Goal: Task Accomplishment & Management: Complete application form

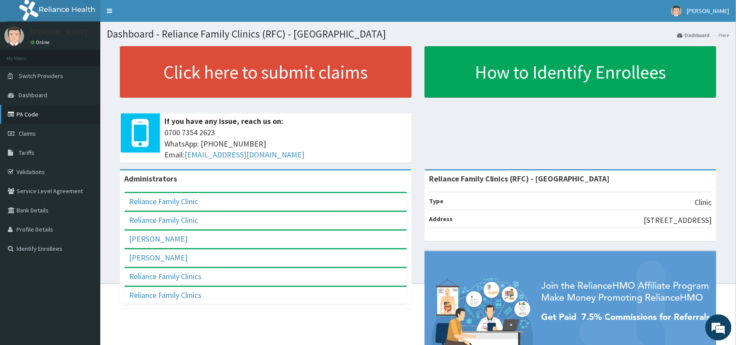
click at [29, 116] on link "PA Code" at bounding box center [50, 114] width 100 height 19
click at [20, 133] on span "Claims" at bounding box center [27, 134] width 17 height 8
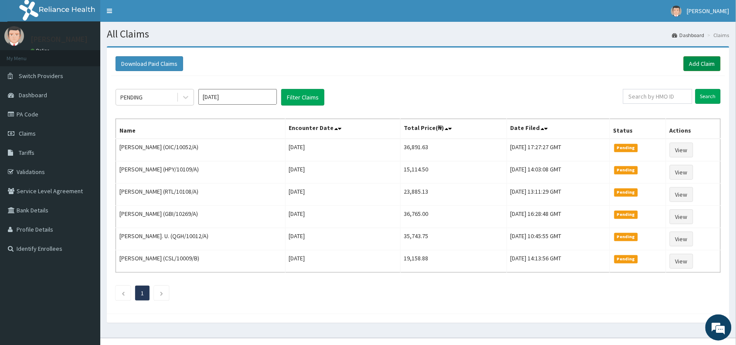
click at [707, 62] on link "Add Claim" at bounding box center [702, 63] width 37 height 15
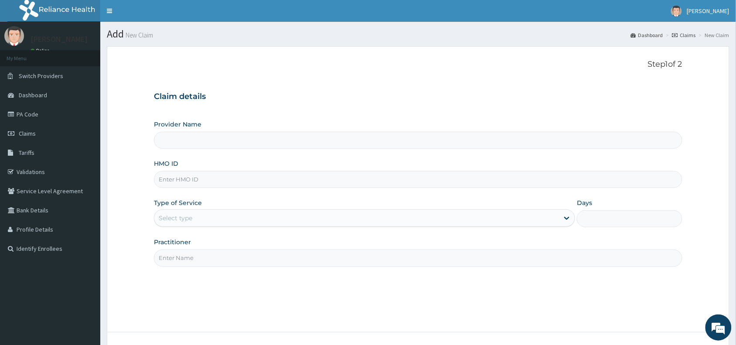
click at [177, 175] on input "HMO ID" at bounding box center [418, 179] width 528 height 17
paste input "ANS/10026/A"
type input "ANS/10026/A"
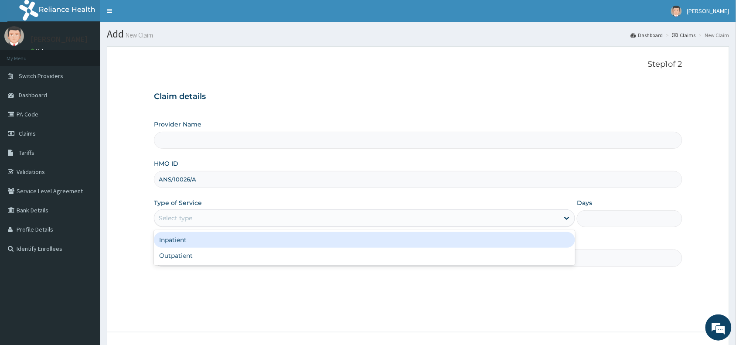
click at [178, 218] on div "Select type" at bounding box center [176, 218] width 34 height 9
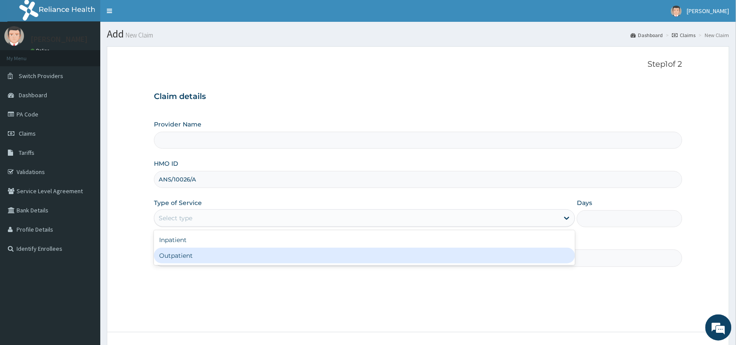
click at [179, 261] on div "Outpatient" at bounding box center [364, 256] width 421 height 16
type input "1"
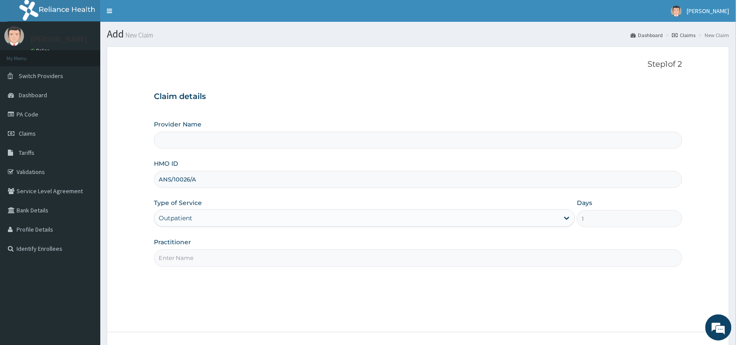
click at [179, 261] on input "Practitioner" at bounding box center [418, 257] width 528 height 17
type input "Dr"
type input "Reliance Family Clinics (RFC) - [GEOGRAPHIC_DATA]"
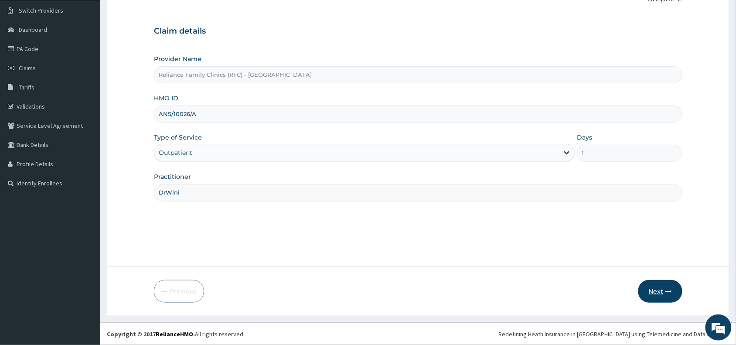
type input "DrWini"
click at [658, 293] on button "Next" at bounding box center [660, 291] width 44 height 23
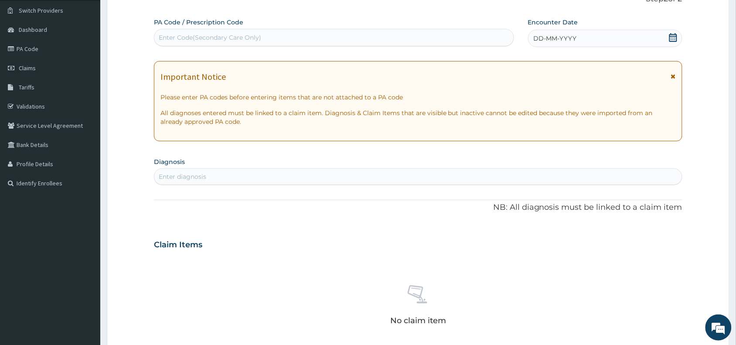
click at [234, 33] on div "Enter Code(Secondary Care Only)" at bounding box center [333, 38] width 359 height 14
paste input "PA/713912"
type input "PA/713912"
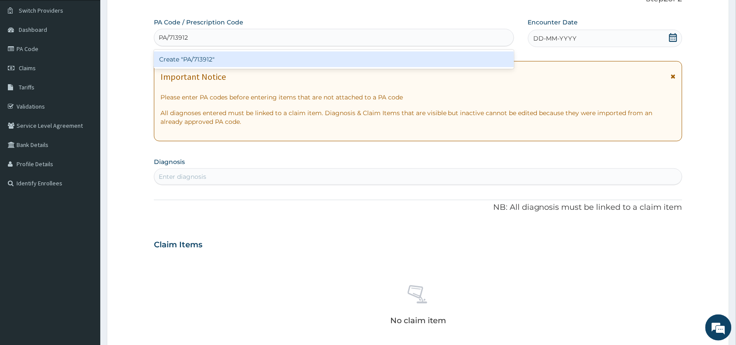
click at [254, 58] on div "Create "PA/713912"" at bounding box center [334, 59] width 360 height 16
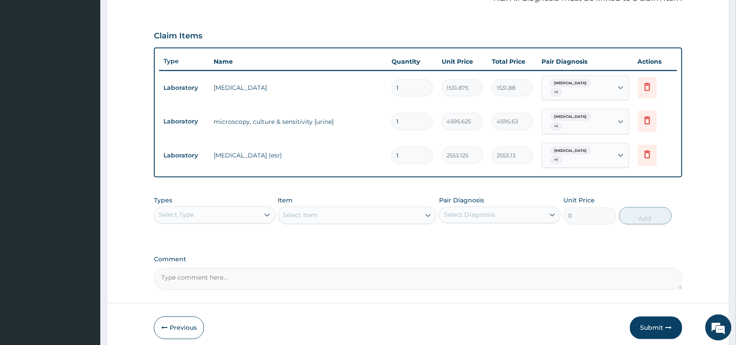
scroll to position [302, 0]
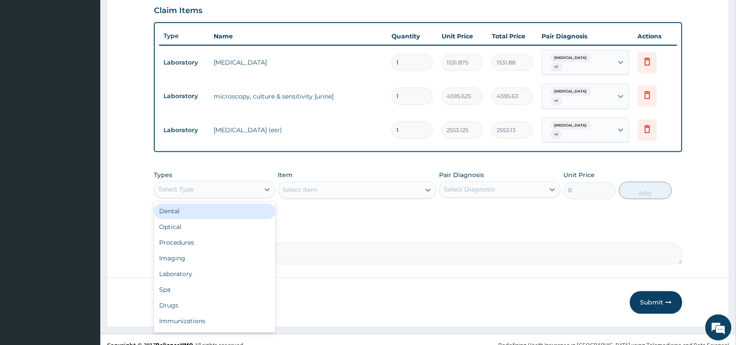
click at [216, 183] on div "Select Type" at bounding box center [206, 190] width 105 height 14
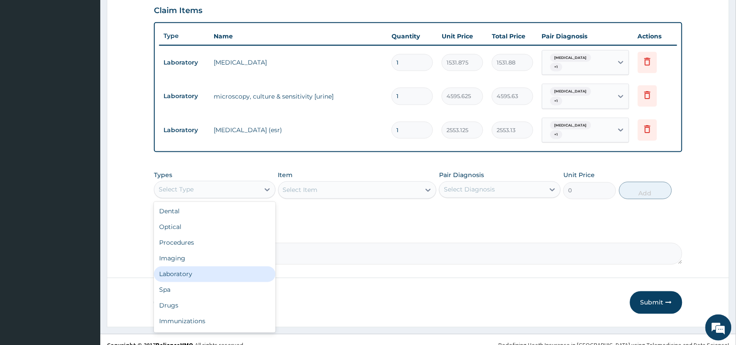
drag, startPoint x: 190, startPoint y: 261, endPoint x: 213, endPoint y: 242, distance: 29.8
click at [190, 266] on div "Laboratory" at bounding box center [215, 274] width 122 height 16
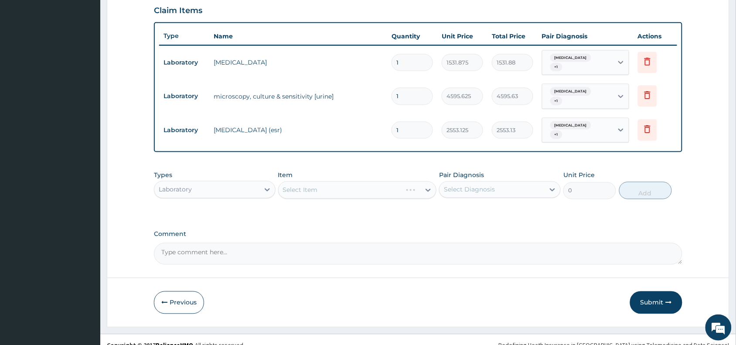
click at [303, 181] on div "Select Item" at bounding box center [357, 189] width 159 height 17
click at [306, 181] on div "Select Item" at bounding box center [357, 189] width 159 height 17
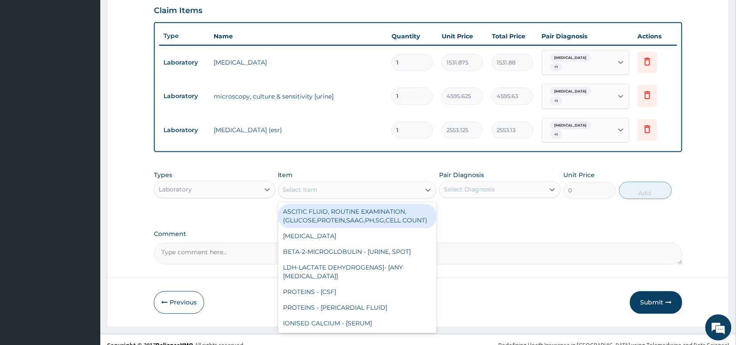
click at [306, 186] on div "Select Item" at bounding box center [300, 190] width 35 height 9
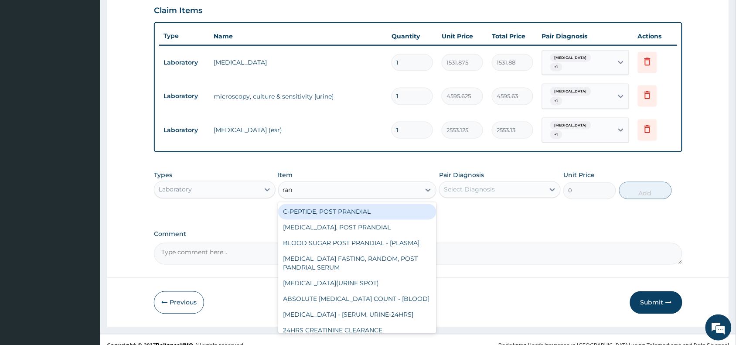
type input "rand"
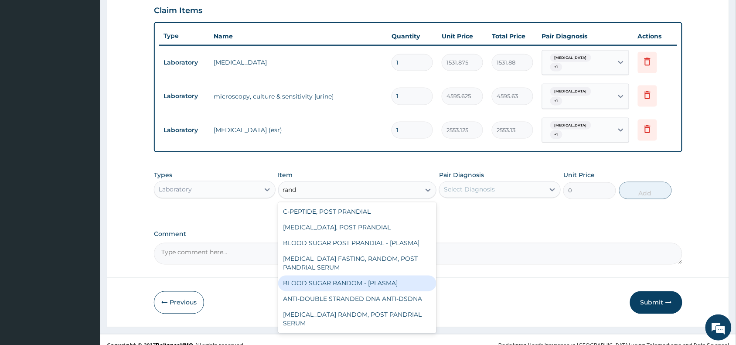
drag, startPoint x: 327, startPoint y: 275, endPoint x: 337, endPoint y: 267, distance: 12.1
click at [327, 276] on div "BLOOD SUGAR RANDOM - [PLASMA]" at bounding box center [357, 284] width 159 height 16
type input "1800"
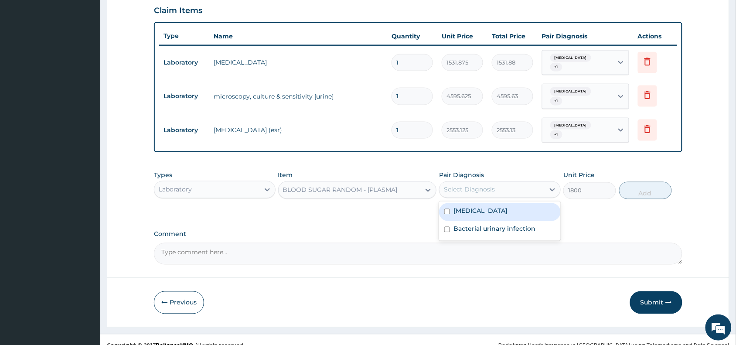
click at [481, 185] on div "Select Diagnosis" at bounding box center [469, 189] width 51 height 9
click at [485, 203] on div "Cystitis" at bounding box center [500, 212] width 122 height 18
checkbox input "true"
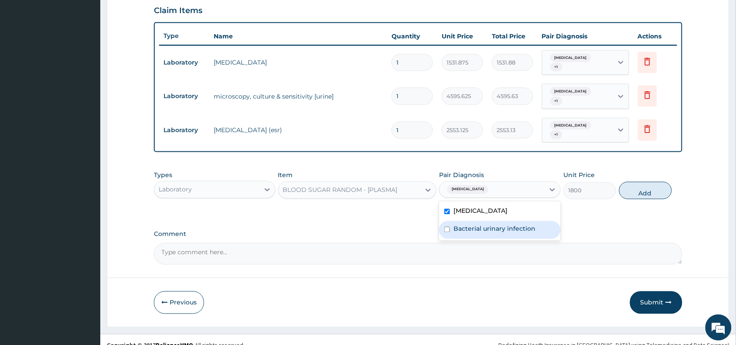
drag, startPoint x: 488, startPoint y: 218, endPoint x: 543, endPoint y: 201, distance: 58.5
click at [489, 225] on label "Bacterial urinary infection" at bounding box center [494, 229] width 82 height 9
checkbox input "true"
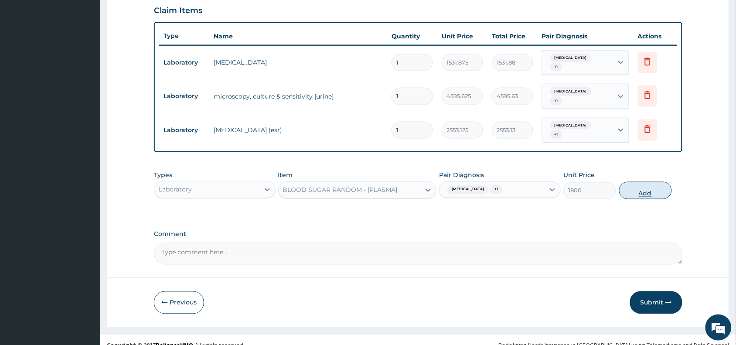
click at [641, 182] on button "Add" at bounding box center [645, 190] width 53 height 17
type input "0"
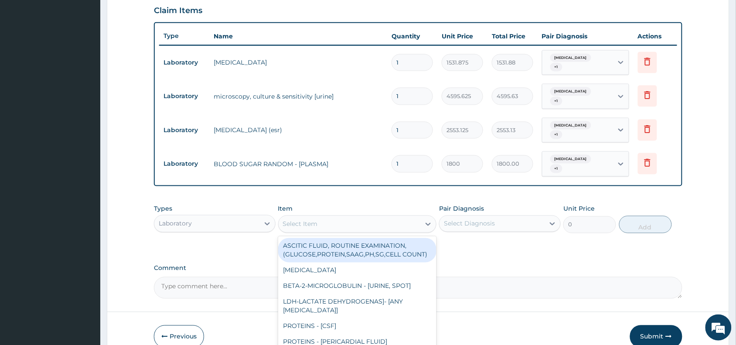
click at [298, 220] on div "Select Item" at bounding box center [300, 224] width 35 height 9
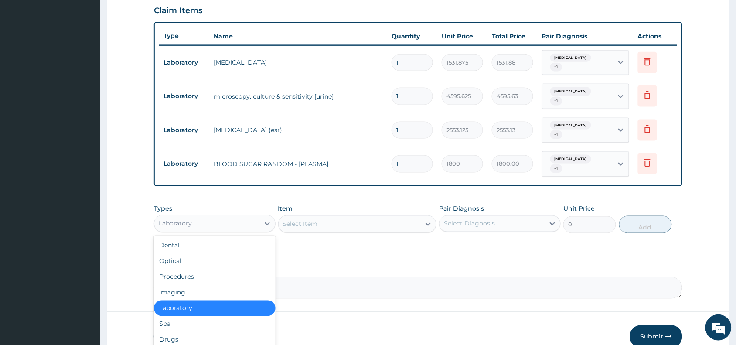
click at [209, 217] on div "Laboratory" at bounding box center [206, 224] width 105 height 14
click at [192, 269] on div "Procedures" at bounding box center [215, 277] width 122 height 16
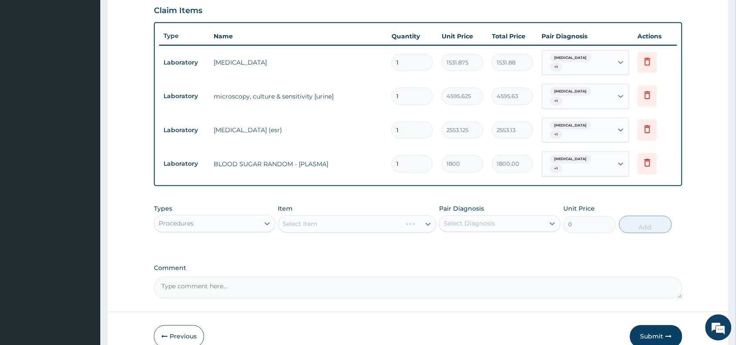
click at [304, 215] on div "Select Item" at bounding box center [357, 223] width 159 height 17
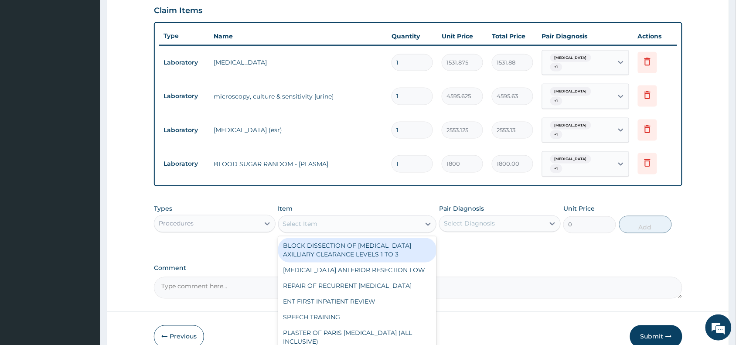
click at [309, 220] on div "Select Item" at bounding box center [300, 224] width 35 height 9
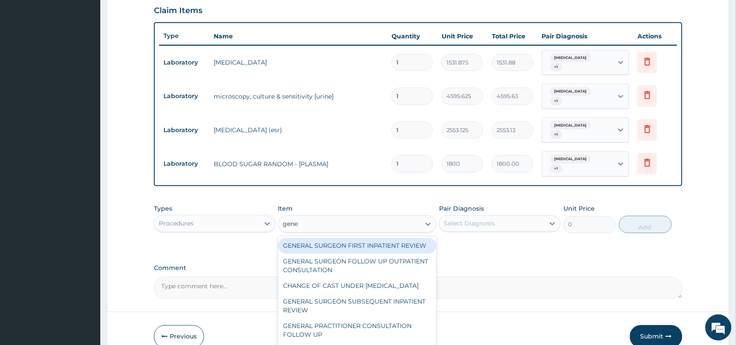
type input "gener"
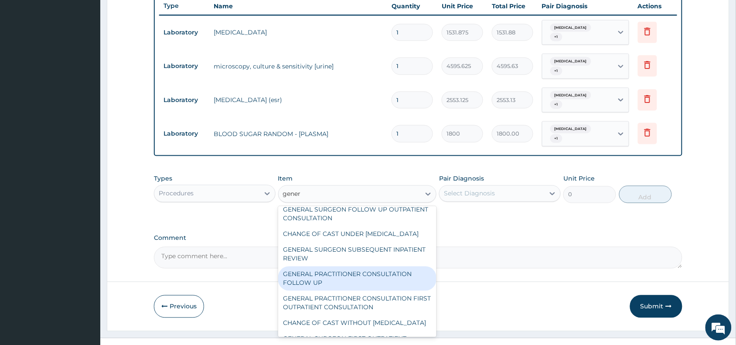
scroll to position [44, 0]
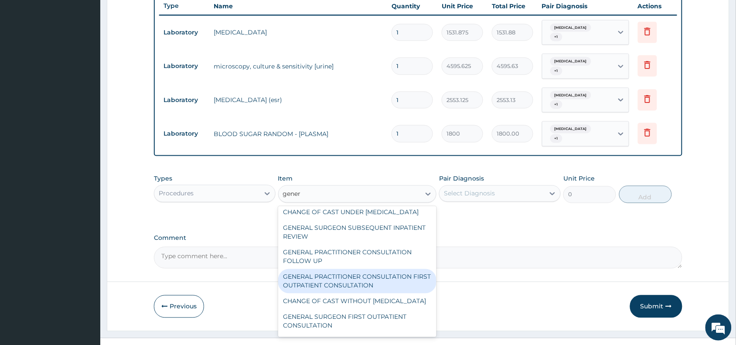
click at [387, 288] on div "GENERAL PRACTITIONER CONSULTATION FIRST OUTPATIENT CONSULTATION" at bounding box center [357, 281] width 159 height 24
type input "3370.125"
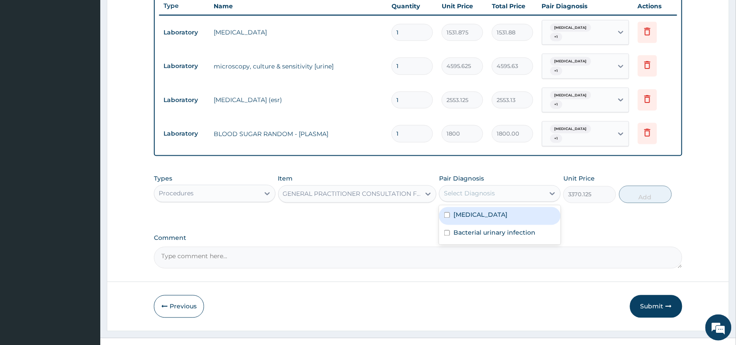
click at [515, 187] on div "Select Diagnosis" at bounding box center [492, 194] width 105 height 14
click at [509, 207] on div "Cystitis" at bounding box center [500, 216] width 122 height 18
checkbox input "true"
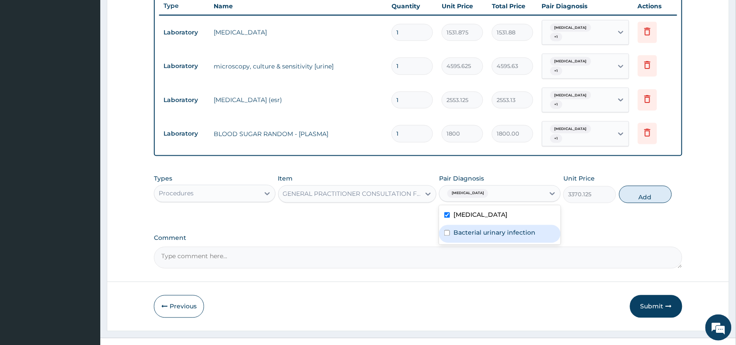
drag, startPoint x: 506, startPoint y: 221, endPoint x: 601, endPoint y: 208, distance: 95.6
click at [507, 228] on label "Bacterial urinary infection" at bounding box center [494, 232] width 82 height 9
checkbox input "true"
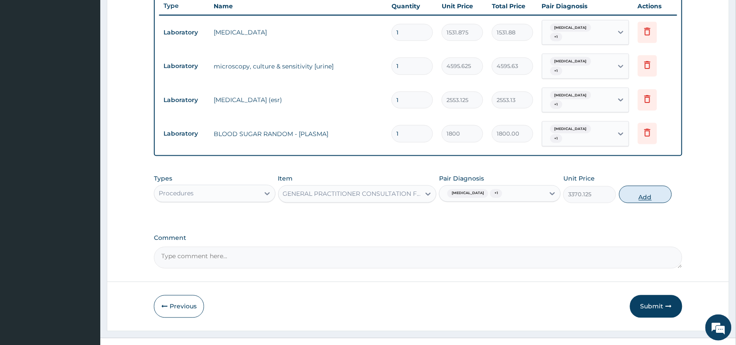
click at [640, 186] on button "Add" at bounding box center [645, 194] width 53 height 17
type input "0"
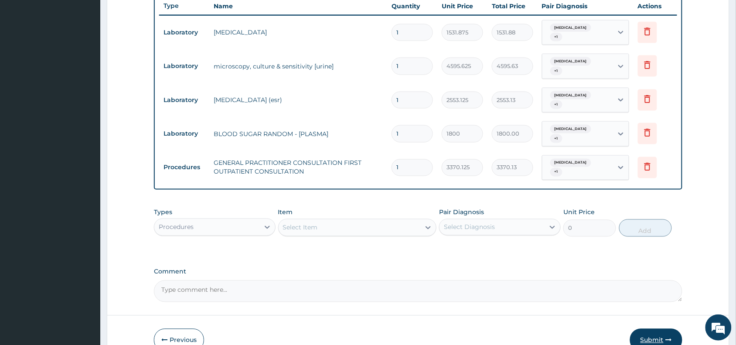
click at [653, 329] on button "Submit" at bounding box center [656, 340] width 52 height 23
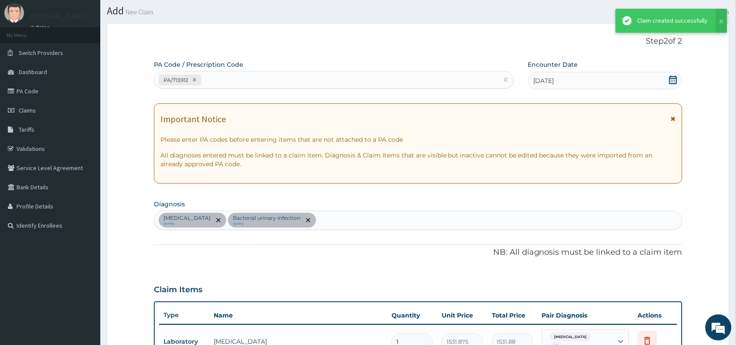
scroll to position [332, 0]
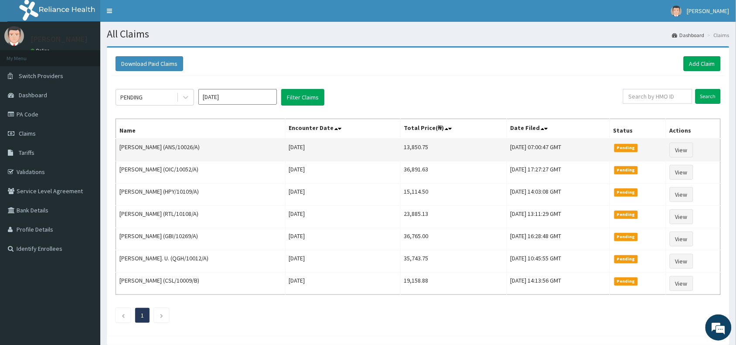
drag, startPoint x: 236, startPoint y: 150, endPoint x: 118, endPoint y: 147, distance: 117.8
click at [118, 147] on td "[PERSON_NAME] (ANS/10026/A)" at bounding box center [201, 150] width 170 height 23
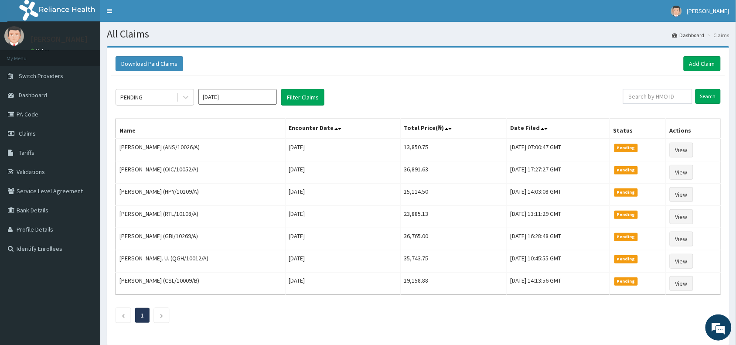
copy td "EUCHARIA OGOCHUKWU CLIFFORD-ENYIAGBA"
click at [337, 68] on div "Download Paid Claims Add Claim" at bounding box center [418, 63] width 605 height 15
click at [701, 62] on link "Add Claim" at bounding box center [702, 63] width 37 height 15
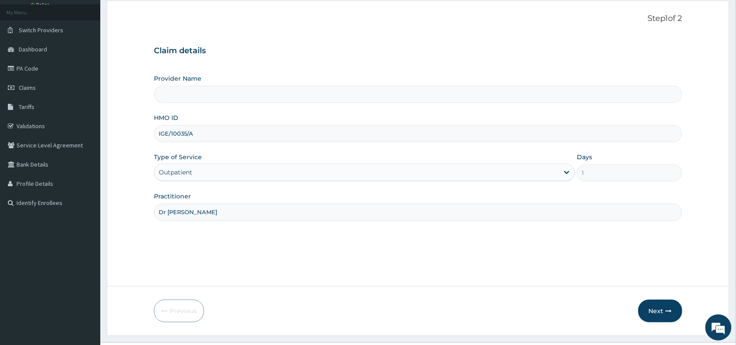
scroll to position [65, 0]
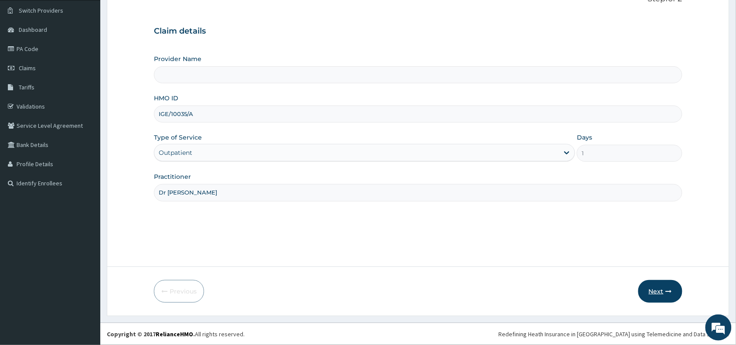
type input "Dr [PERSON_NAME]"
click at [665, 291] on button "Next" at bounding box center [660, 291] width 44 height 23
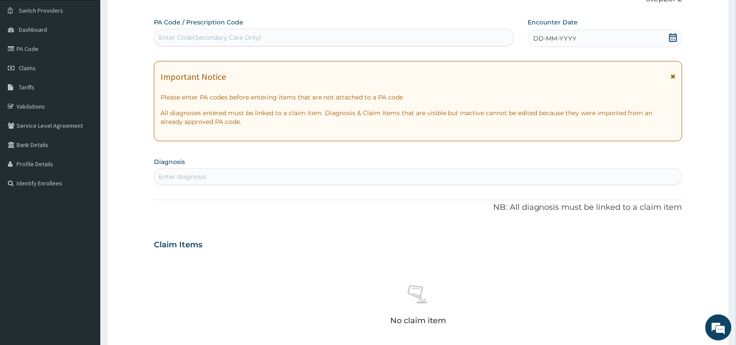
scroll to position [0, 0]
click at [214, 40] on div "Enter Code(Secondary Care Only)" at bounding box center [210, 37] width 102 height 9
paste input "PA/1BDC51"
type input "PA/1BDC51"
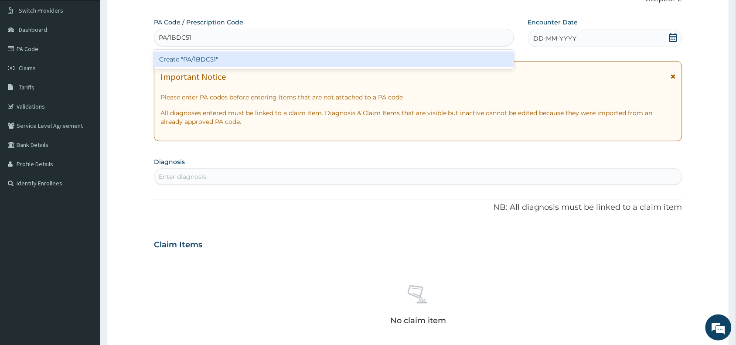
click at [227, 61] on div "Create "PA/1BDC51"" at bounding box center [334, 59] width 360 height 16
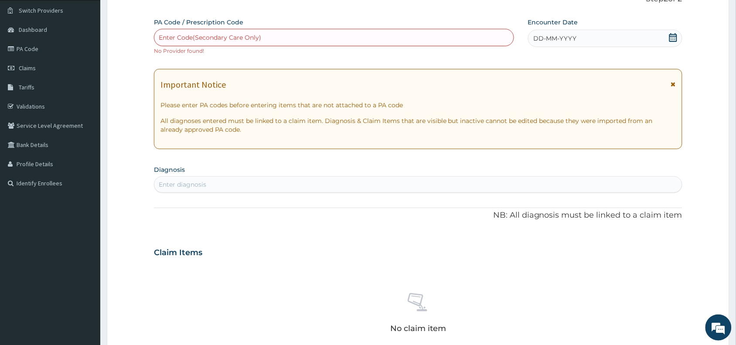
click at [190, 38] on div "Enter Code(Secondary Care Only)" at bounding box center [210, 37] width 102 height 9
paste input "PA/1BDC51"
type input "PA/1BDC51"
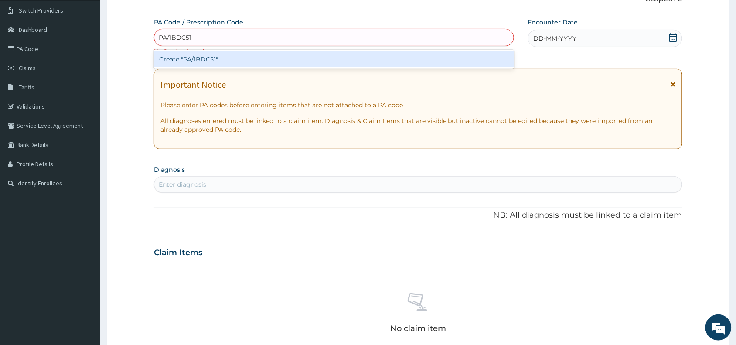
click at [196, 56] on div "Create "PA/1BDC51"" at bounding box center [334, 59] width 360 height 16
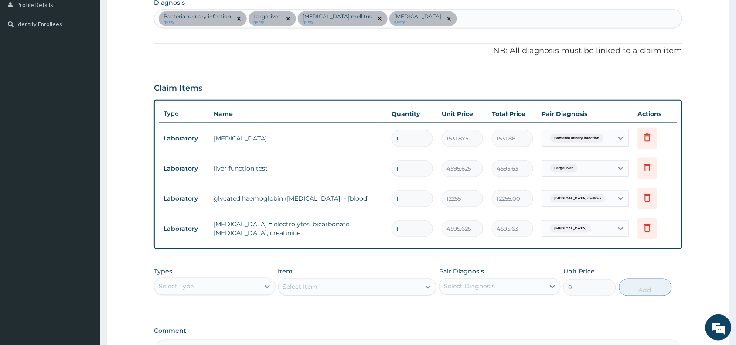
scroll to position [215, 0]
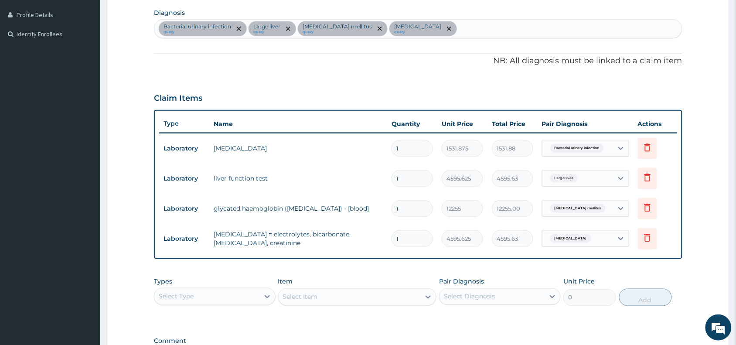
click at [437, 30] on div "Bacterial urinary infection query Large liver query Diabetes mellitus query Ren…" at bounding box center [418, 29] width 528 height 18
type input "mala"
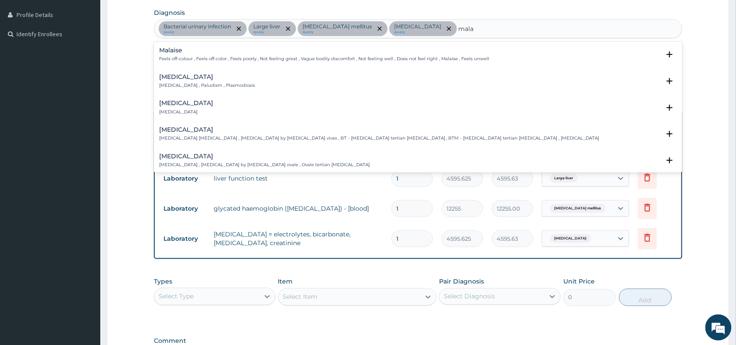
click at [169, 80] on h4 "Malaria" at bounding box center [207, 77] width 96 height 7
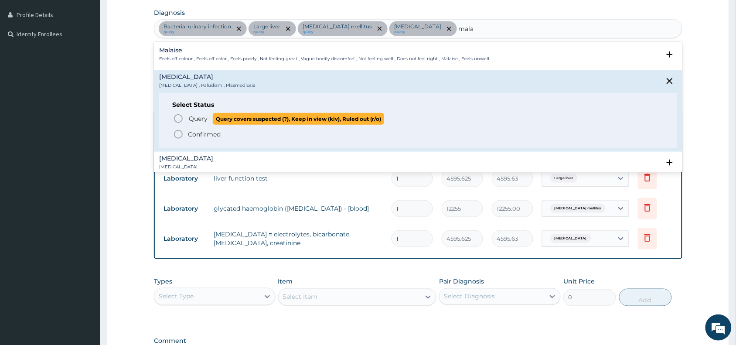
click at [177, 119] on icon "status option query" at bounding box center [178, 118] width 10 height 10
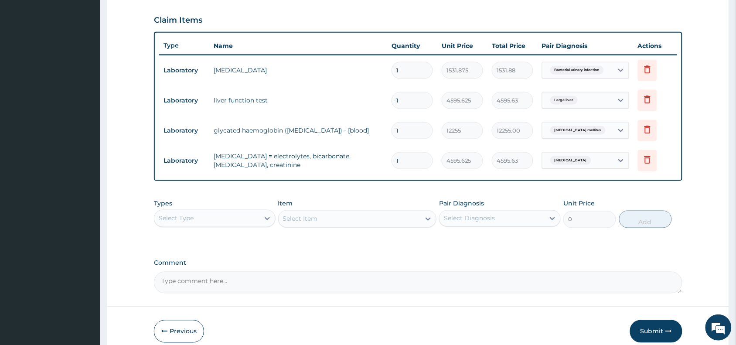
scroll to position [332, 0]
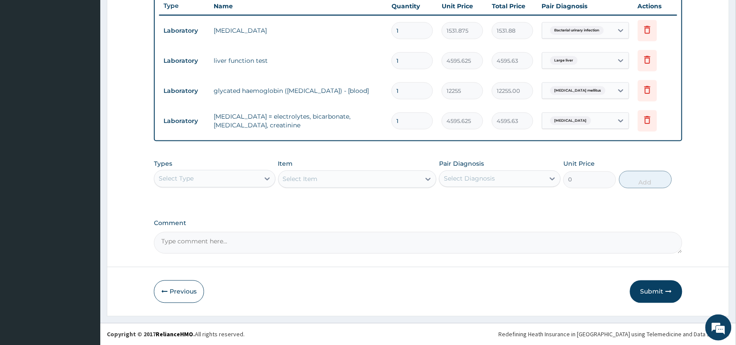
click at [214, 178] on div "Select Type" at bounding box center [206, 179] width 105 height 14
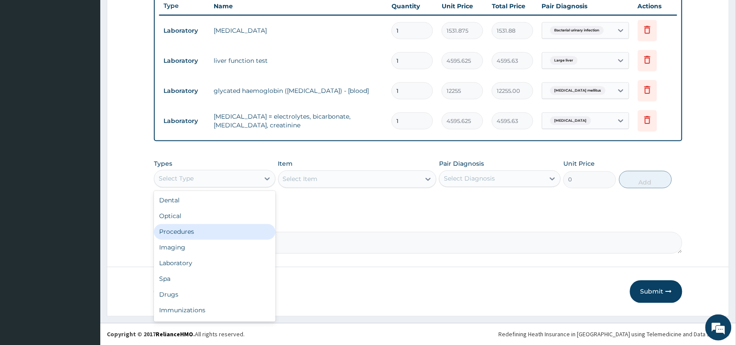
click at [192, 233] on div "Procedures" at bounding box center [215, 232] width 122 height 16
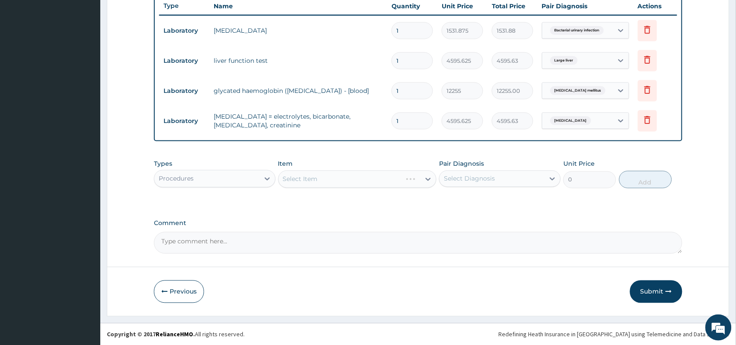
click at [305, 181] on div "Select Item" at bounding box center [357, 178] width 159 height 17
click at [306, 178] on div "Select Item" at bounding box center [357, 178] width 159 height 17
click at [304, 181] on div "Select Item" at bounding box center [300, 179] width 35 height 9
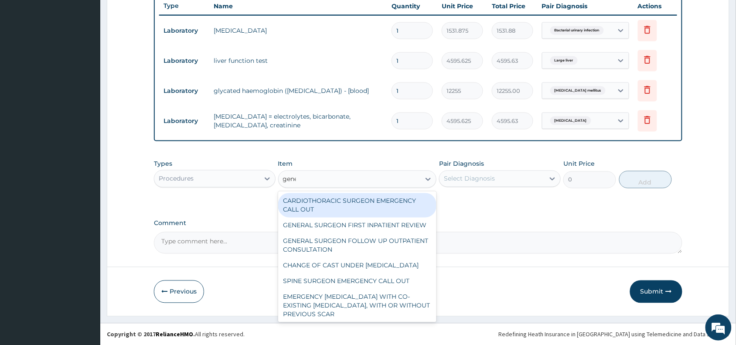
type input "gener"
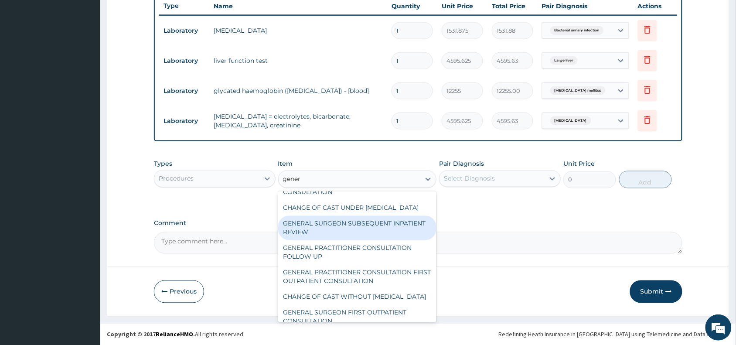
scroll to position [44, 0]
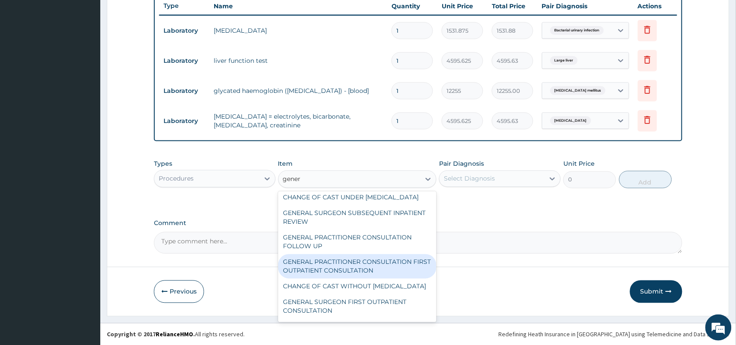
click at [368, 279] on div "GENERAL PRACTITIONER CONSULTATION FIRST OUTPATIENT CONSULTATION" at bounding box center [357, 266] width 159 height 24
type input "3370.125"
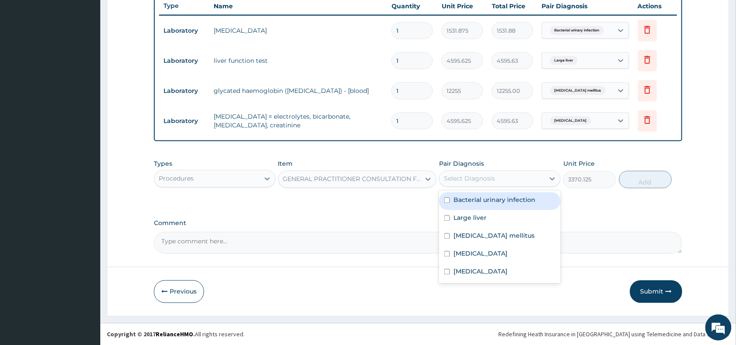
click at [478, 174] on div "Select Diagnosis" at bounding box center [469, 178] width 51 height 9
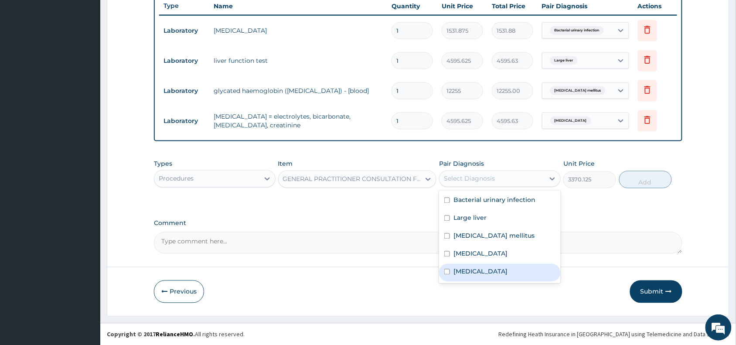
drag, startPoint x: 467, startPoint y: 272, endPoint x: 471, endPoint y: 261, distance: 11.6
click at [471, 271] on label "Malaria" at bounding box center [480, 271] width 54 height 9
checkbox input "true"
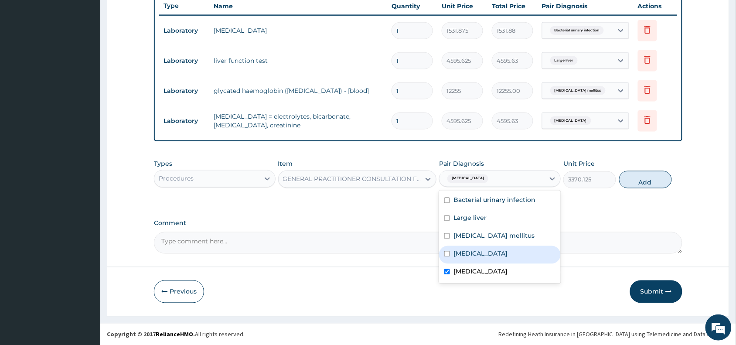
drag, startPoint x: 472, startPoint y: 254, endPoint x: 481, endPoint y: 237, distance: 19.7
click at [472, 253] on label "Renal pain" at bounding box center [480, 253] width 54 height 9
checkbox input "true"
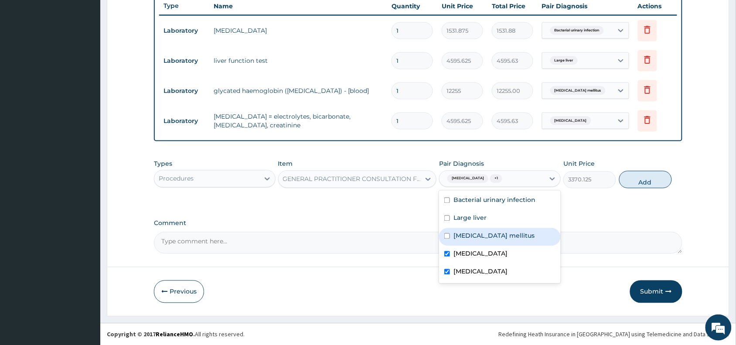
drag, startPoint x: 486, startPoint y: 229, endPoint x: 488, endPoint y: 217, distance: 11.8
click at [487, 229] on div "Diabetes mellitus" at bounding box center [500, 237] width 122 height 18
checkbox input "true"
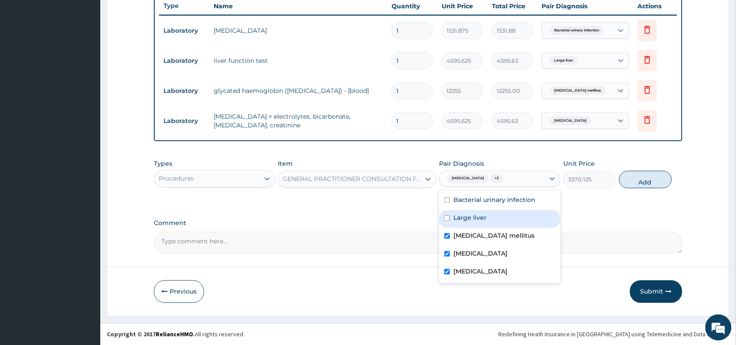
click at [487, 214] on div "Large liver" at bounding box center [500, 219] width 122 height 18
checkbox input "true"
click at [498, 194] on div "Bacterial urinary infection" at bounding box center [500, 201] width 122 height 18
checkbox input "true"
click at [640, 178] on button "Add" at bounding box center [645, 179] width 53 height 17
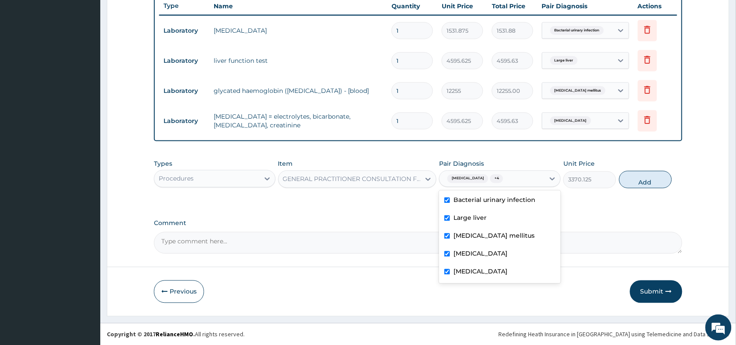
type input "0"
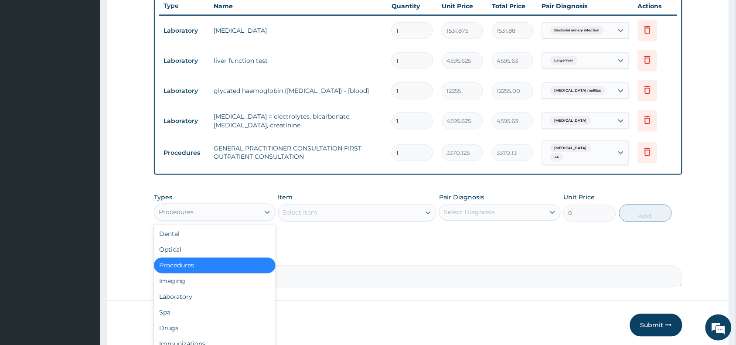
click at [229, 206] on div "Procedures" at bounding box center [206, 212] width 105 height 14
click at [194, 289] on div "Laboratory" at bounding box center [215, 297] width 122 height 16
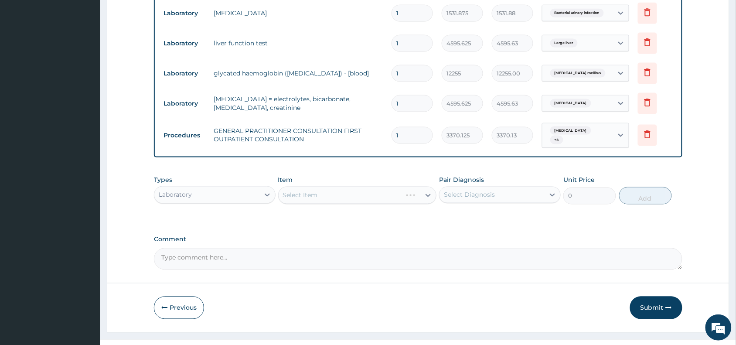
scroll to position [362, 0]
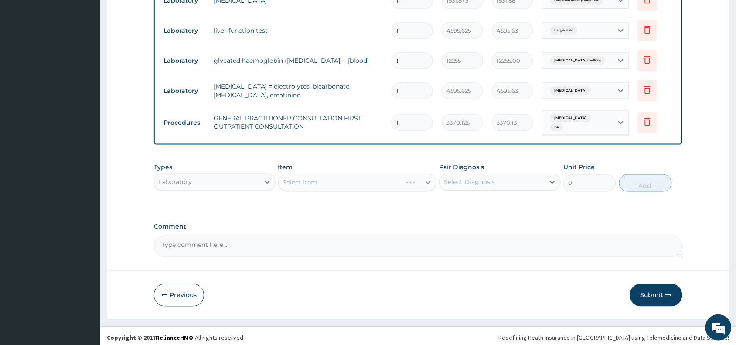
click at [319, 174] on div "Select Item" at bounding box center [357, 182] width 159 height 17
click at [319, 176] on div "Select Item" at bounding box center [350, 183] width 142 height 14
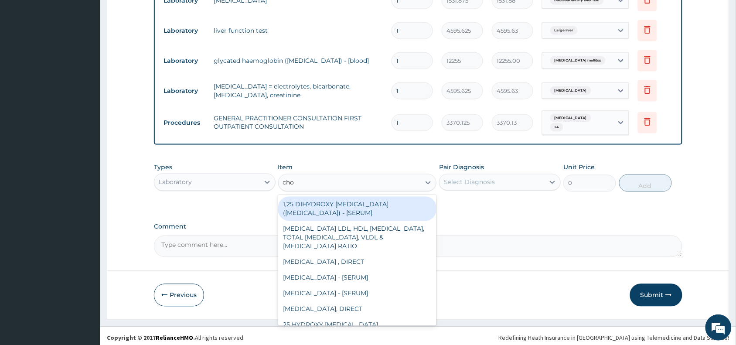
type input "chol"
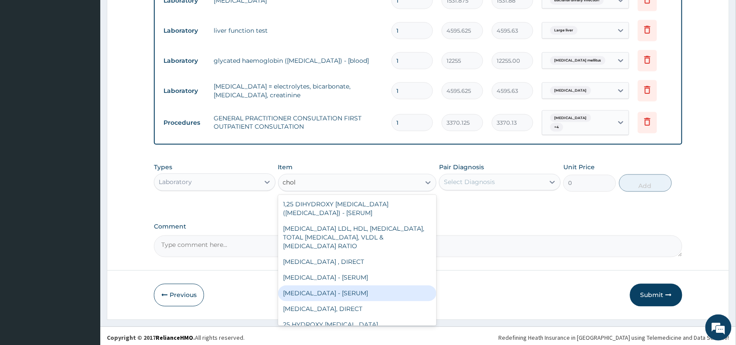
click at [357, 290] on div "CHOLESTEROL-HDL - [SERUM]" at bounding box center [357, 294] width 159 height 16
type input "2880"
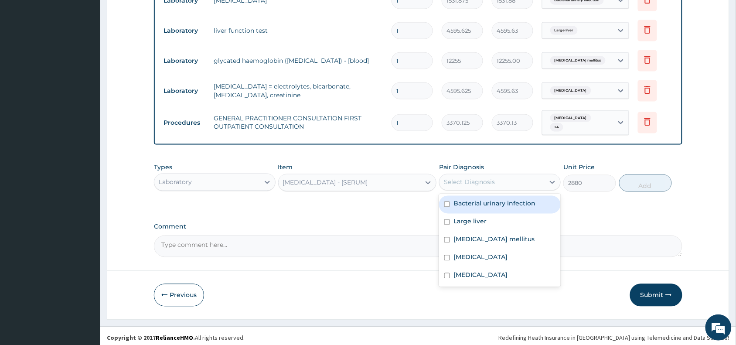
click at [481, 178] on div "Select Diagnosis" at bounding box center [469, 182] width 51 height 9
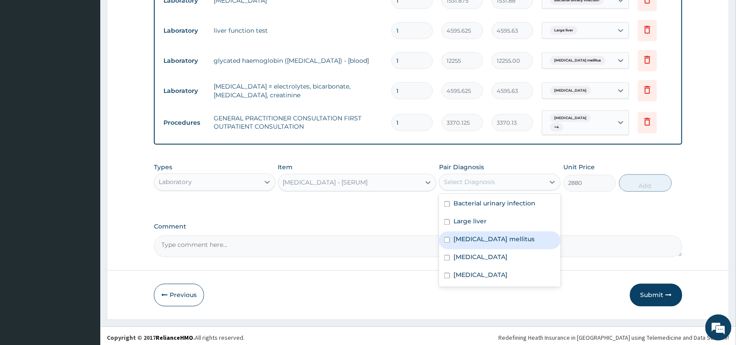
click at [487, 240] on div "Diabetes mellitus" at bounding box center [500, 241] width 122 height 18
checkbox input "true"
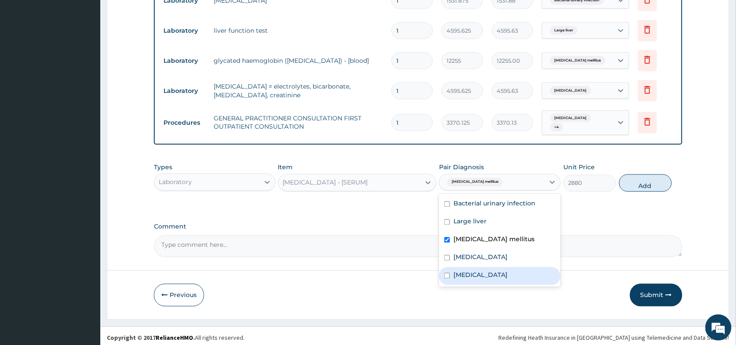
drag, startPoint x: 475, startPoint y: 273, endPoint x: 566, endPoint y: 254, distance: 92.3
click at [485, 273] on div "Malaria" at bounding box center [500, 276] width 122 height 18
checkbox input "true"
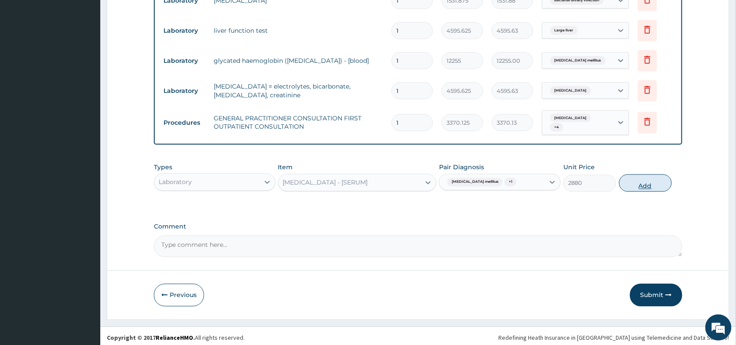
drag, startPoint x: 646, startPoint y: 184, endPoint x: 484, endPoint y: 180, distance: 162.3
click at [646, 185] on button "Add" at bounding box center [645, 182] width 53 height 17
type input "0"
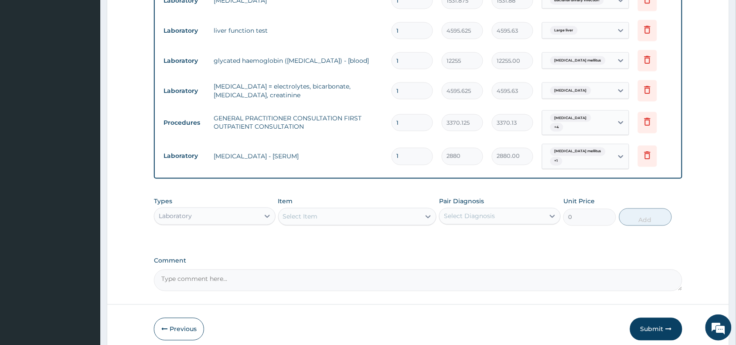
click at [297, 212] on div "Select Item" at bounding box center [300, 216] width 35 height 9
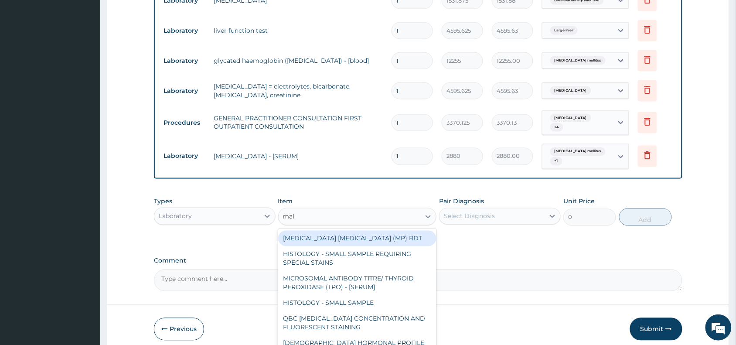
type input "mala"
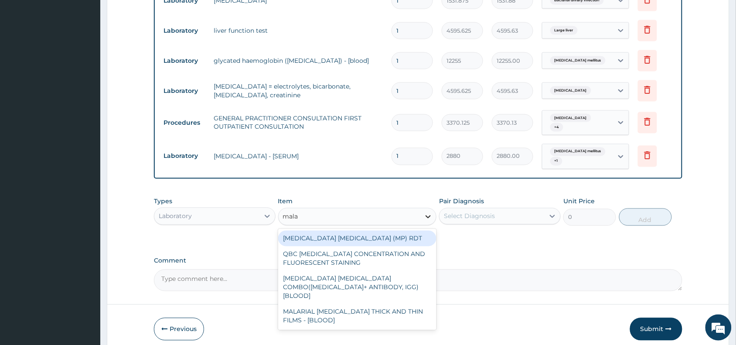
drag, startPoint x: 305, startPoint y: 228, endPoint x: 426, endPoint y: 213, distance: 121.7
click at [308, 231] on div "MALARIA PARASITE (MP) RDT" at bounding box center [357, 239] width 159 height 16
type input "1531.875"
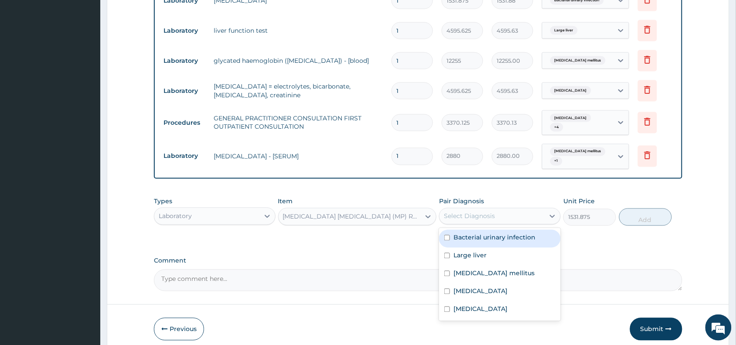
click at [463, 212] on div "Select Diagnosis" at bounding box center [469, 216] width 51 height 9
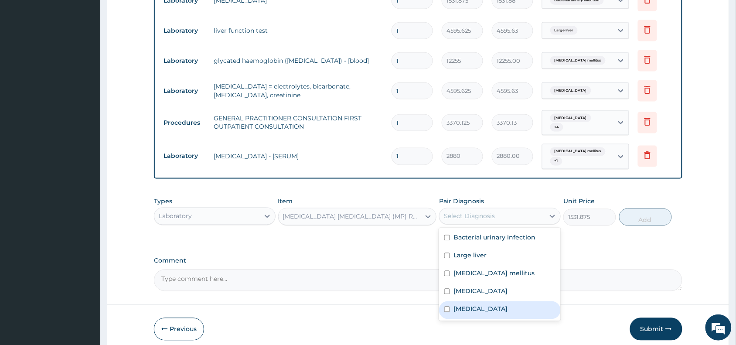
drag, startPoint x: 461, startPoint y: 299, endPoint x: 654, endPoint y: 229, distance: 205.0
click at [465, 305] on label "Malaria" at bounding box center [480, 309] width 54 height 9
checkbox input "true"
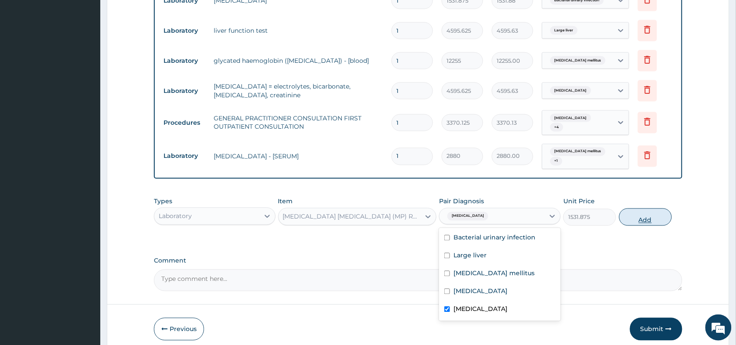
click at [647, 212] on button "Add" at bounding box center [645, 216] width 53 height 17
type input "0"
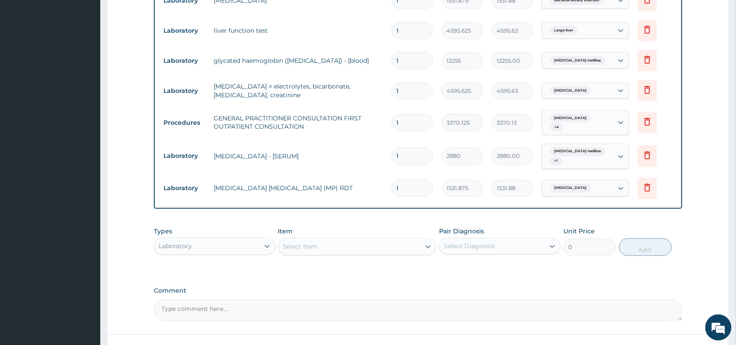
click at [309, 242] on div "Select Item" at bounding box center [300, 246] width 35 height 9
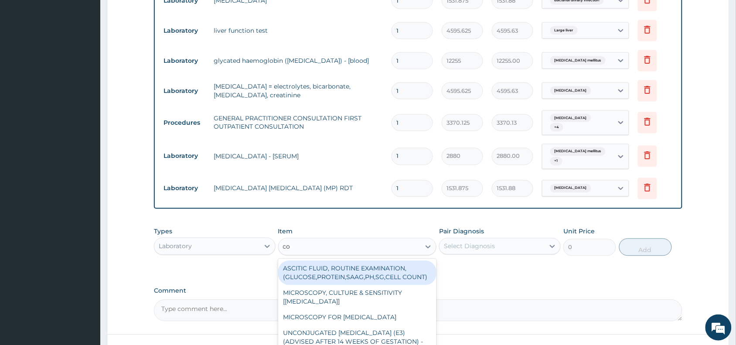
type input "com"
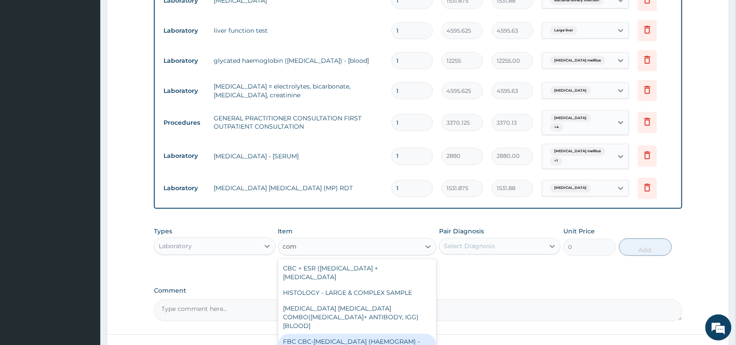
click at [315, 334] on div "FBC CBC-COMPLETE BLOOD COUNT (HAEMOGRAM) - [BLOOD]" at bounding box center [357, 346] width 159 height 24
type input "4085"
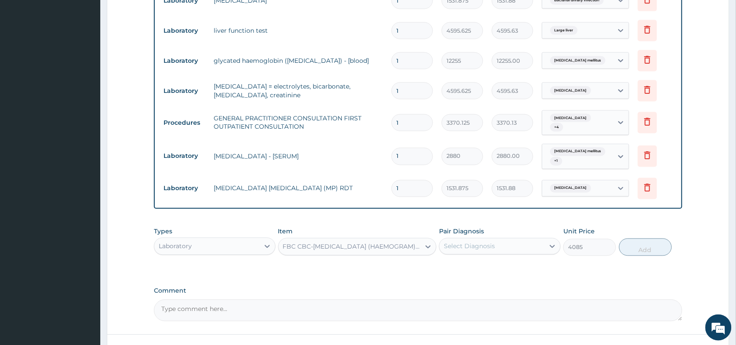
click at [512, 239] on div "Select Diagnosis" at bounding box center [492, 246] width 105 height 14
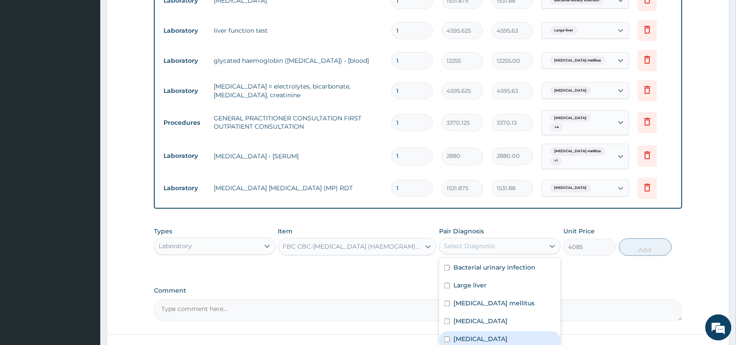
click at [472, 337] on div "Malaria" at bounding box center [500, 340] width 122 height 18
checkbox input "true"
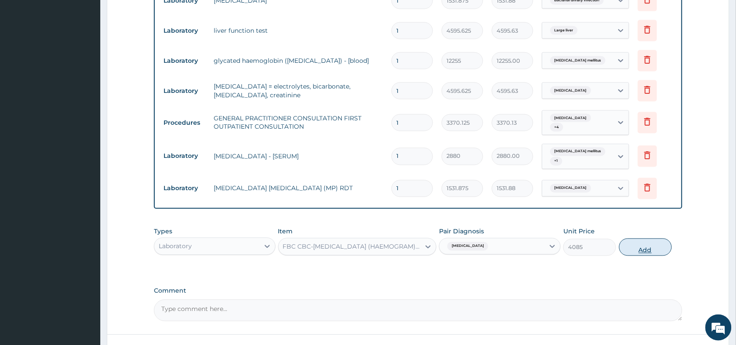
click at [652, 240] on button "Add" at bounding box center [645, 247] width 53 height 17
type input "0"
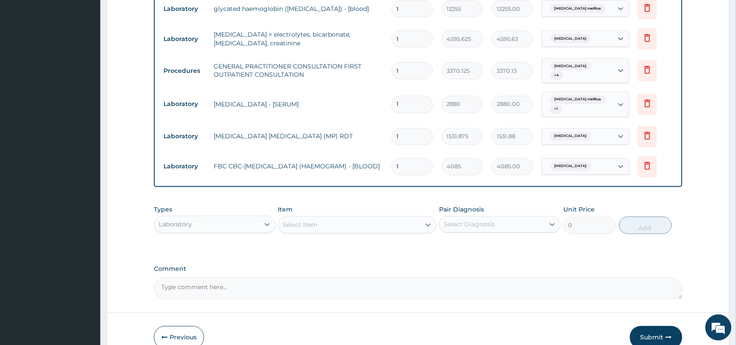
scroll to position [453, 0]
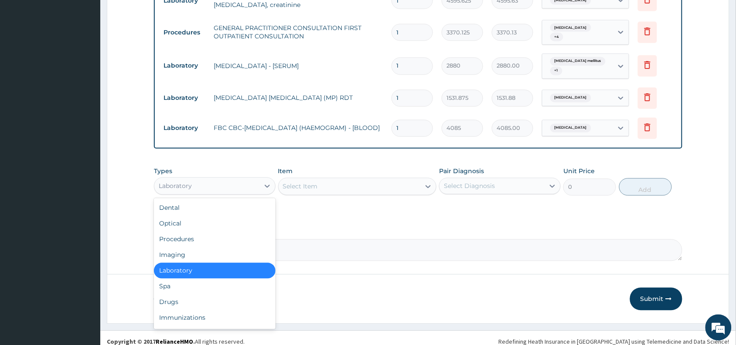
click at [254, 179] on div "Laboratory" at bounding box center [206, 186] width 105 height 14
drag, startPoint x: 188, startPoint y: 294, endPoint x: 317, endPoint y: 232, distance: 142.7
click at [192, 294] on div "Drugs" at bounding box center [215, 302] width 122 height 16
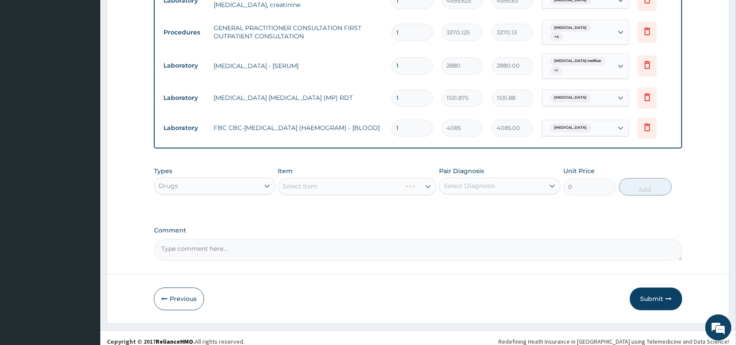
drag, startPoint x: 320, startPoint y: 173, endPoint x: 320, endPoint y: 179, distance: 5.7
click at [320, 178] on div "Select Item" at bounding box center [357, 186] width 159 height 17
click at [325, 180] on div "Select Item" at bounding box center [350, 187] width 142 height 14
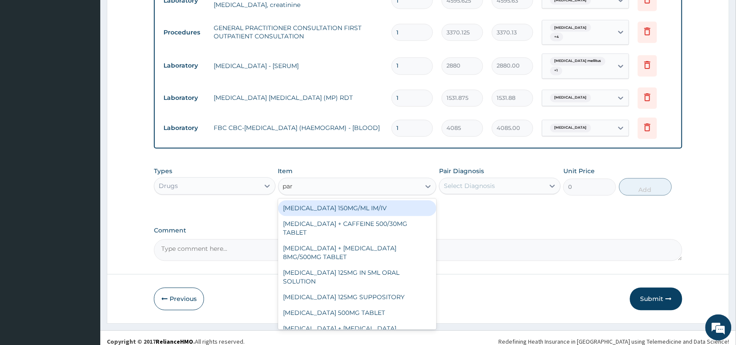
type input "para"
click at [356, 201] on div "PARACETAMOL 150MG/ML IM/IV" at bounding box center [357, 209] width 159 height 16
type input "300"
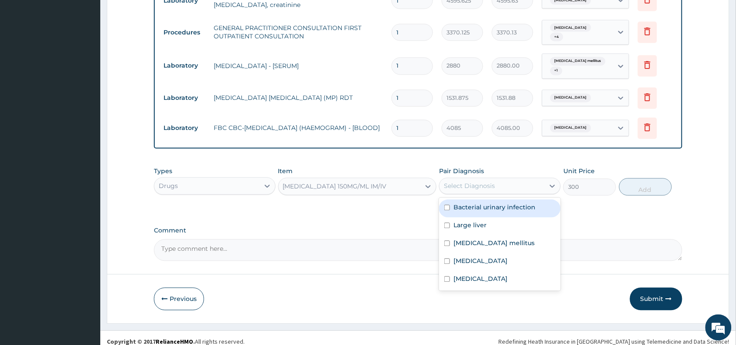
click at [459, 182] on div "Select Diagnosis" at bounding box center [469, 186] width 51 height 9
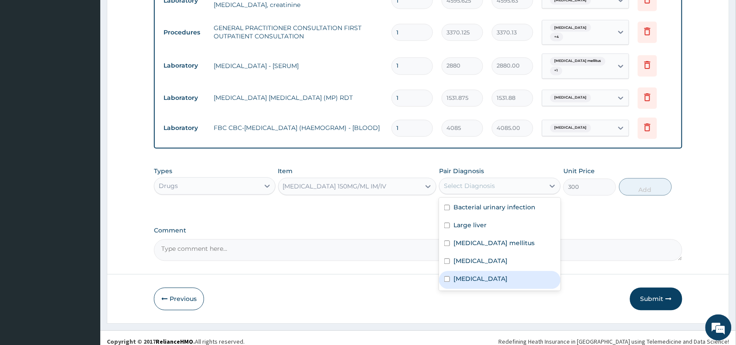
click at [474, 275] on label "Malaria" at bounding box center [480, 279] width 54 height 9
checkbox input "true"
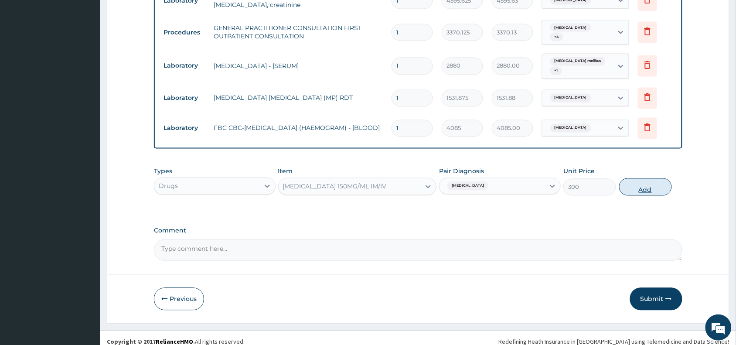
click at [640, 181] on button "Add" at bounding box center [645, 186] width 53 height 17
type input "0"
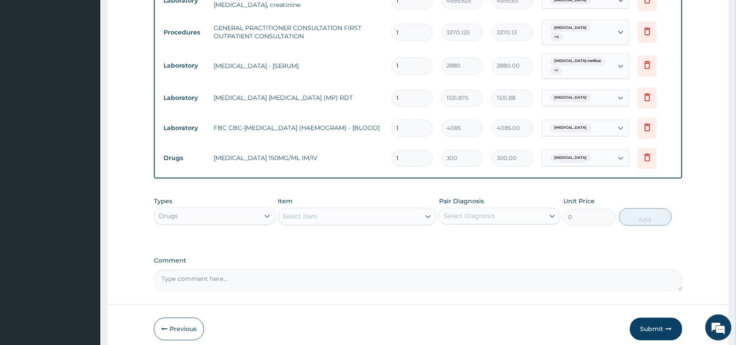
scroll to position [483, 0]
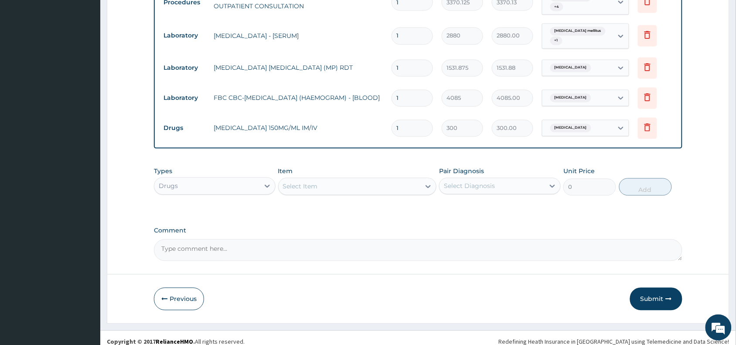
click at [304, 182] on div "Select Item" at bounding box center [300, 186] width 35 height 9
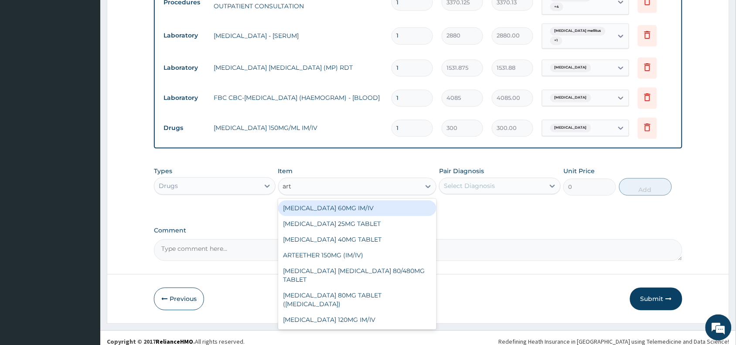
type input "arte"
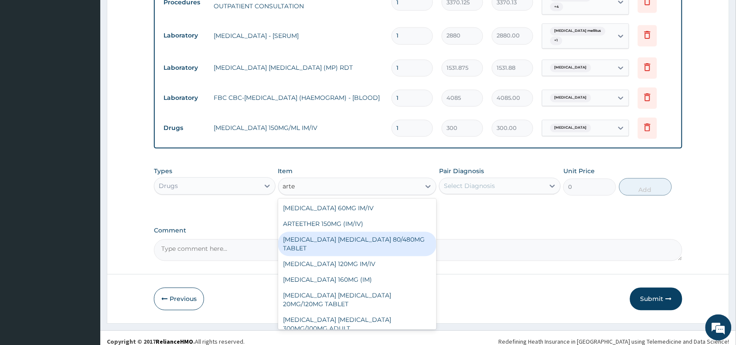
click at [343, 239] on div "ARTEMETHER LUMEFANTRINE 80/480MG TABLET" at bounding box center [357, 244] width 159 height 24
type input "450"
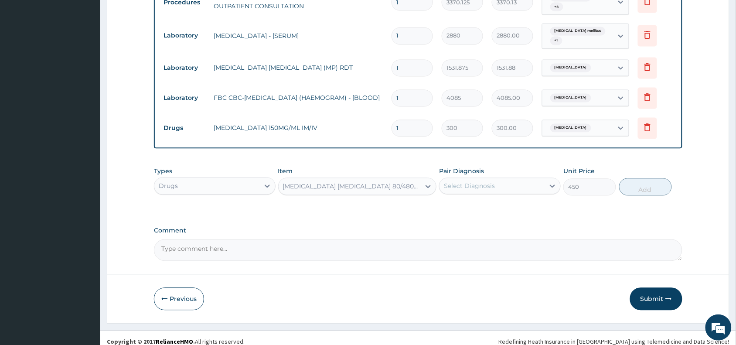
click at [502, 180] on div "Select Diagnosis" at bounding box center [492, 186] width 105 height 14
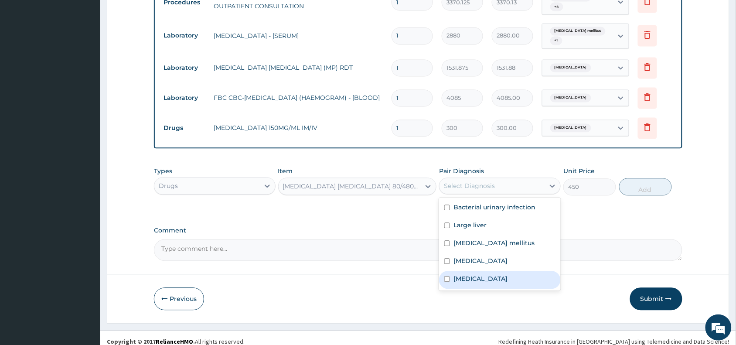
drag, startPoint x: 470, startPoint y: 270, endPoint x: 631, endPoint y: 205, distance: 174.1
click at [471, 275] on label "Malaria" at bounding box center [480, 279] width 54 height 9
checkbox input "true"
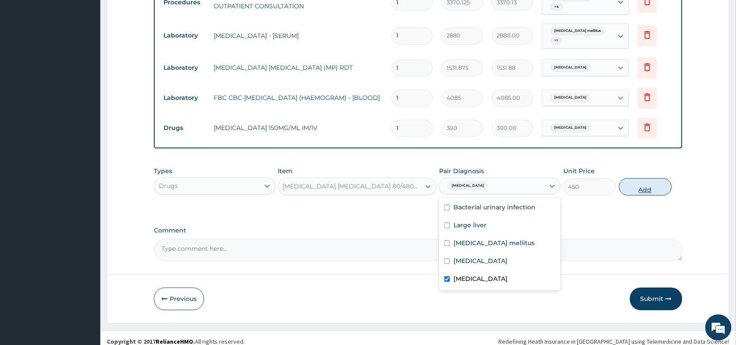
click at [642, 178] on button "Add" at bounding box center [645, 186] width 53 height 17
type input "0"
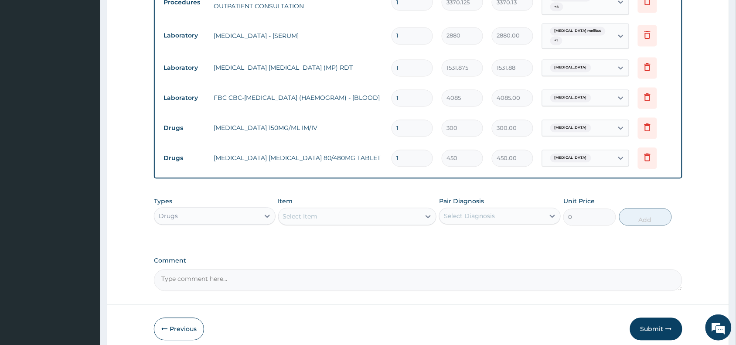
click at [293, 210] on div "Select Item" at bounding box center [350, 217] width 142 height 14
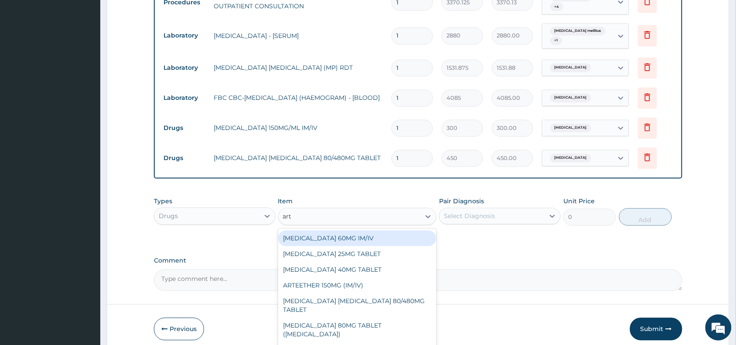
type input "arte"
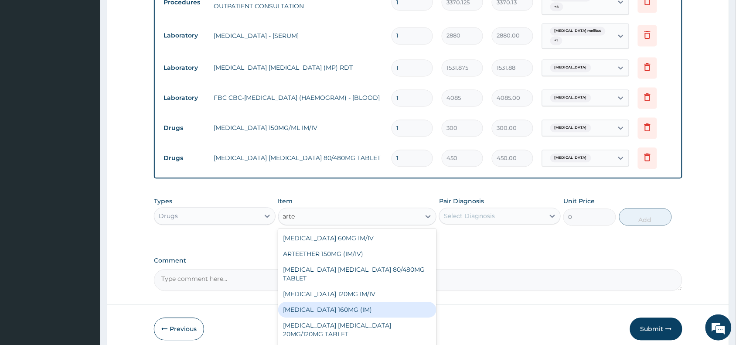
drag, startPoint x: 331, startPoint y: 304, endPoint x: 420, endPoint y: 259, distance: 100.2
click at [332, 303] on div "ARTEMETHER 160MG (IM)" at bounding box center [357, 310] width 159 height 16
type input "1000.5"
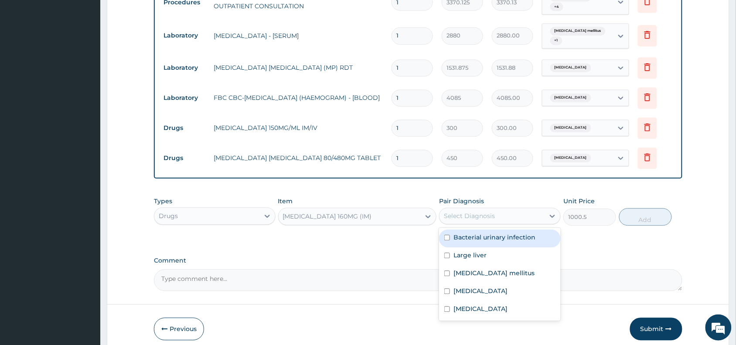
click at [477, 212] on div "Select Diagnosis" at bounding box center [469, 216] width 51 height 9
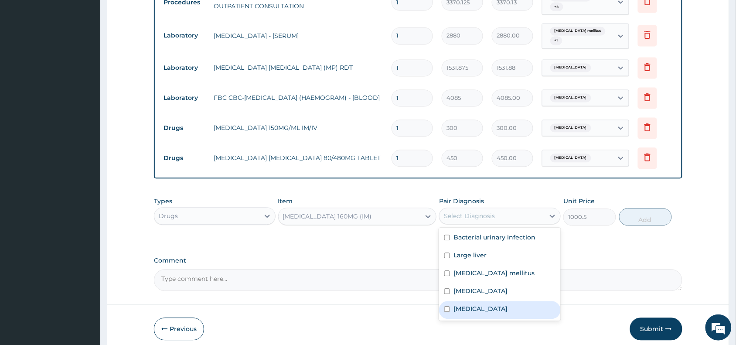
drag, startPoint x: 457, startPoint y: 302, endPoint x: 543, endPoint y: 263, distance: 94.3
click at [458, 305] on label "Malaria" at bounding box center [480, 309] width 54 height 9
checkbox input "true"
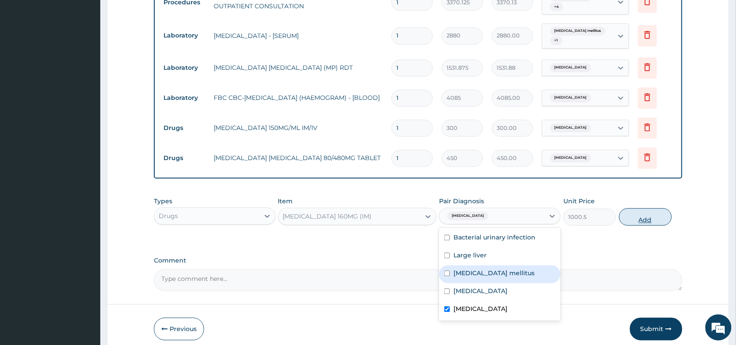
click at [648, 211] on button "Add" at bounding box center [645, 216] width 53 height 17
type input "0"
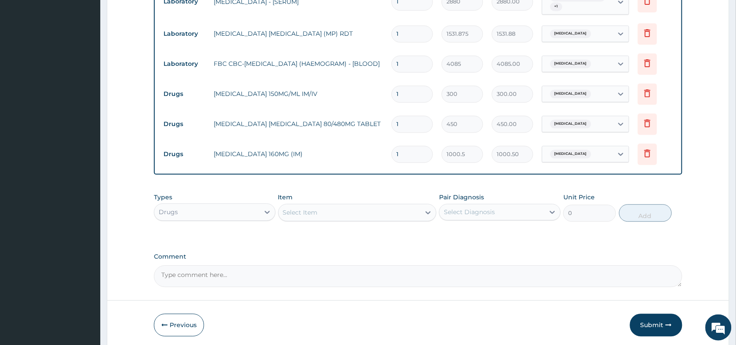
scroll to position [543, 0]
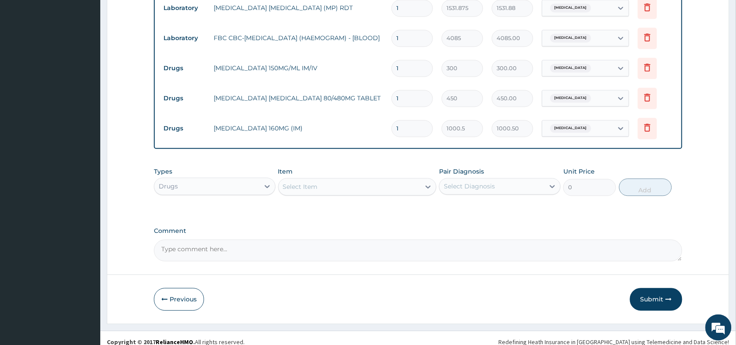
click at [406, 92] on input "1" at bounding box center [412, 98] width 41 height 17
type input "0.00"
type input "6"
type input "2700.00"
type input "6"
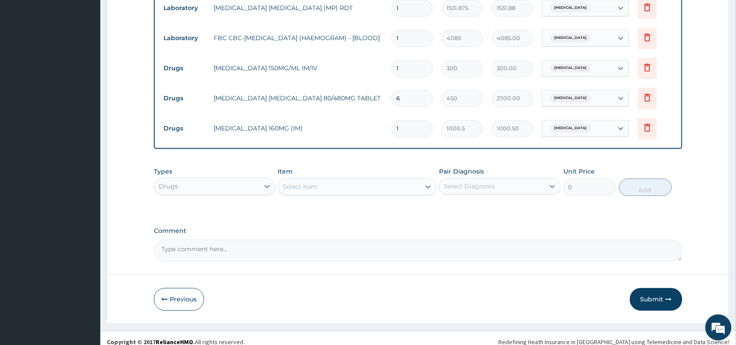
click at [408, 120] on input "1" at bounding box center [412, 128] width 41 height 17
type input "0.00"
type input "3"
type input "3001.50"
type input "3"
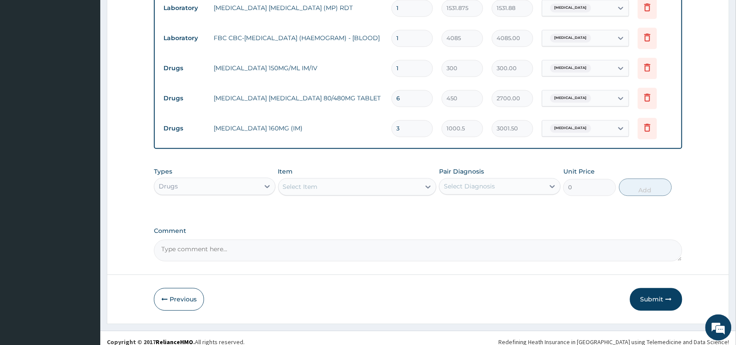
click at [293, 180] on div "Select Item" at bounding box center [350, 187] width 142 height 14
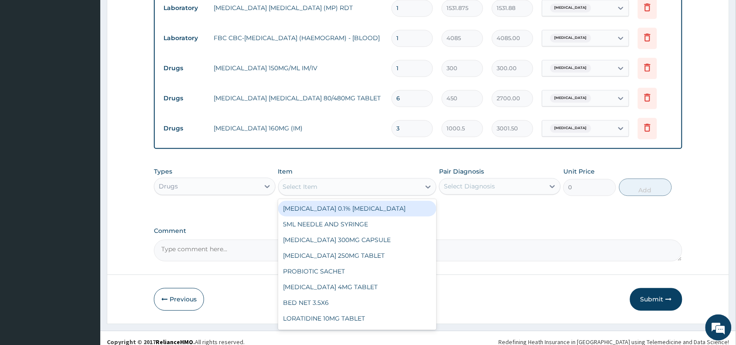
click at [286, 182] on div "Select Item" at bounding box center [300, 186] width 35 height 9
paste input "Fesolate"
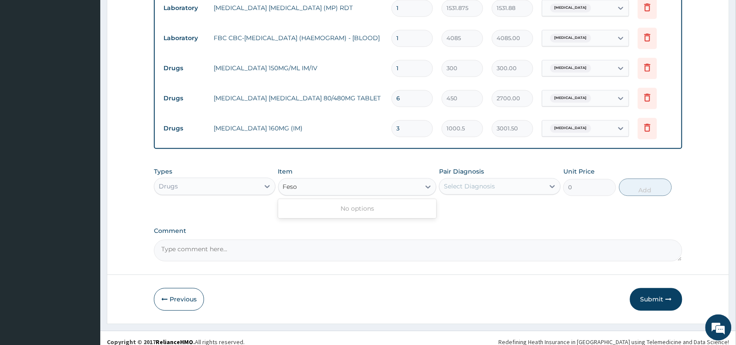
type input "Fes"
click at [352, 201] on div "[MEDICAL_DATA] 200MG TABLET (FESULF)" at bounding box center [357, 209] width 159 height 16
type input "30"
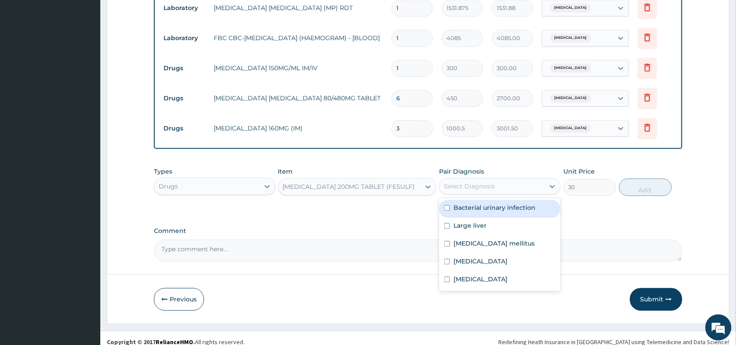
click at [509, 181] on div "Select Diagnosis" at bounding box center [492, 186] width 105 height 14
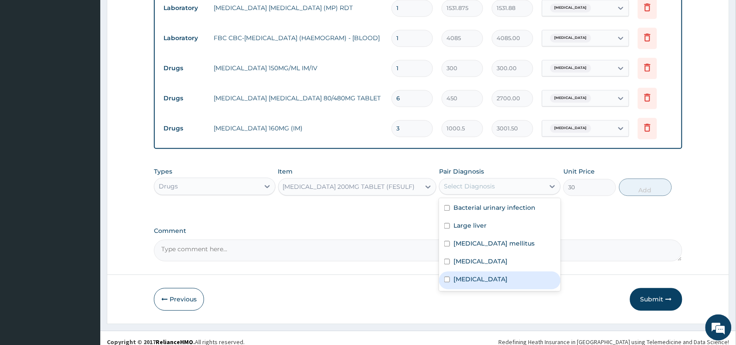
click at [472, 275] on label "Malaria" at bounding box center [480, 279] width 54 height 9
checkbox input "true"
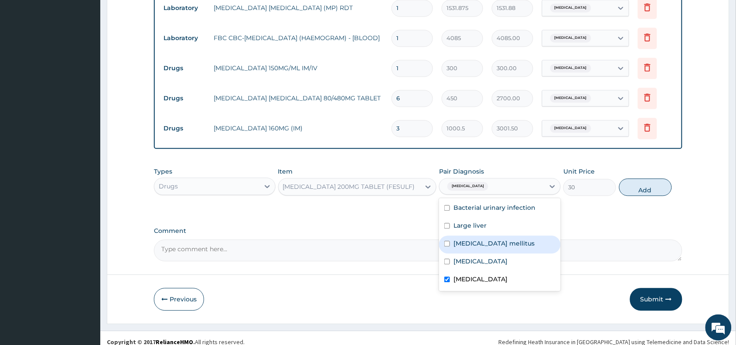
click at [503, 239] on label "Diabetes mellitus" at bounding box center [493, 243] width 81 height 9
checkbox input "true"
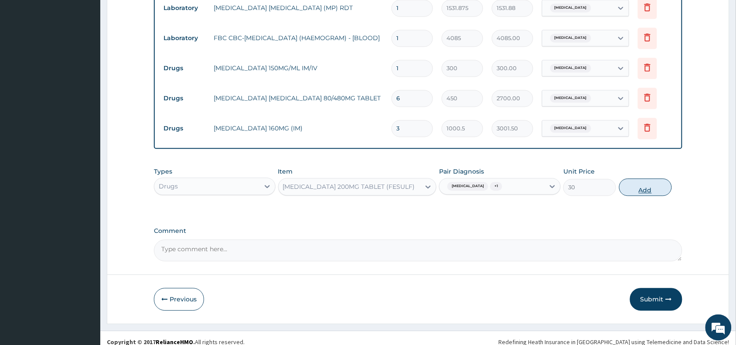
click at [642, 179] on button "Add" at bounding box center [645, 186] width 53 height 17
type input "0"
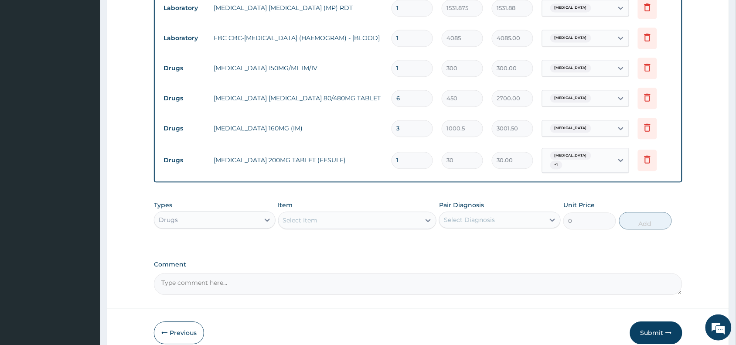
click at [297, 216] on div "Select Item" at bounding box center [300, 220] width 35 height 9
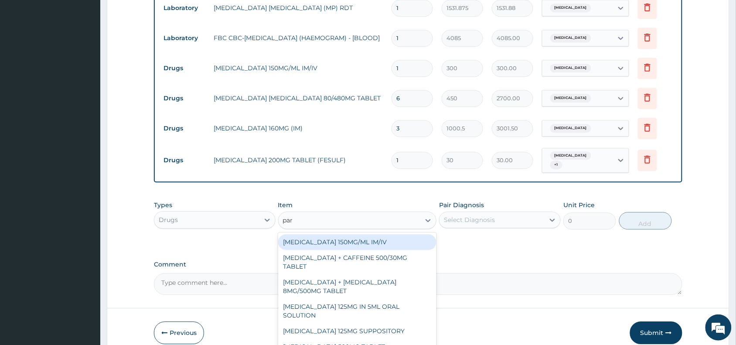
type input "para"
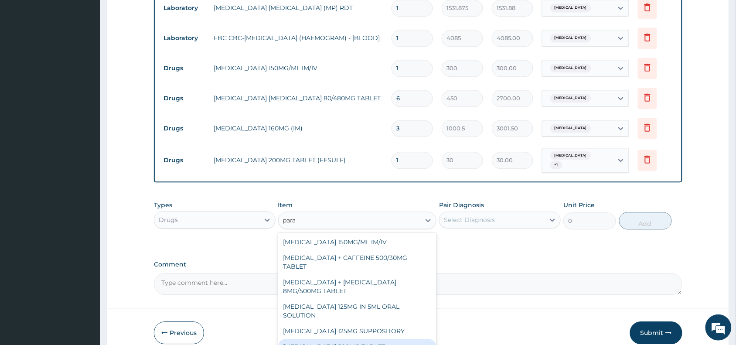
drag, startPoint x: 330, startPoint y: 337, endPoint x: 435, endPoint y: 273, distance: 122.5
click at [331, 339] on div "PARACETAMOL 500MG TABLET" at bounding box center [357, 347] width 159 height 16
type input "30"
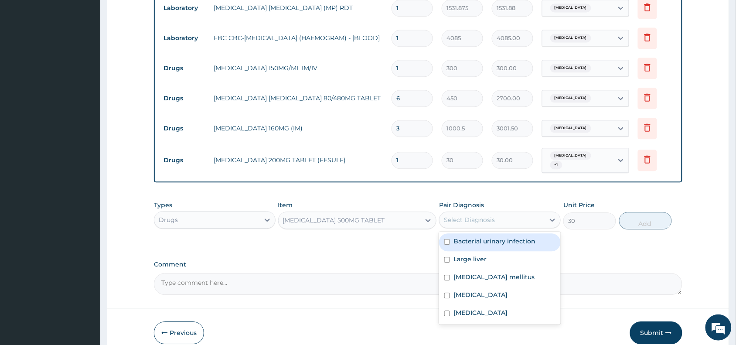
drag, startPoint x: 477, startPoint y: 207, endPoint x: 474, endPoint y: 231, distance: 24.1
click at [477, 215] on div "Select Diagnosis" at bounding box center [469, 219] width 51 height 9
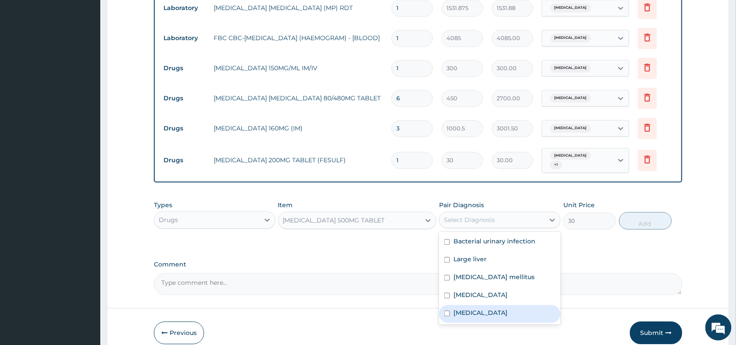
drag, startPoint x: 482, startPoint y: 301, endPoint x: 528, endPoint y: 283, distance: 48.6
click at [483, 305] on div "Malaria" at bounding box center [500, 314] width 122 height 18
checkbox input "true"
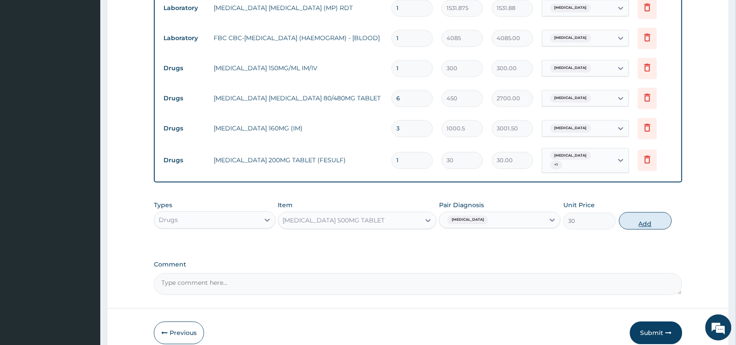
click at [652, 212] on button "Add" at bounding box center [645, 220] width 53 height 17
type input "0"
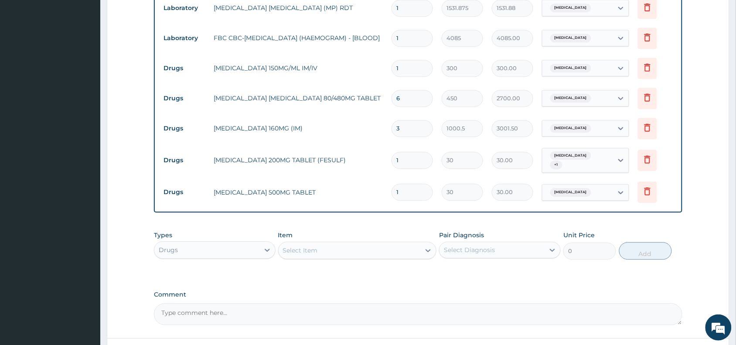
click at [408, 184] on input "1" at bounding box center [412, 192] width 41 height 17
type input "18"
type input "540.00"
type input "18"
click at [406, 152] on input "1" at bounding box center [412, 160] width 41 height 17
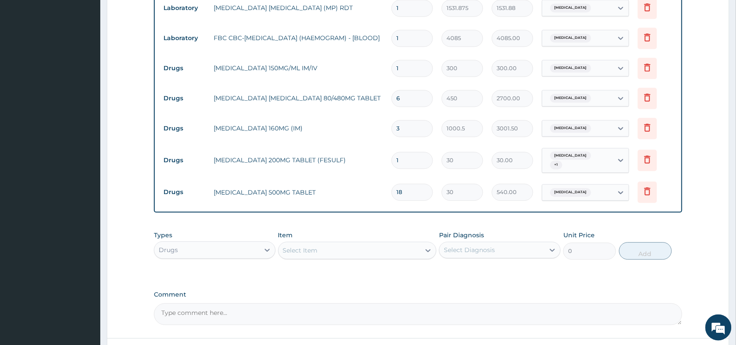
type input "10"
type input "300.00"
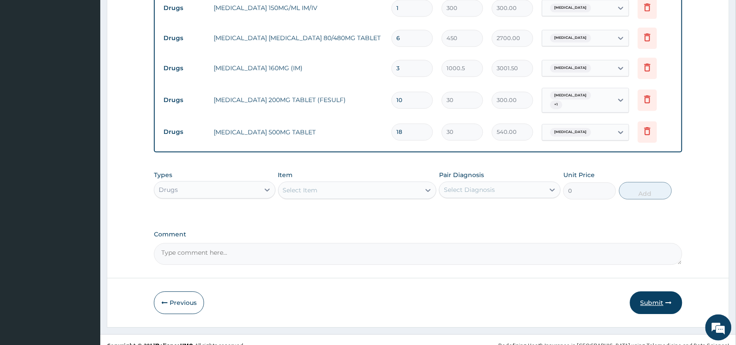
type input "10"
click at [652, 291] on button "Submit" at bounding box center [656, 302] width 52 height 23
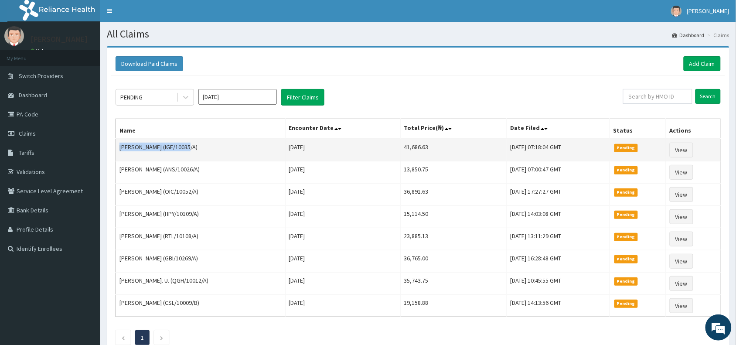
drag, startPoint x: 191, startPoint y: 149, endPoint x: 121, endPoint y: 145, distance: 69.9
click at [121, 145] on td "Michael Nnaemeka Chukwu (IGE/10035/A)" at bounding box center [201, 150] width 170 height 23
copy td "Michael Nnaemeka Chukwu"
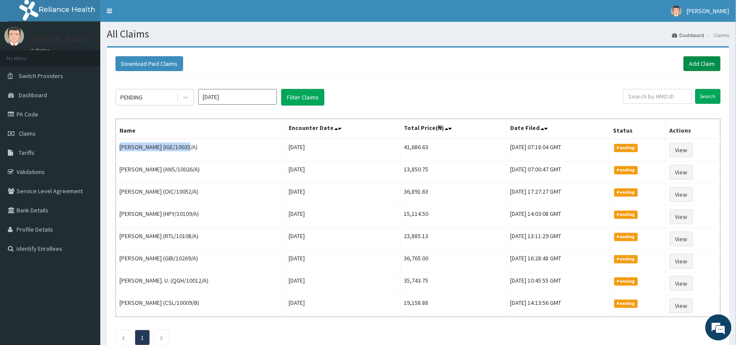
click at [705, 59] on link "Add Claim" at bounding box center [702, 63] width 37 height 15
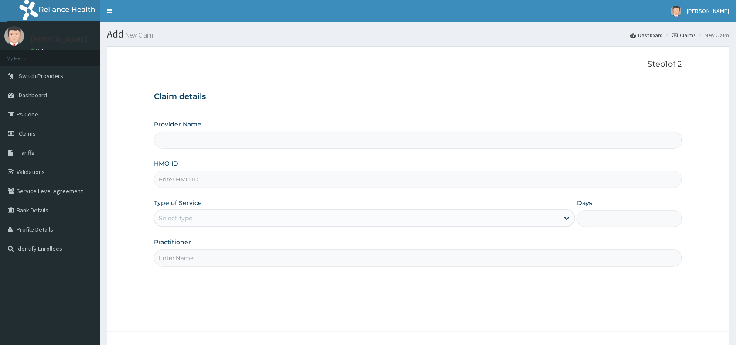
click at [162, 176] on input "HMO ID" at bounding box center [418, 179] width 528 height 17
paste input "GBI/10269/A"
type input "GBI/10269/A"
click at [163, 214] on div "Select type" at bounding box center [176, 218] width 34 height 9
click at [168, 259] on input "Practitioner" at bounding box center [418, 257] width 528 height 17
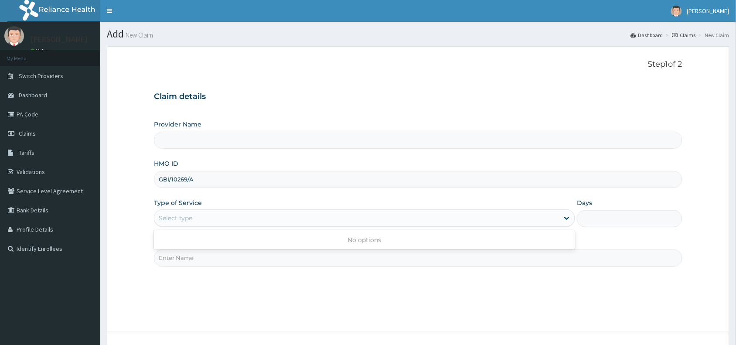
click at [171, 215] on div "Select type" at bounding box center [176, 218] width 34 height 9
click at [172, 262] on input "Practitioner" at bounding box center [418, 257] width 528 height 17
click at [170, 213] on div "Select type" at bounding box center [356, 218] width 405 height 14
type input "Reliance Family Clinics (RFC) - [GEOGRAPHIC_DATA]"
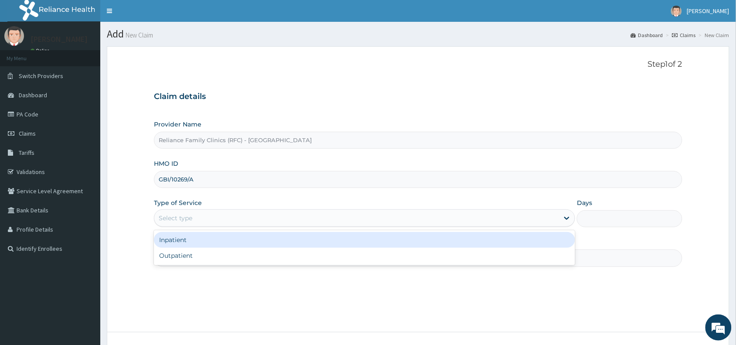
click at [180, 217] on div "Select type" at bounding box center [176, 218] width 34 height 9
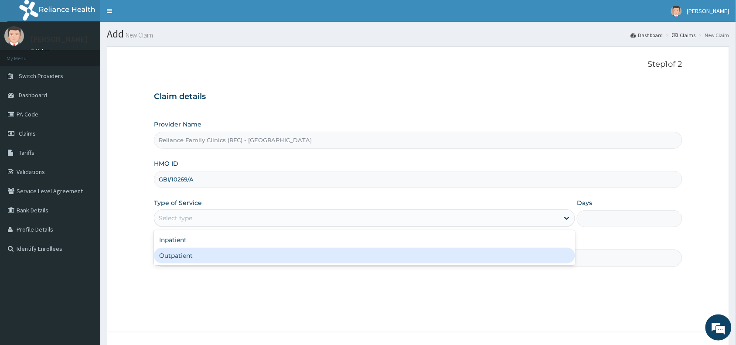
drag, startPoint x: 191, startPoint y: 253, endPoint x: 186, endPoint y: 260, distance: 7.9
click at [191, 254] on div "Outpatient" at bounding box center [364, 256] width 421 height 16
type input "1"
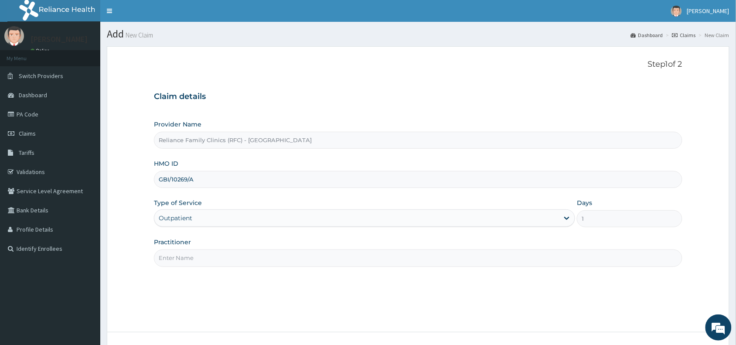
click at [184, 262] on input "Practitioner" at bounding box center [418, 257] width 528 height 17
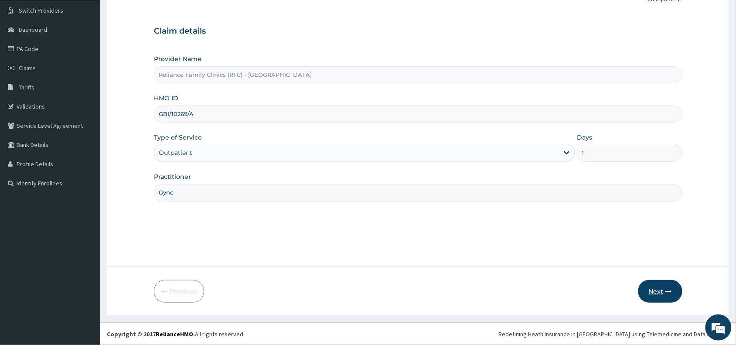
type input "Gyne"
click at [664, 293] on button "Next" at bounding box center [660, 291] width 44 height 23
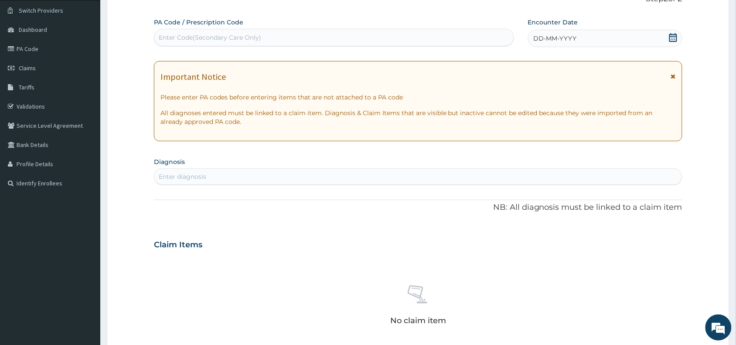
click at [206, 34] on div "Enter Code(Secondary Care Only)" at bounding box center [210, 37] width 102 height 9
paste input "PA/B130F2"
type input "PA/B130F2"
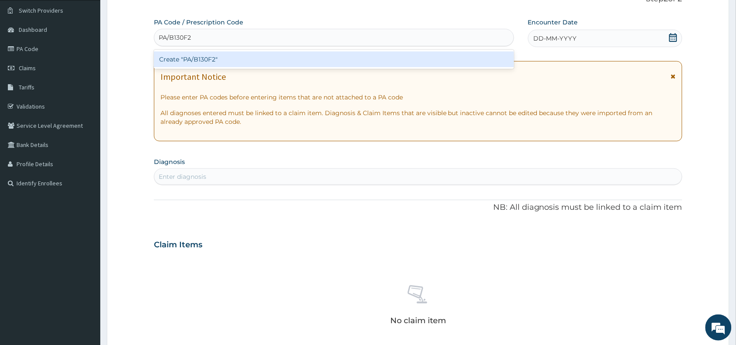
click at [202, 60] on div "Create "PA/B130F2"" at bounding box center [334, 59] width 360 height 16
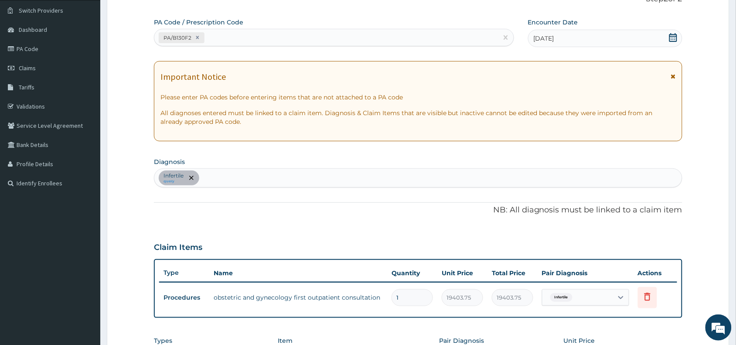
scroll to position [242, 0]
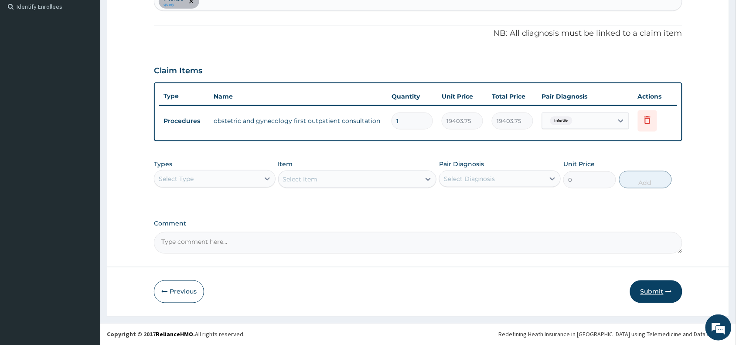
click at [651, 290] on button "Submit" at bounding box center [656, 291] width 52 height 23
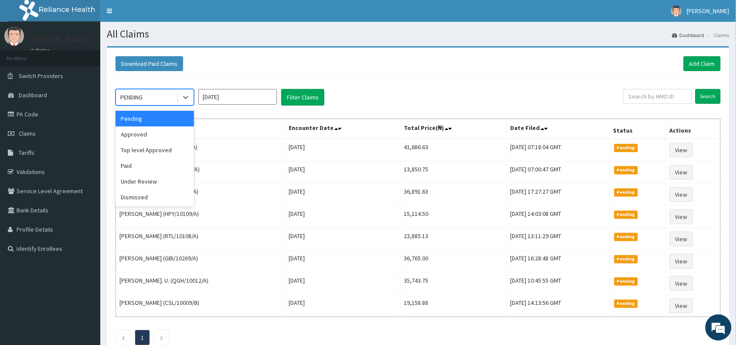
click at [155, 97] on div "PENDING" at bounding box center [146, 97] width 61 height 14
drag, startPoint x: 157, startPoint y: 137, endPoint x: 230, endPoint y: 127, distance: 74.0
click at [158, 136] on div "Approved" at bounding box center [155, 134] width 78 height 16
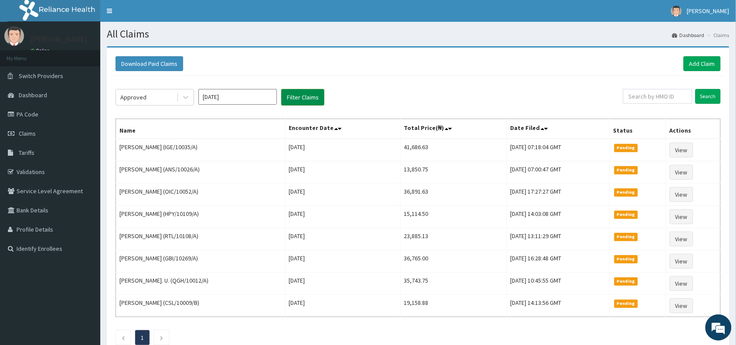
click at [308, 94] on button "Filter Claims" at bounding box center [302, 97] width 43 height 17
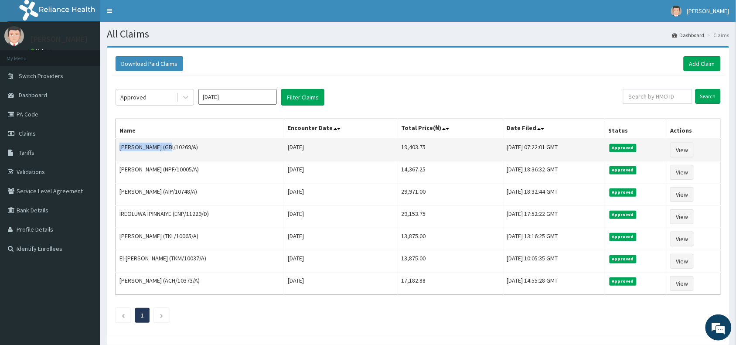
drag, startPoint x: 163, startPoint y: 148, endPoint x: 118, endPoint y: 153, distance: 44.7
click at [118, 153] on td "Rashidat Adebiyi (GBI/10269/A)" at bounding box center [200, 150] width 168 height 23
copy td "Rashidat Adebiyi"
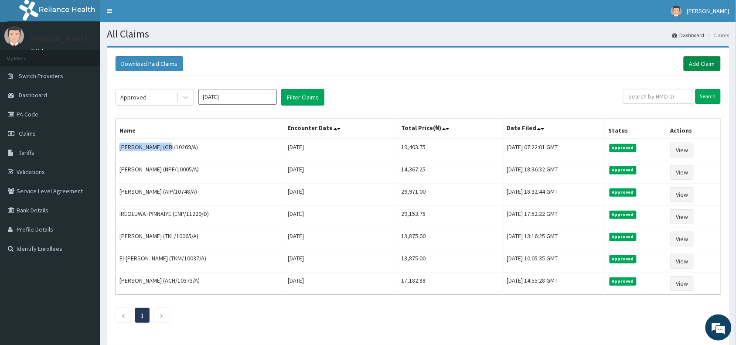
click at [693, 61] on link "Add Claim" at bounding box center [702, 63] width 37 height 15
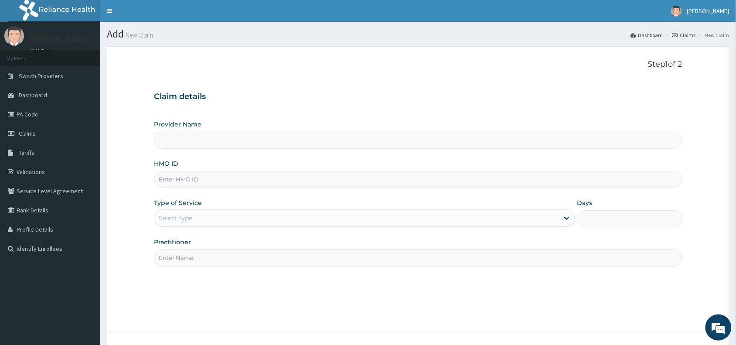
click at [182, 179] on input "HMO ID" at bounding box center [418, 179] width 528 height 17
paste input "MUD/10006/A"
type input "MUD/10006/A"
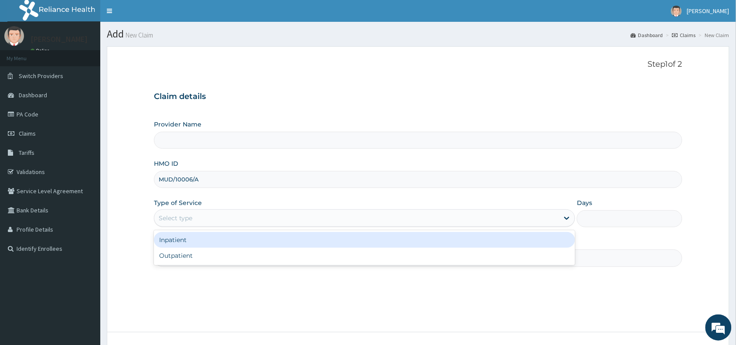
click at [182, 219] on div "Select type" at bounding box center [176, 218] width 34 height 9
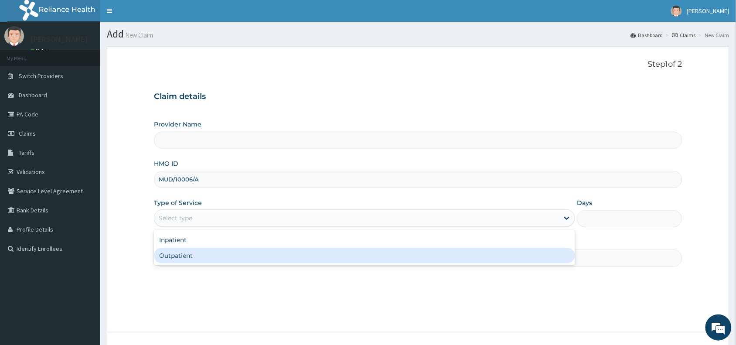
click at [184, 253] on div "Outpatient" at bounding box center [364, 256] width 421 height 16
type input "1"
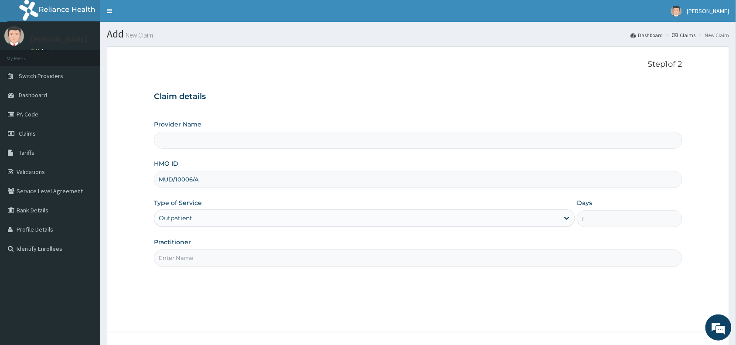
click at [183, 256] on input "Practitioner" at bounding box center [418, 257] width 528 height 17
type input "G"
type input "Reliance Family Clinics (RFC) - Abuja"
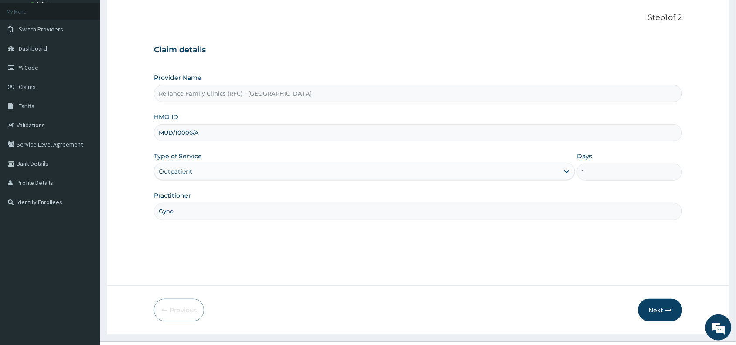
scroll to position [65, 0]
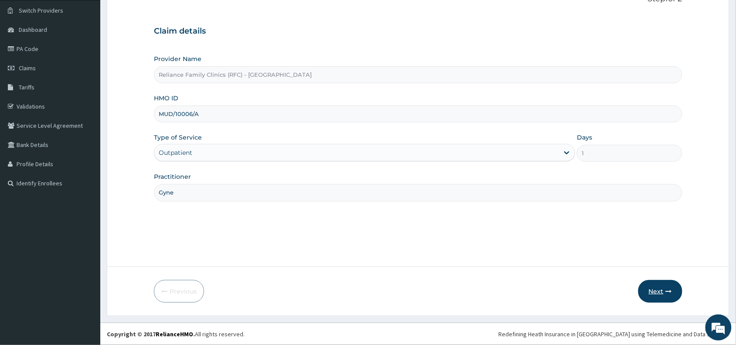
type input "Gyne"
click at [663, 293] on button "Next" at bounding box center [660, 291] width 44 height 23
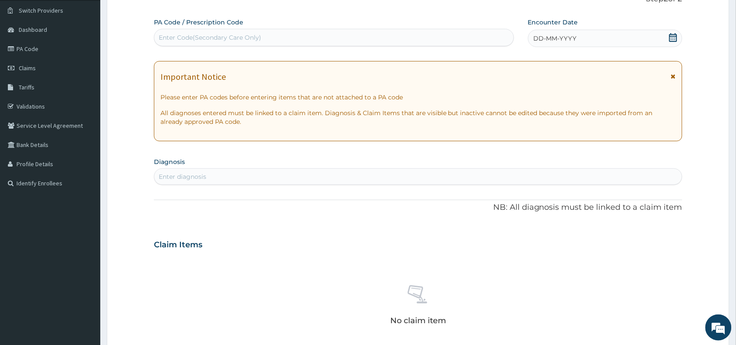
click at [182, 36] on div "Enter Code(Secondary Care Only)" at bounding box center [210, 37] width 102 height 9
paste input "PA/A2CC72"
type input "PA/A2CC72"
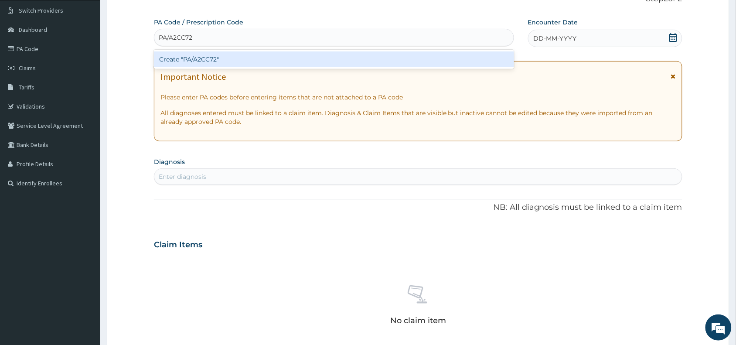
click at [214, 62] on div "Create "PA/A2CC72"" at bounding box center [334, 59] width 360 height 16
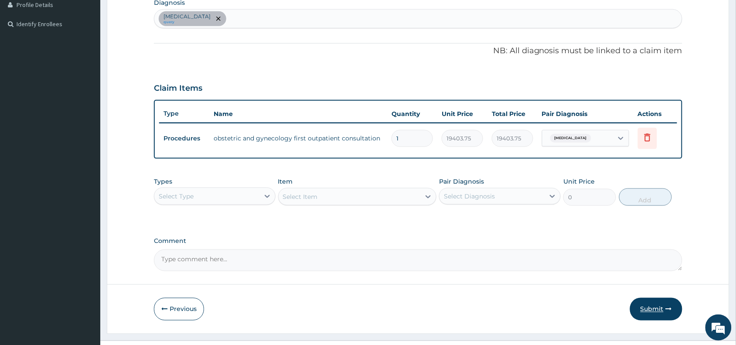
scroll to position [242, 0]
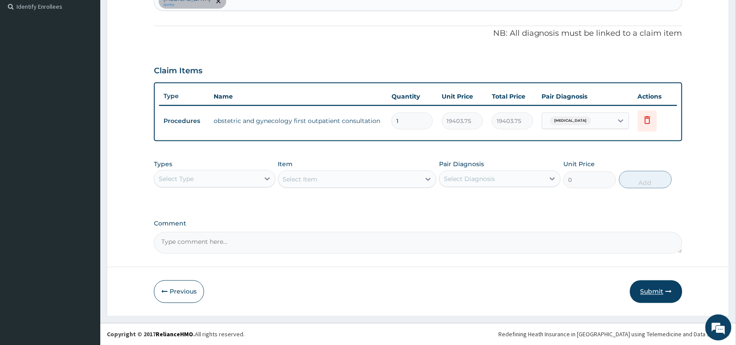
click at [653, 290] on button "Submit" at bounding box center [656, 291] width 52 height 23
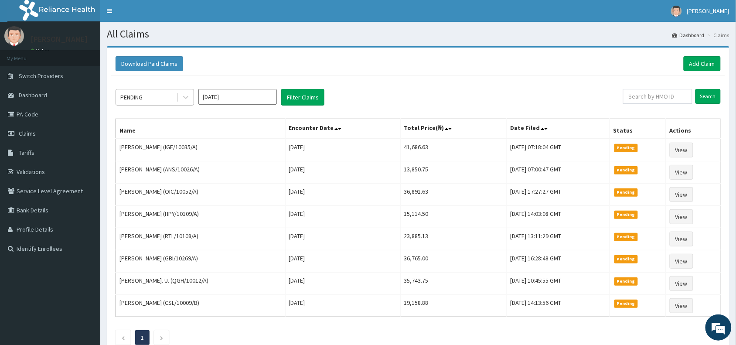
click at [160, 93] on div "PENDING" at bounding box center [146, 97] width 61 height 14
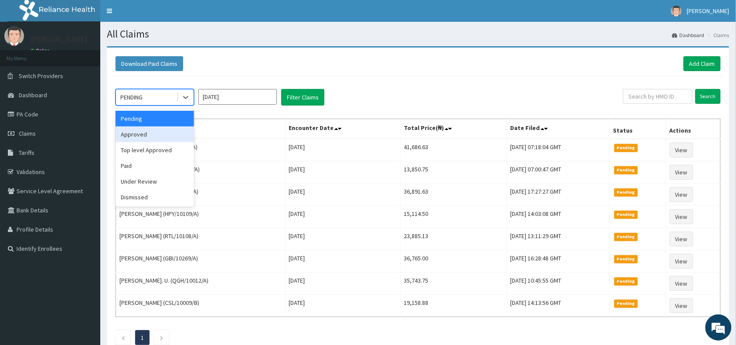
click at [157, 133] on div "Approved" at bounding box center [155, 134] width 78 height 16
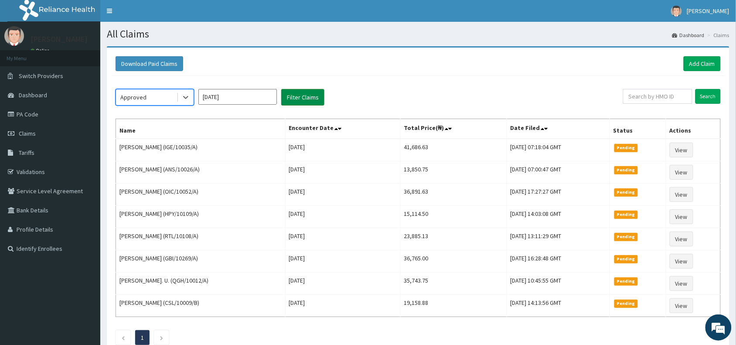
click at [293, 100] on button "Filter Claims" at bounding box center [302, 97] width 43 height 17
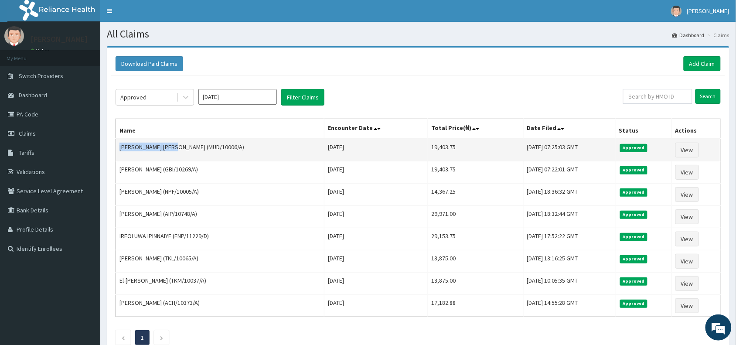
drag, startPoint x: 169, startPoint y: 149, endPoint x: 118, endPoint y: 149, distance: 51.0
click at [119, 152] on td "[PERSON_NAME] [PERSON_NAME] (MUD/10006/A)" at bounding box center [220, 150] width 208 height 23
copy td "[PERSON_NAME] [PERSON_NAME]"
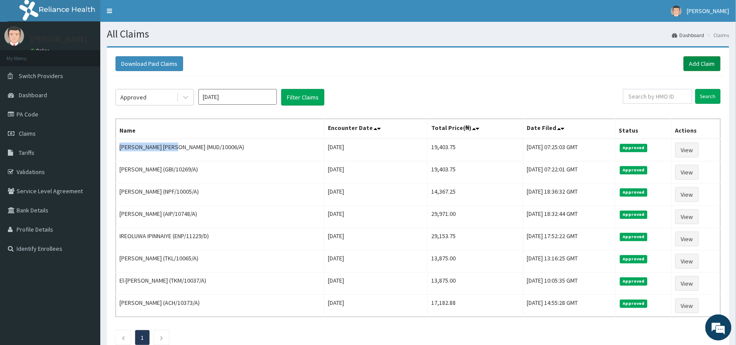
click at [713, 65] on link "Add Claim" at bounding box center [702, 63] width 37 height 15
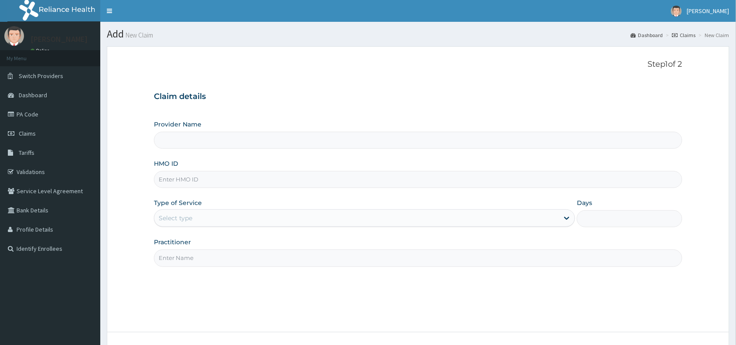
click at [176, 179] on input "HMO ID" at bounding box center [418, 179] width 528 height 17
paste input "QSH/10050/A"
type input "QSH/10050/A"
type input "Reliance Family Clinics (RFC) - [GEOGRAPHIC_DATA]"
type input "QSH/10050/A"
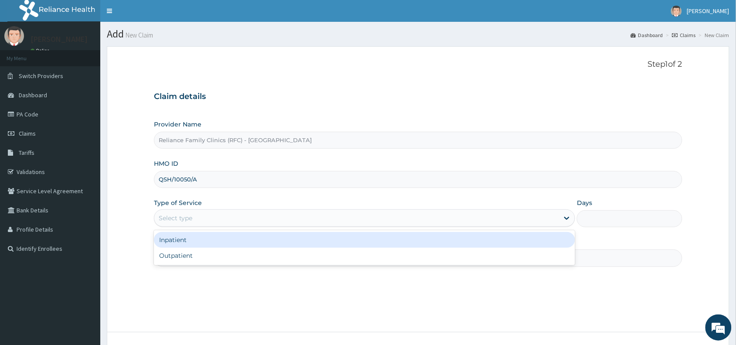
click at [184, 216] on div "Select type" at bounding box center [176, 218] width 34 height 9
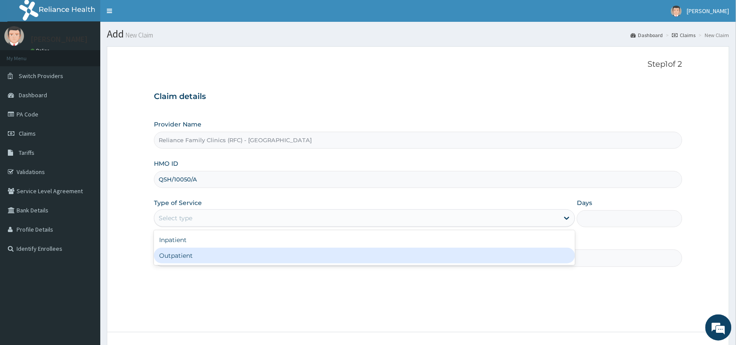
click at [182, 254] on div "Outpatient" at bounding box center [364, 256] width 421 height 16
type input "1"
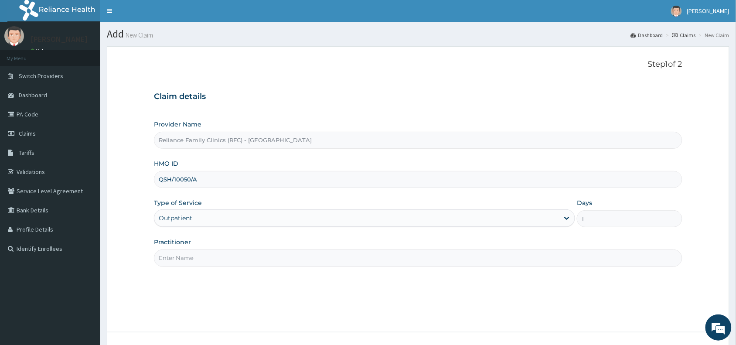
click at [182, 254] on input "Practitioner" at bounding box center [418, 257] width 528 height 17
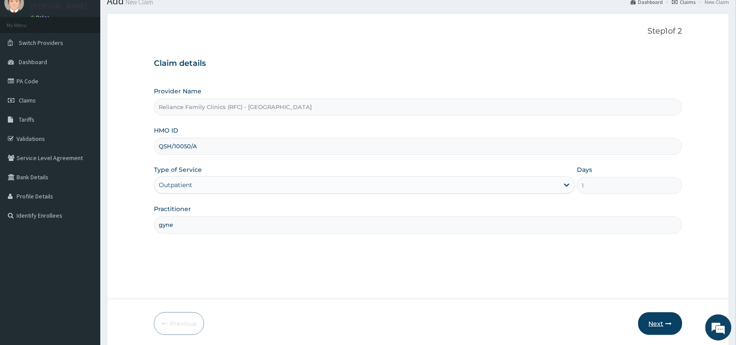
scroll to position [65, 0]
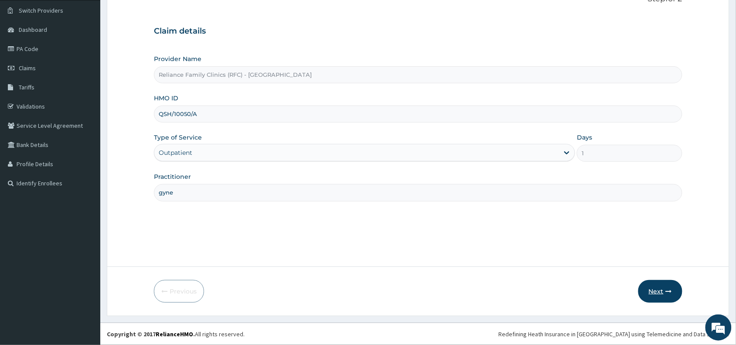
type input "gyne"
click at [654, 290] on button "Next" at bounding box center [660, 291] width 44 height 23
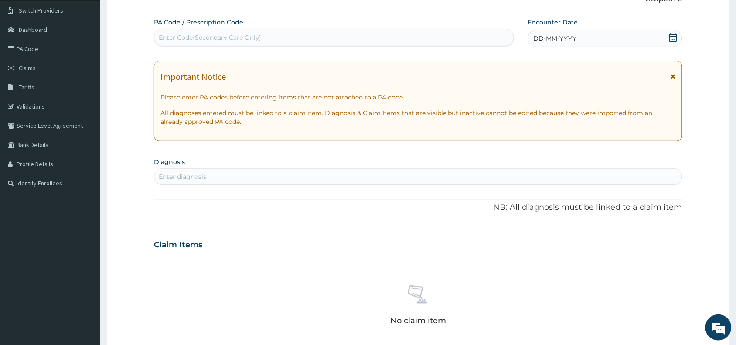
scroll to position [0, 0]
click at [219, 31] on div "Enter Code(Secondary Care Only)" at bounding box center [333, 38] width 359 height 14
paste input "PA/F32AE9"
type input "PA/F32AE9"
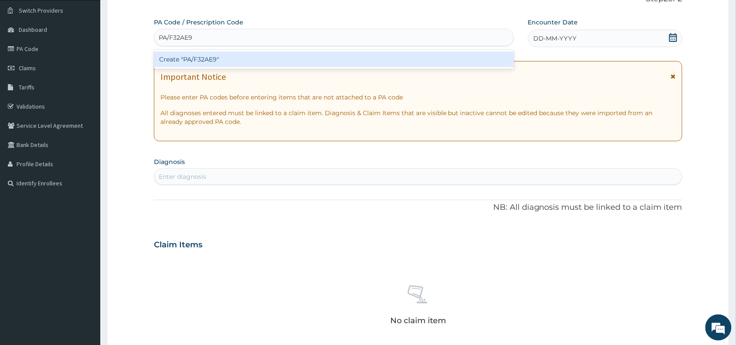
click at [214, 62] on div "Create "PA/F32AE9"" at bounding box center [334, 59] width 360 height 16
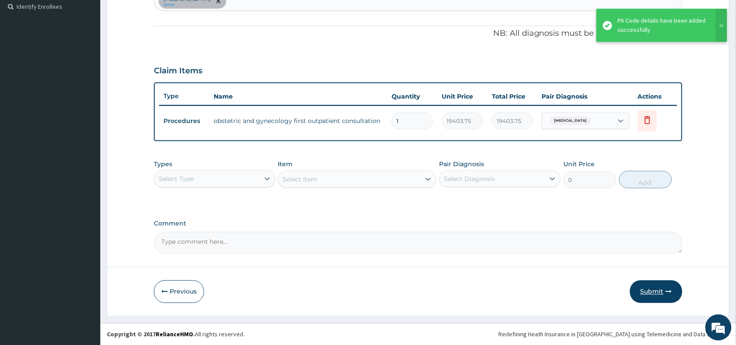
click at [657, 295] on button "Submit" at bounding box center [656, 291] width 52 height 23
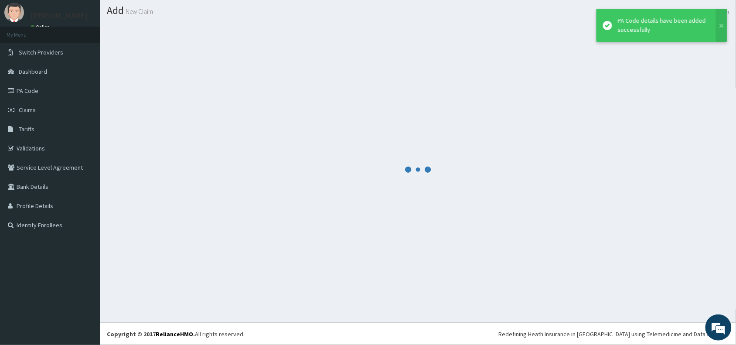
scroll to position [23, 0]
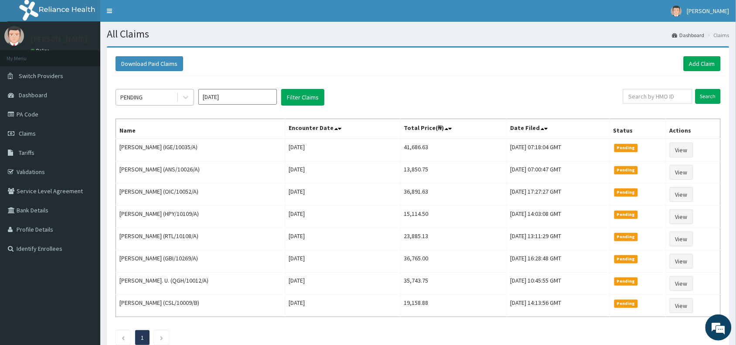
click at [143, 95] on div "PENDING" at bounding box center [131, 97] width 22 height 9
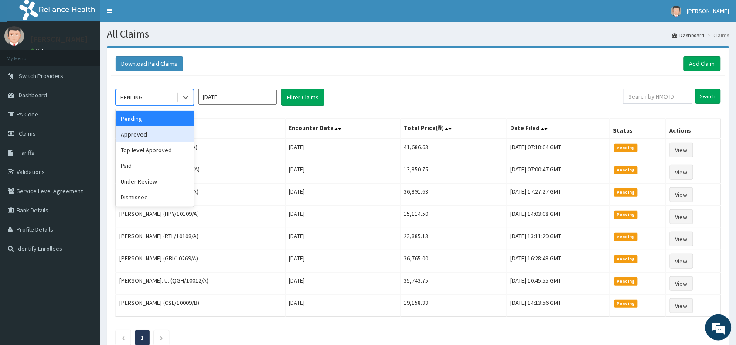
click at [133, 132] on div "Approved" at bounding box center [155, 134] width 78 height 16
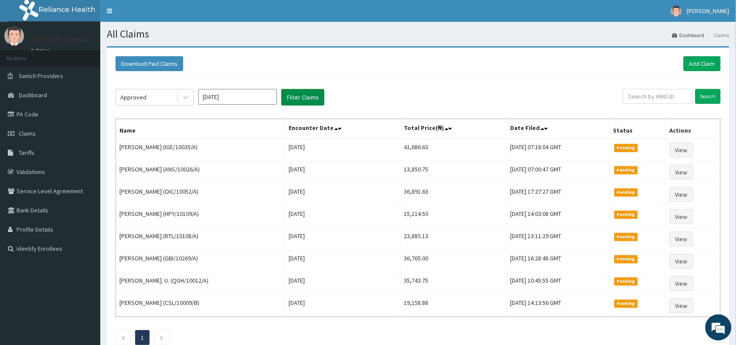
click at [312, 99] on button "Filter Claims" at bounding box center [302, 97] width 43 height 17
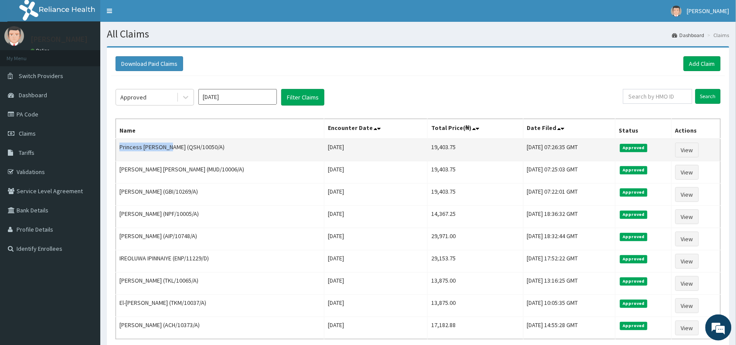
drag, startPoint x: 169, startPoint y: 150, endPoint x: 119, endPoint y: 149, distance: 50.6
click at [119, 149] on td "Princess [PERSON_NAME] (QSH/10050/A)" at bounding box center [220, 150] width 208 height 23
copy td "Princess [PERSON_NAME]"
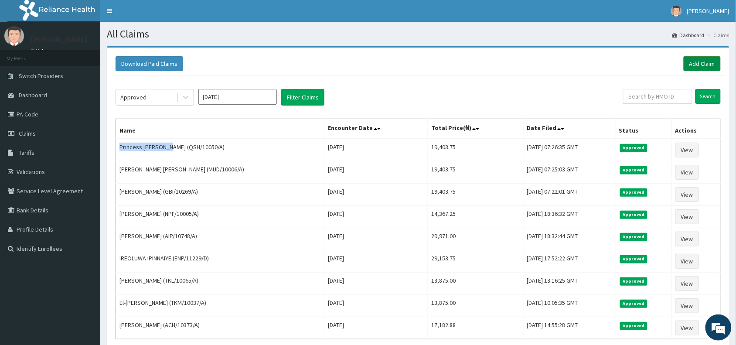
click at [709, 62] on link "Add Claim" at bounding box center [702, 63] width 37 height 15
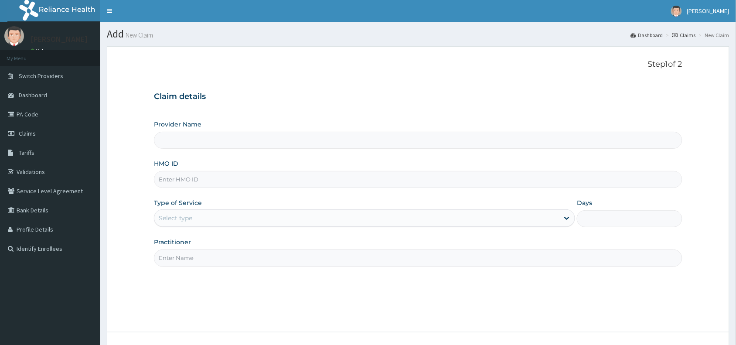
click at [182, 180] on input "HMO ID" at bounding box center [418, 179] width 528 height 17
paste input "SSV/10077/B"
type input "SSV/10077/B"
type input "Reliance Family Clinics (RFC) - [GEOGRAPHIC_DATA]"
type input "SSV/10077/B"
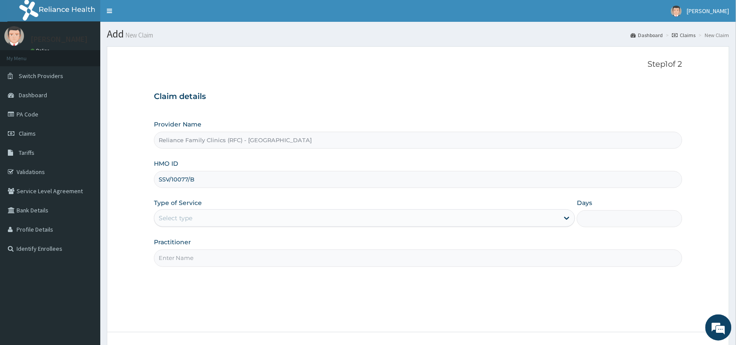
click at [186, 217] on div "Select type" at bounding box center [176, 218] width 34 height 9
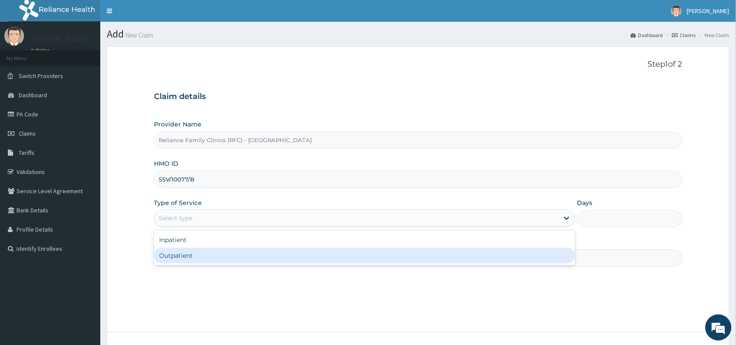
click at [188, 254] on div "Outpatient" at bounding box center [364, 256] width 421 height 16
type input "1"
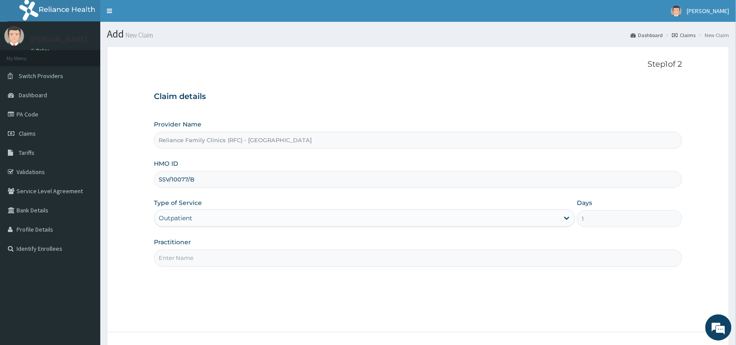
click at [191, 262] on input "Practitioner" at bounding box center [418, 257] width 528 height 17
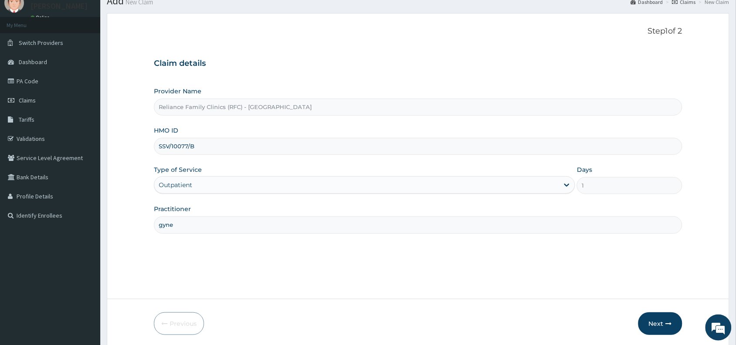
scroll to position [65, 0]
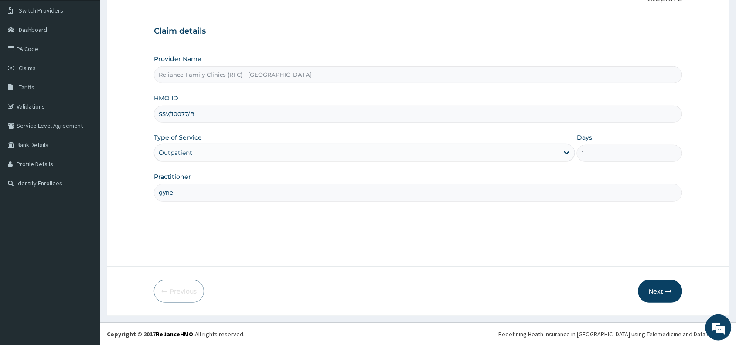
type input "gyne"
click at [664, 290] on button "Next" at bounding box center [660, 291] width 44 height 23
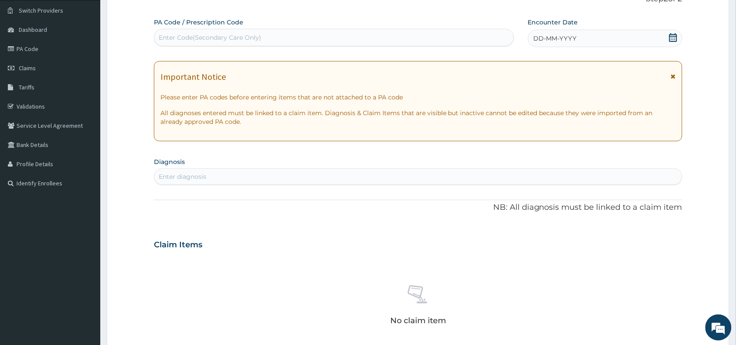
click at [224, 38] on div "Enter Code(Secondary Care Only)" at bounding box center [210, 37] width 102 height 9
paste input "PA/58C7D9"
type input "PA/58C7D9"
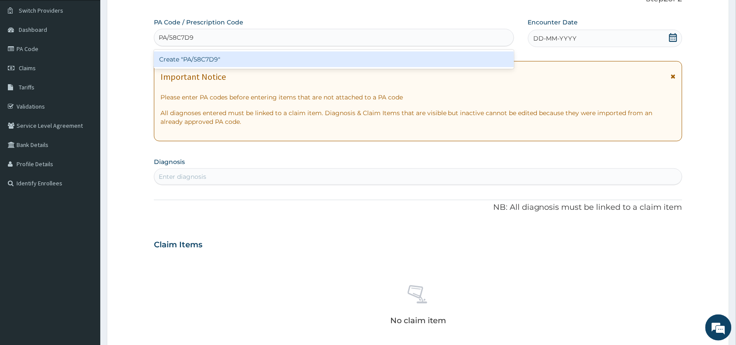
drag, startPoint x: 205, startPoint y: 59, endPoint x: 116, endPoint y: 18, distance: 97.5
click at [205, 59] on div "Create "PA/58C7D9"" at bounding box center [334, 59] width 360 height 16
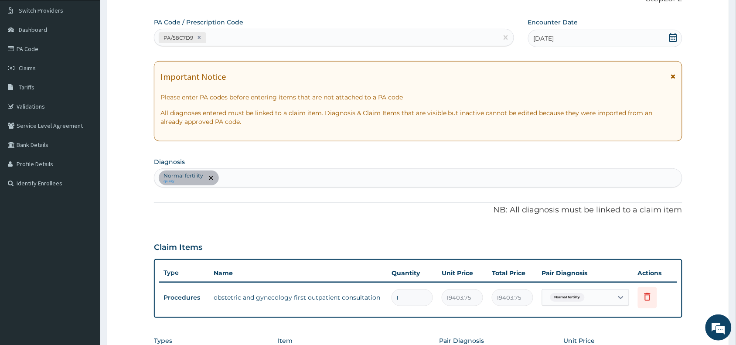
scroll to position [242, 0]
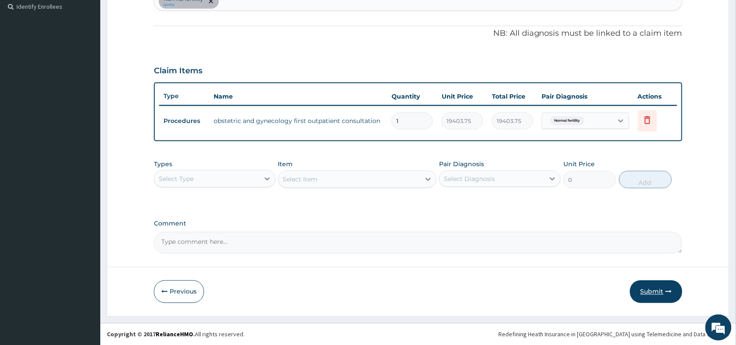
click at [655, 290] on button "Submit" at bounding box center [656, 291] width 52 height 23
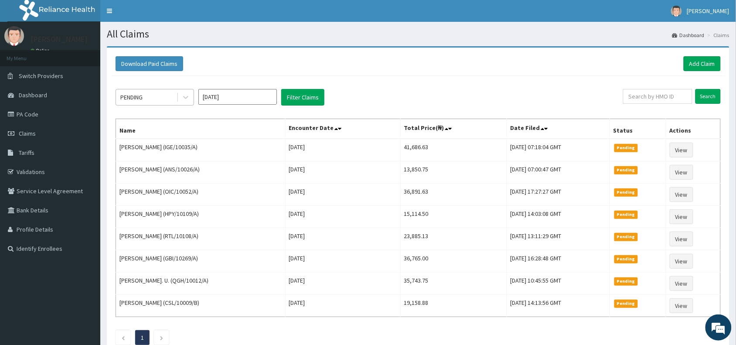
click at [150, 99] on div "PENDING" at bounding box center [146, 97] width 61 height 14
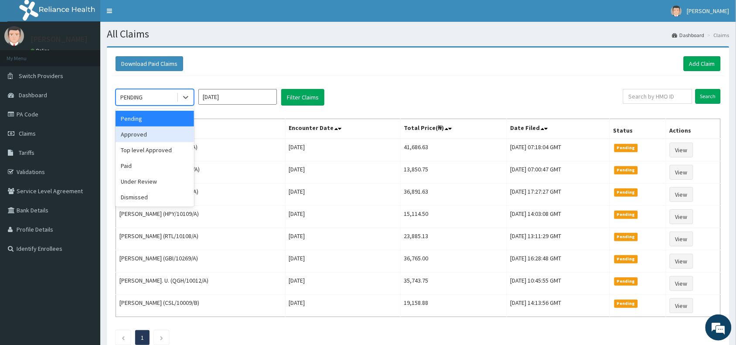
click at [147, 134] on div "Approved" at bounding box center [155, 134] width 78 height 16
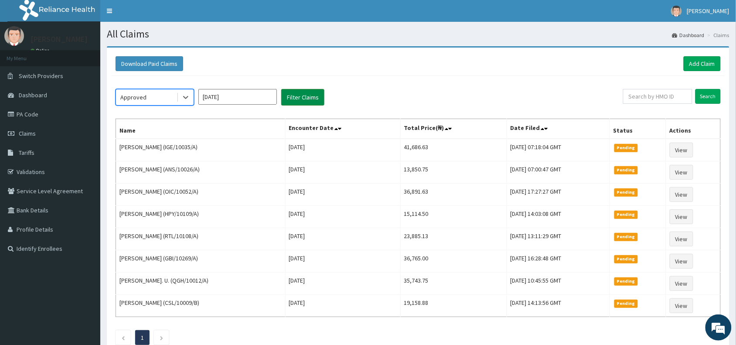
click at [314, 96] on button "Filter Claims" at bounding box center [302, 97] width 43 height 17
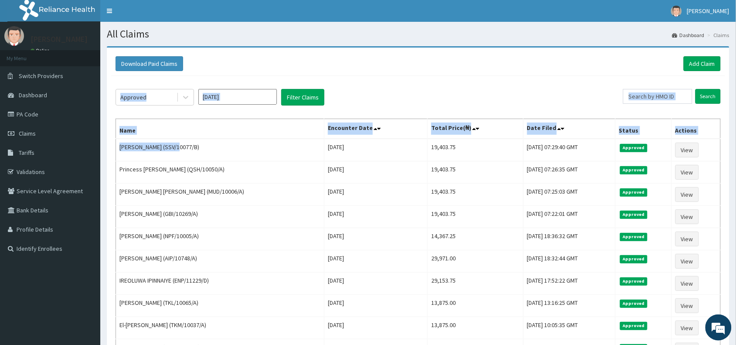
drag, startPoint x: 174, startPoint y: 148, endPoint x: 115, endPoint y: 149, distance: 59.7
click at [115, 149] on div "Approved [DATE] Filter Claims Search Name Encounter Date Total Price(₦) Date Fi…" at bounding box center [418, 237] width 614 height 322
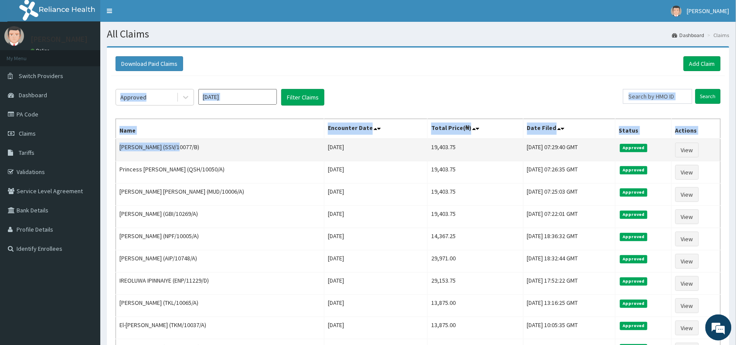
click at [154, 153] on td "[PERSON_NAME] (SSV/10077/B)" at bounding box center [220, 150] width 208 height 23
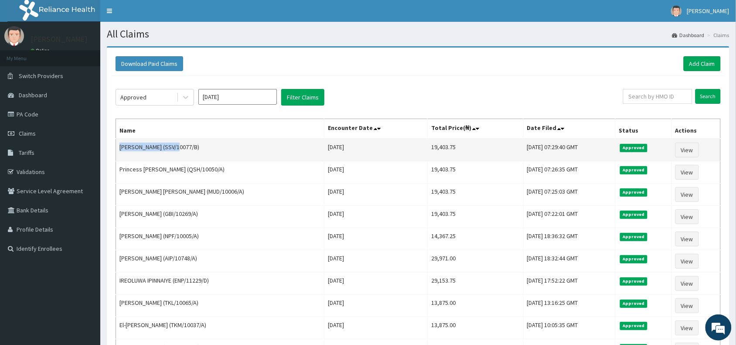
drag, startPoint x: 173, startPoint y: 149, endPoint x: 120, endPoint y: 148, distance: 52.8
click at [120, 148] on td "[PERSON_NAME] (SSV/10077/B)" at bounding box center [220, 150] width 208 height 23
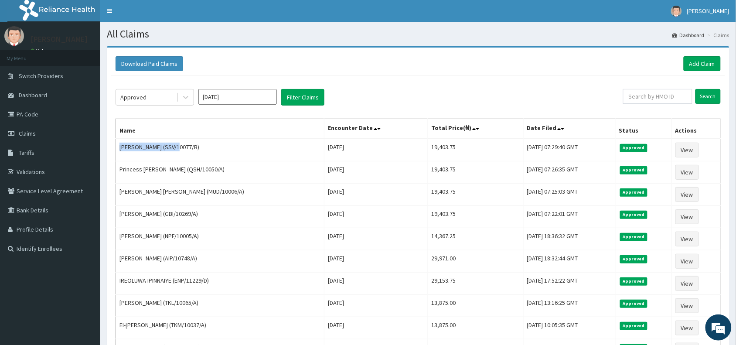
copy td "[PERSON_NAME]"
click at [703, 64] on link "Add Claim" at bounding box center [702, 63] width 37 height 15
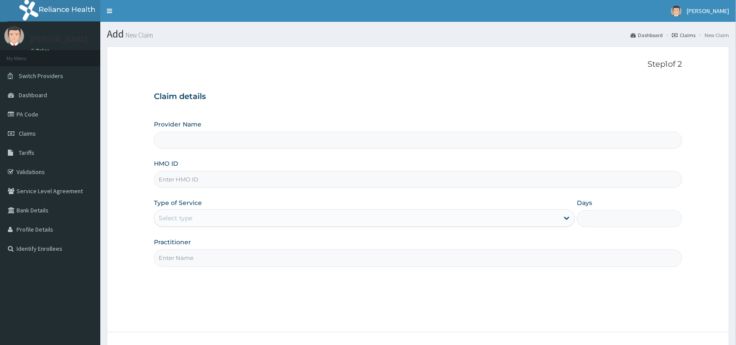
click at [173, 182] on input "HMO ID" at bounding box center [418, 179] width 528 height 17
paste input "SSV/10077/B"
type input "SSV/10077/B"
type input "Reliance Family Clinics (RFC) - [GEOGRAPHIC_DATA]"
type input "SSV/10077/B"
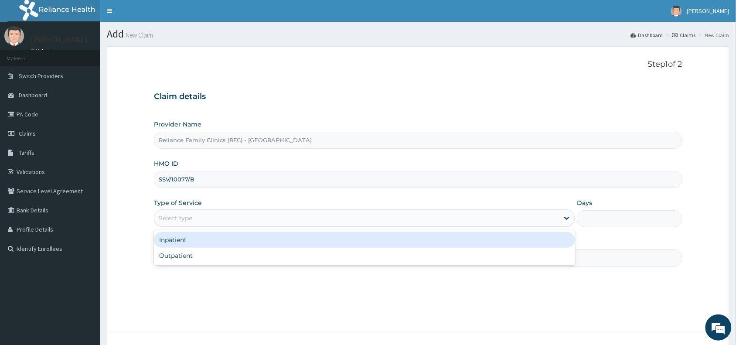
click at [184, 217] on div "Select type" at bounding box center [176, 218] width 34 height 9
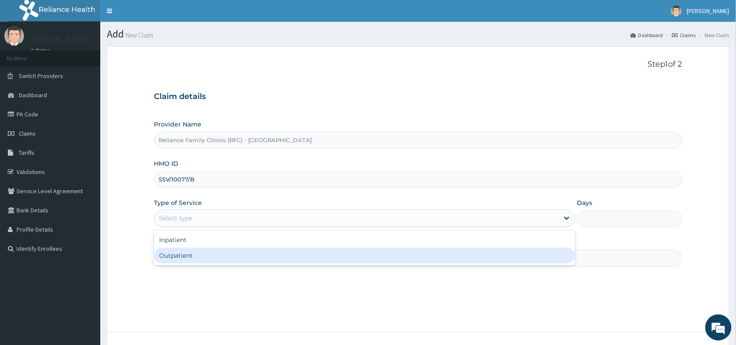
click at [181, 253] on div "Outpatient" at bounding box center [364, 256] width 421 height 16
type input "1"
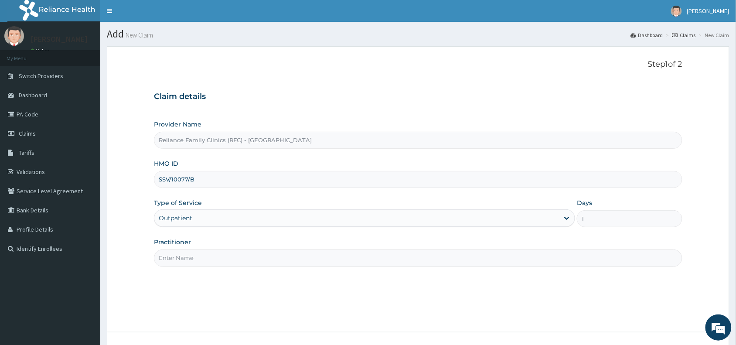
click at [181, 256] on input "Practitioner" at bounding box center [418, 257] width 528 height 17
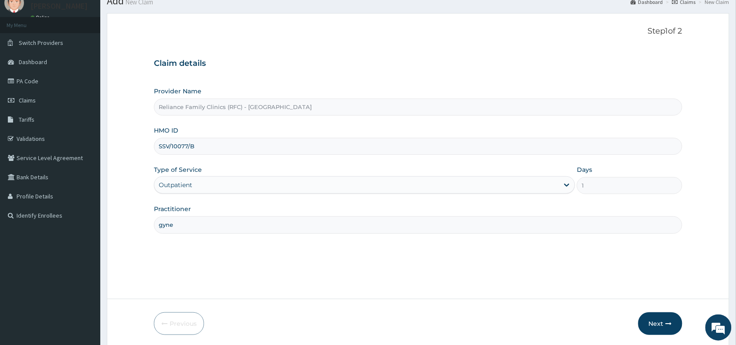
scroll to position [65, 0]
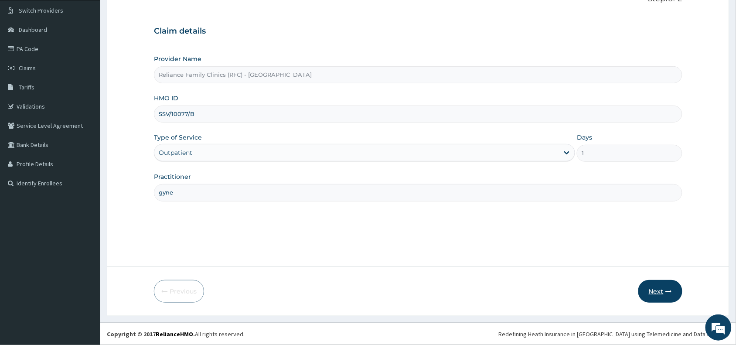
type input "gyne"
click at [658, 289] on button "Next" at bounding box center [660, 291] width 44 height 23
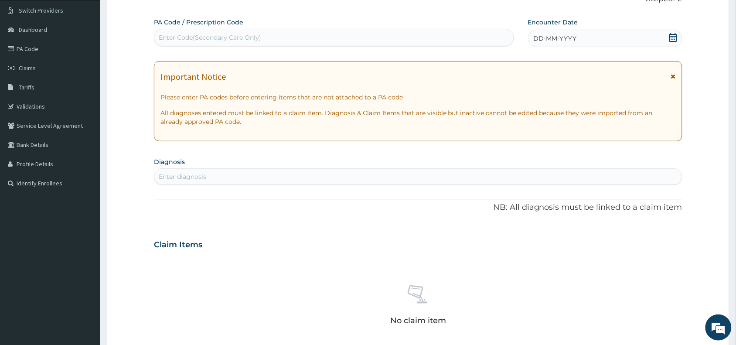
scroll to position [0, 0]
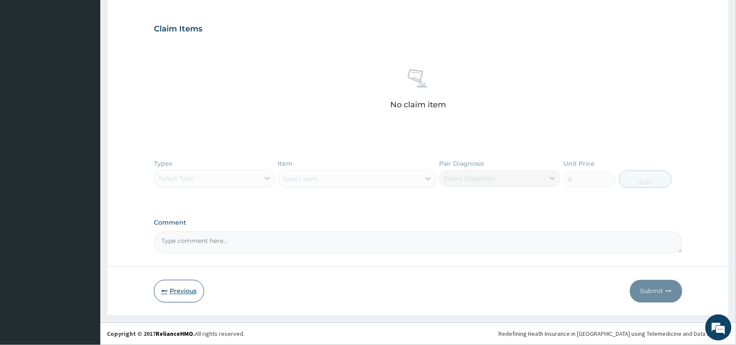
click at [170, 293] on button "Previous" at bounding box center [179, 291] width 50 height 23
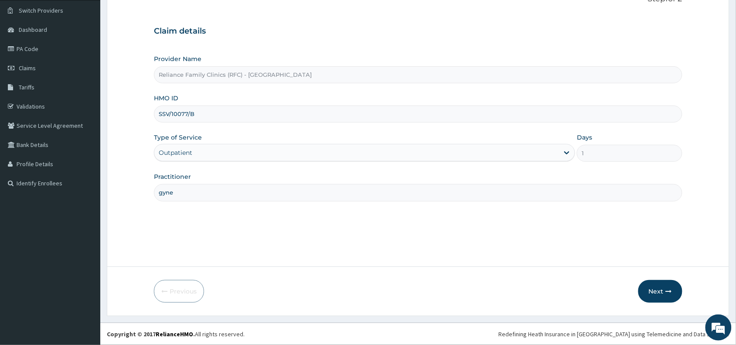
drag, startPoint x: 196, startPoint y: 119, endPoint x: 149, endPoint y: 121, distance: 47.6
click at [149, 121] on form "Step 1 of 2 Claim details Provider Name Reliance Family Clinics (RFC) - Abuja H…" at bounding box center [418, 148] width 623 height 335
paste input "EHG/10029/A"
type input "EHG/10029/A"
click at [657, 289] on button "Next" at bounding box center [660, 291] width 44 height 23
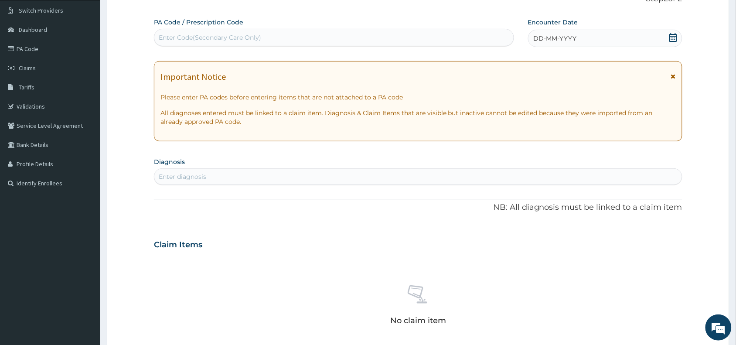
click at [208, 31] on div "Enter Code(Secondary Care Only)" at bounding box center [333, 38] width 359 height 14
paste input "PA/10BBD6"
type input "PA/10BBD6"
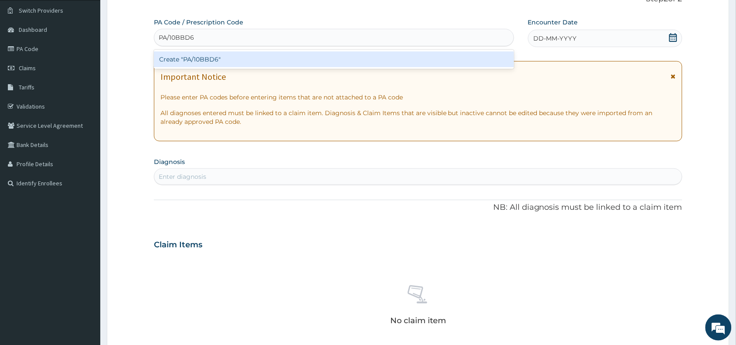
click at [208, 61] on div "Create "PA/10BBD6"" at bounding box center [334, 59] width 360 height 16
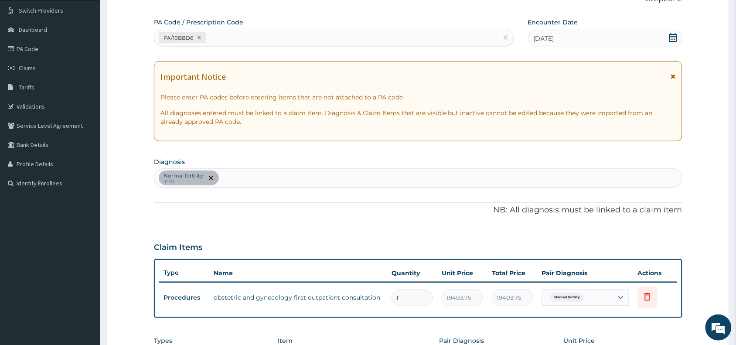
scroll to position [242, 0]
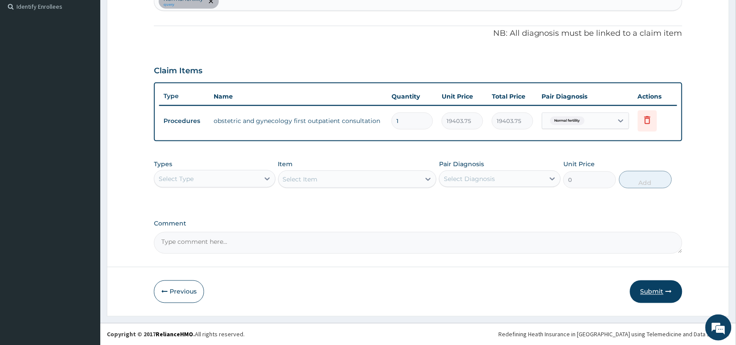
click at [651, 288] on button "Submit" at bounding box center [656, 291] width 52 height 23
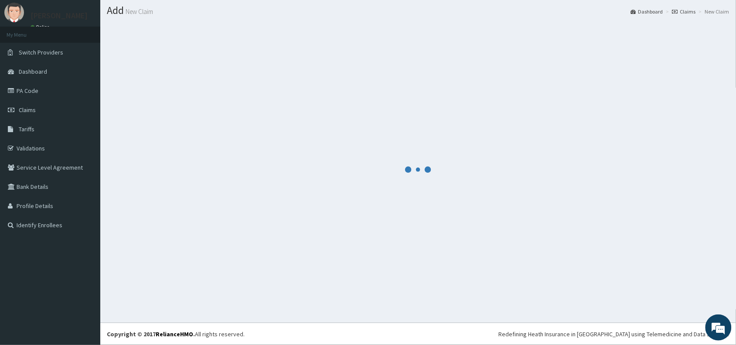
scroll to position [23, 0]
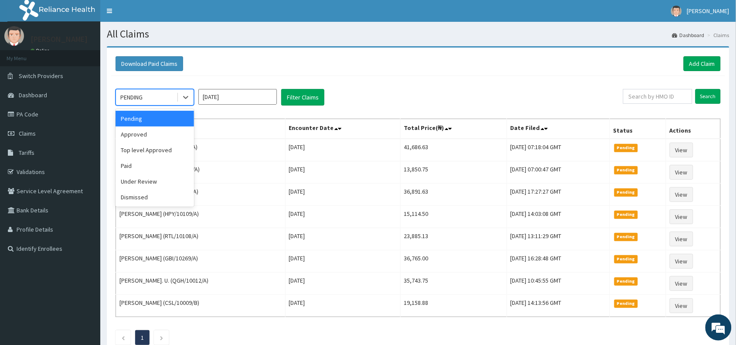
click at [171, 98] on div "PENDING" at bounding box center [146, 97] width 61 height 14
click at [152, 130] on div "Approved" at bounding box center [155, 134] width 78 height 16
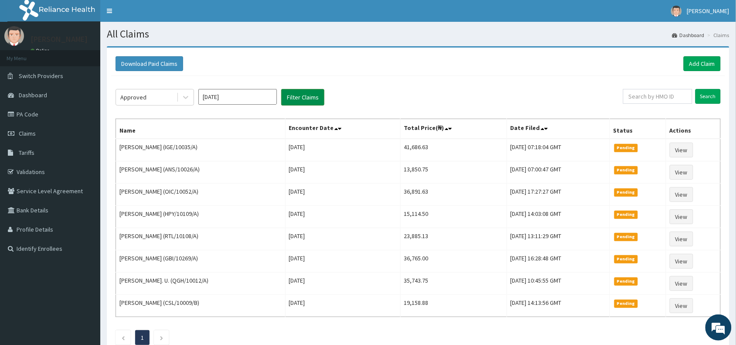
click at [321, 95] on button "Filter Claims" at bounding box center [302, 97] width 43 height 17
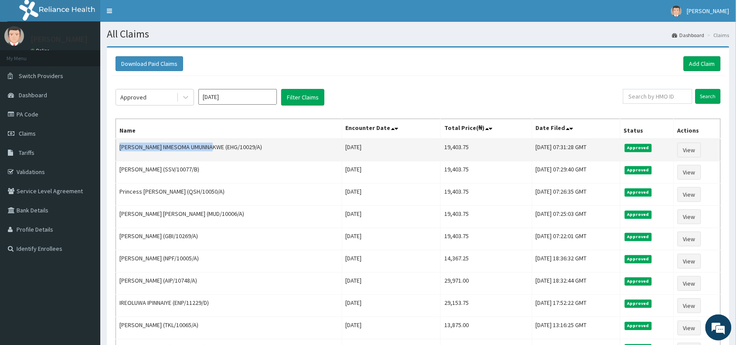
drag, startPoint x: 219, startPoint y: 148, endPoint x: 120, endPoint y: 152, distance: 99.0
click at [120, 152] on td "[PERSON_NAME] NMESOMA UMUNNAKWE (EHG/10029/A)" at bounding box center [229, 150] width 226 height 23
copy td "[PERSON_NAME] NMESOMA UMUNNAKWE"
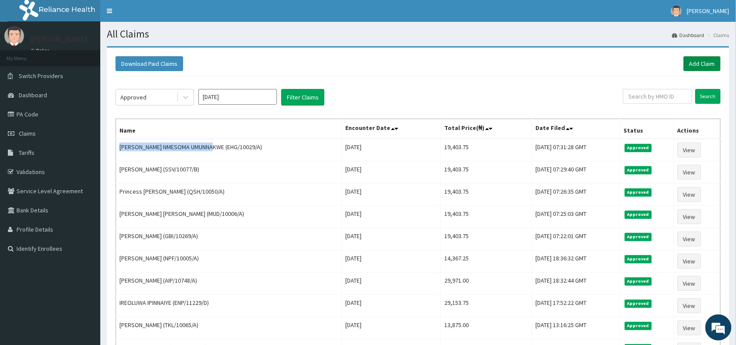
click at [708, 64] on link "Add Claim" at bounding box center [702, 63] width 37 height 15
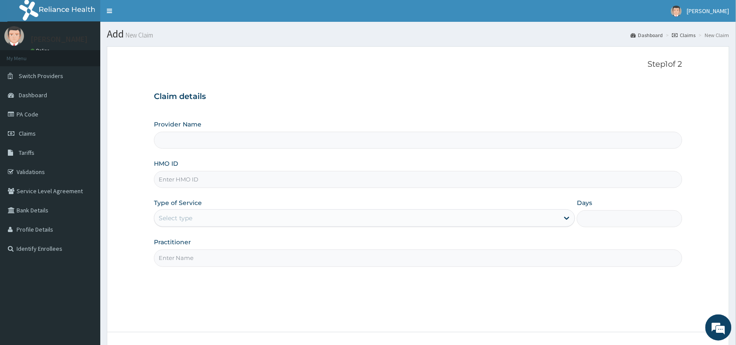
type input "Reliance Family Clinics (RFC) - [GEOGRAPHIC_DATA]"
click at [164, 181] on input "HMO ID" at bounding box center [418, 179] width 528 height 17
paste input "MUL/10028/A"
click at [168, 180] on input "MUL/10028/A" at bounding box center [418, 179] width 528 height 17
type input "MUL/10028/A"
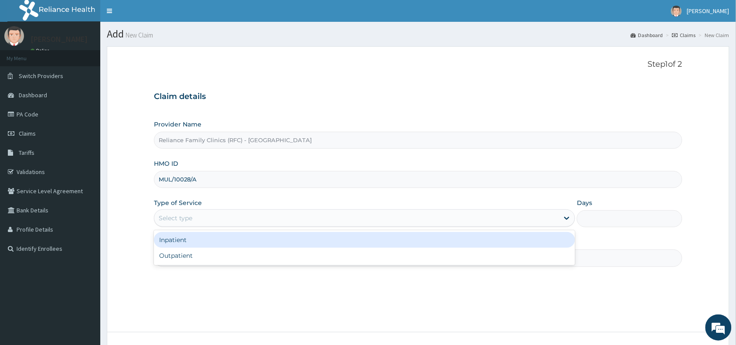
click at [170, 215] on div "Select type" at bounding box center [176, 218] width 34 height 9
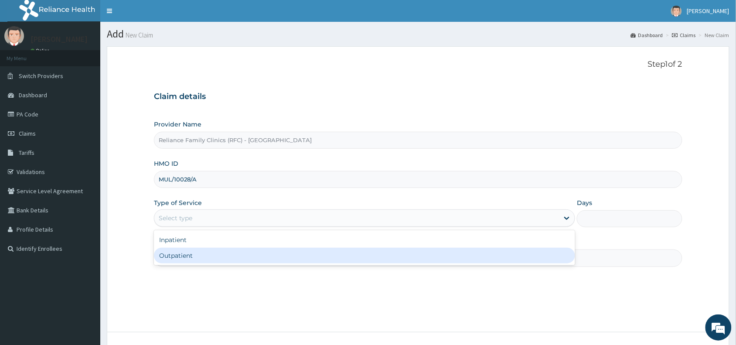
click at [173, 253] on div "Outpatient" at bounding box center [364, 256] width 421 height 16
type input "1"
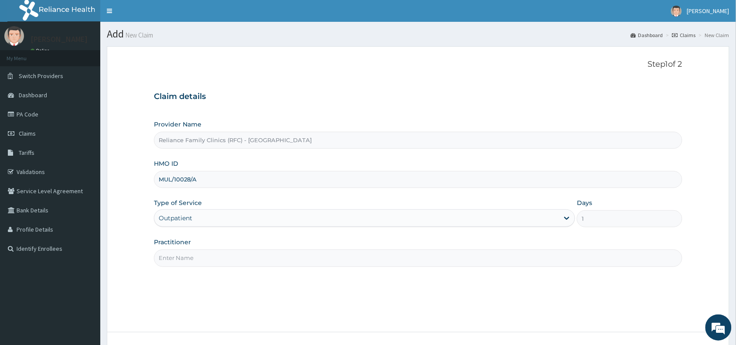
click at [173, 258] on input "Practitioner" at bounding box center [418, 257] width 528 height 17
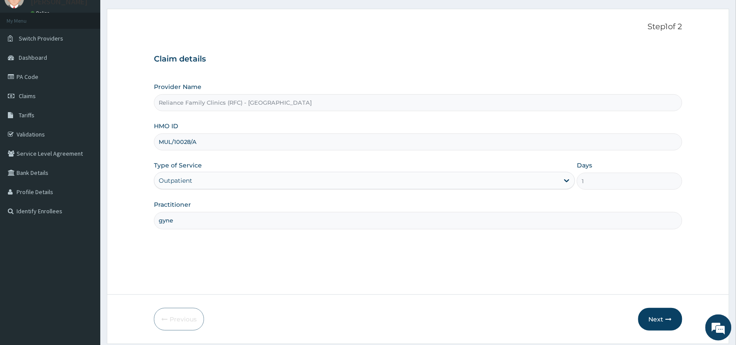
scroll to position [65, 0]
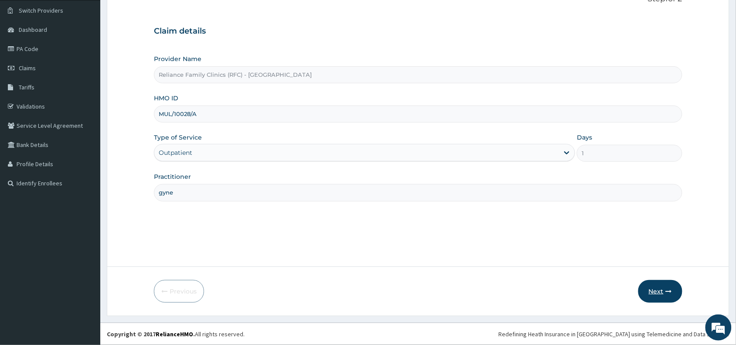
type input "gyne"
click at [657, 285] on button "Next" at bounding box center [660, 291] width 44 height 23
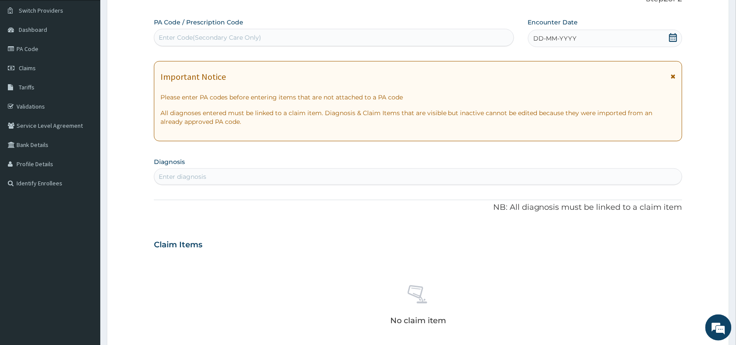
click at [233, 40] on div "Enter Code(Secondary Care Only)" at bounding box center [210, 37] width 102 height 9
paste input "PA/3C52E2"
type input "PA/3C52E2"
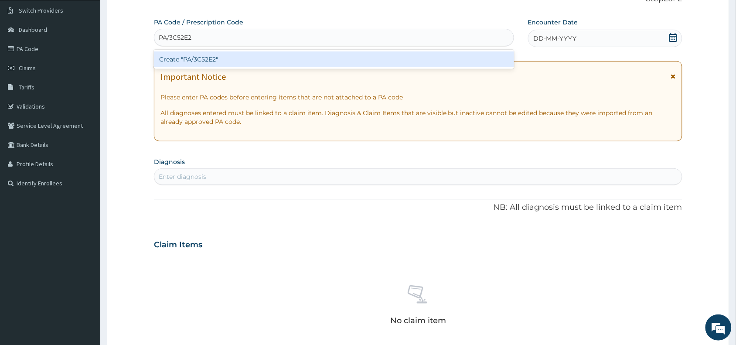
click at [242, 60] on div "Create "PA/3C52E2"" at bounding box center [334, 59] width 360 height 16
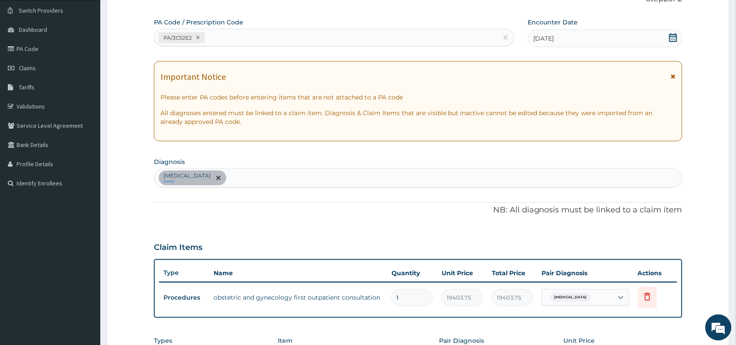
scroll to position [242, 0]
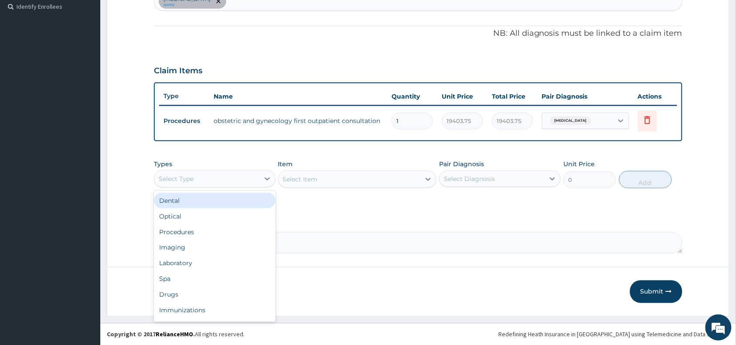
click at [222, 172] on div "Select Type" at bounding box center [206, 179] width 105 height 14
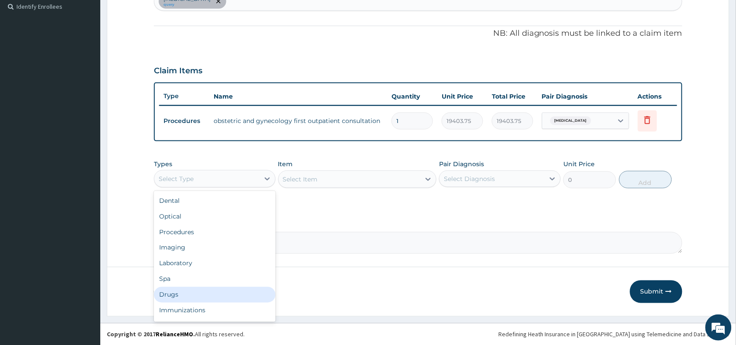
click at [189, 296] on div "Drugs" at bounding box center [215, 295] width 122 height 16
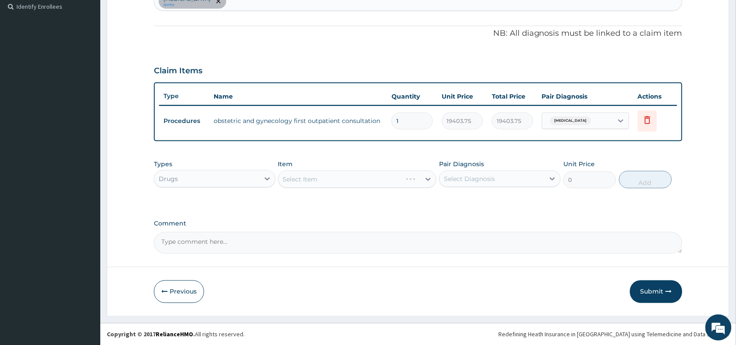
click at [318, 179] on div "Select Item" at bounding box center [357, 178] width 159 height 17
click at [319, 177] on div "Select Item" at bounding box center [357, 178] width 159 height 17
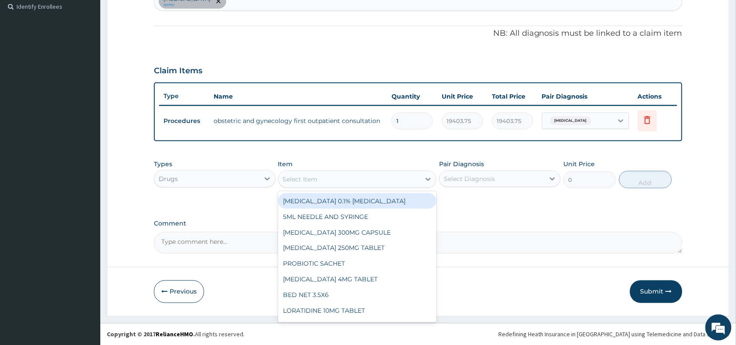
click at [319, 177] on div "Select Item" at bounding box center [350, 179] width 142 height 14
paste input "Clotrimazole"
type input "Clotrimazole"
click at [354, 203] on div "CLOTRIMAZOLE VAGINAL CREAM" at bounding box center [357, 201] width 159 height 16
type input "2496"
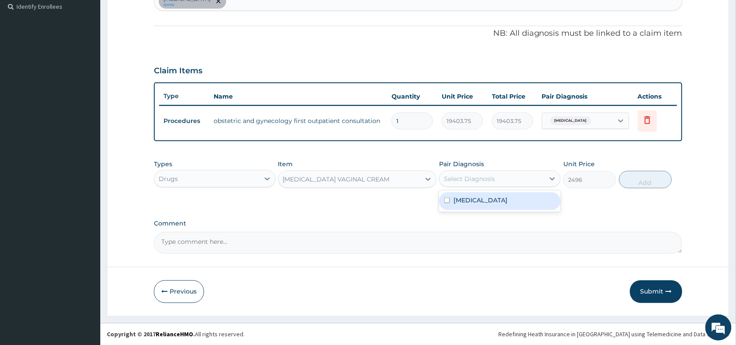
click at [460, 181] on div "Select Diagnosis" at bounding box center [469, 178] width 51 height 9
drag, startPoint x: 470, startPoint y: 204, endPoint x: 675, endPoint y: 178, distance: 206.1
click at [471, 203] on label "Candidiasis" at bounding box center [480, 200] width 54 height 9
checkbox input "true"
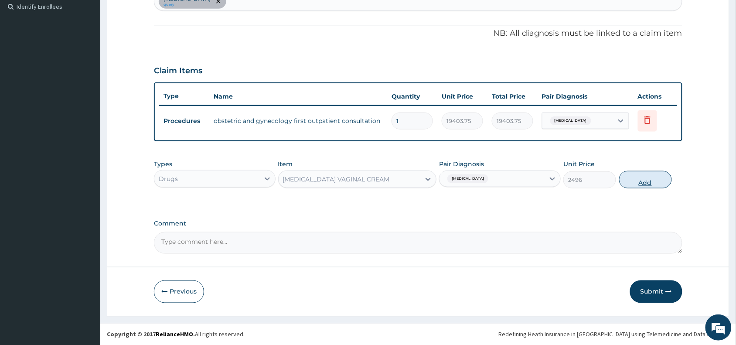
click at [653, 180] on button "Add" at bounding box center [645, 179] width 53 height 17
type input "0"
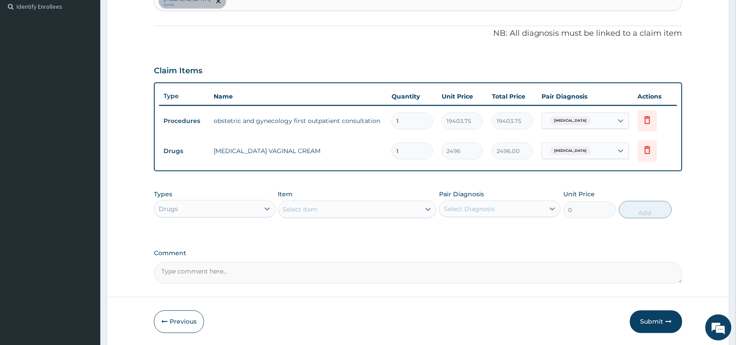
click at [301, 202] on div "Select Item" at bounding box center [350, 209] width 142 height 14
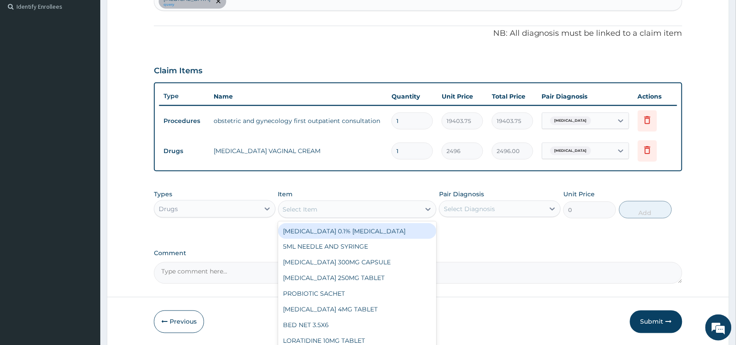
paste input "Diflucan"
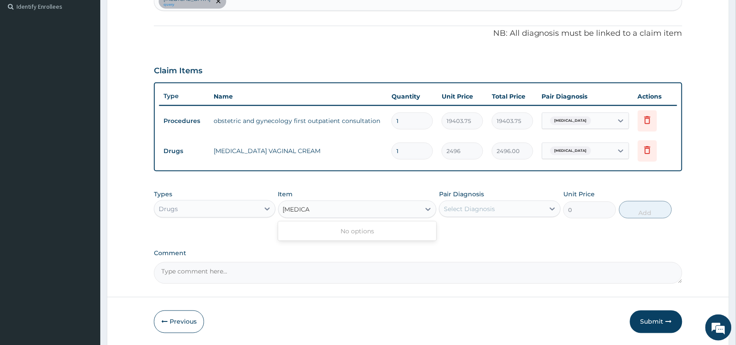
click at [310, 210] on input "Diflucan" at bounding box center [296, 209] width 27 height 9
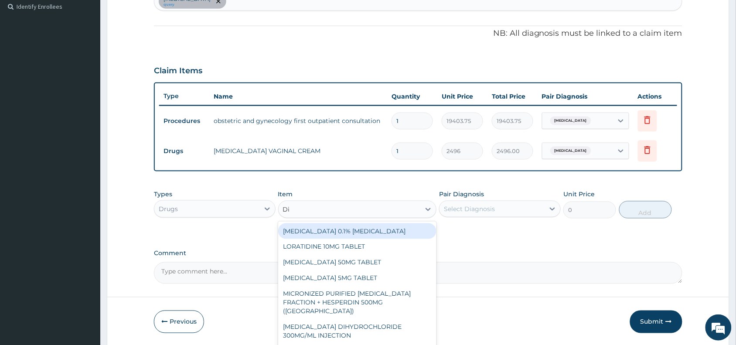
type input "D"
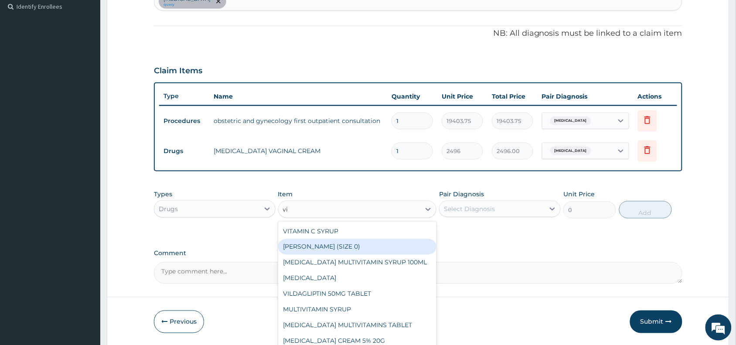
type input "vit"
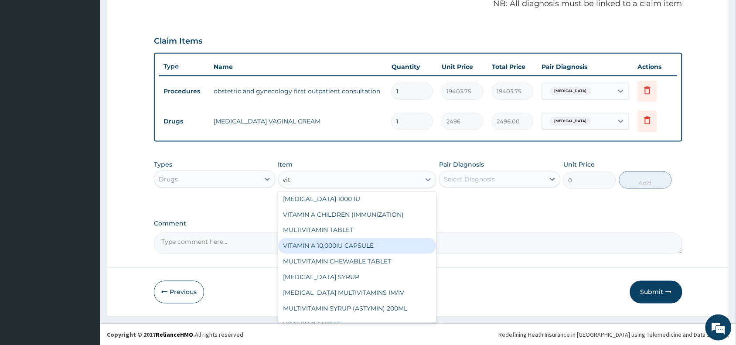
scroll to position [77, 0]
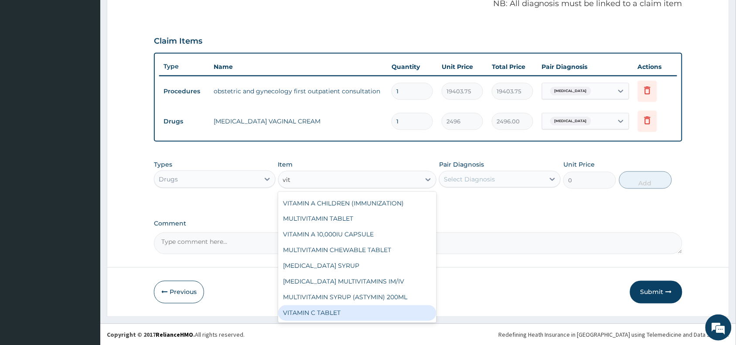
click at [308, 317] on div "VITAMIN C TABLET" at bounding box center [357, 313] width 159 height 16
type input "20"
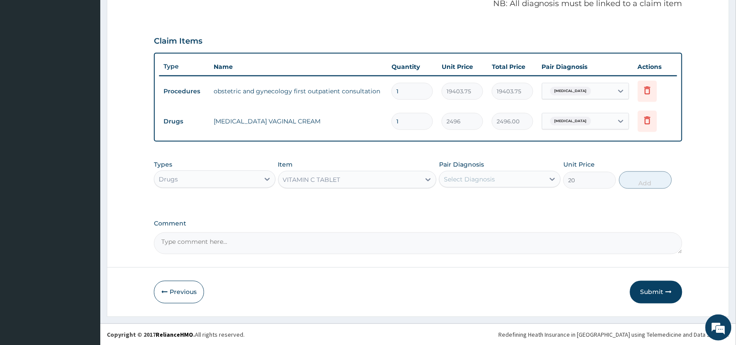
drag, startPoint x: 496, startPoint y: 176, endPoint x: 496, endPoint y: 181, distance: 5.7
click at [496, 175] on div "Select Diagnosis" at bounding box center [492, 179] width 105 height 14
click at [491, 198] on div "Candidiasis" at bounding box center [500, 202] width 122 height 18
checkbox input "true"
drag, startPoint x: 644, startPoint y: 181, endPoint x: 373, endPoint y: 190, distance: 271.8
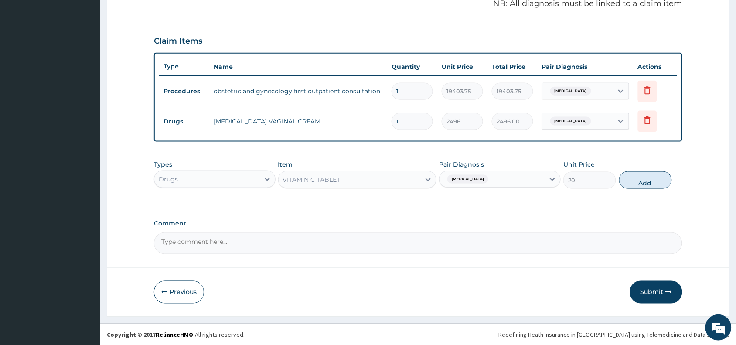
click at [644, 181] on button "Add" at bounding box center [645, 179] width 53 height 17
type input "0"
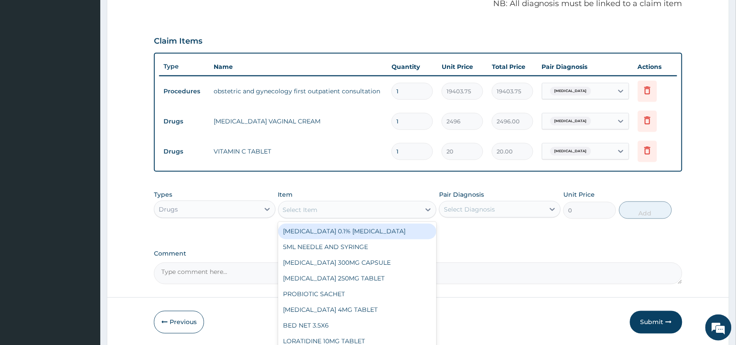
click at [295, 205] on div "Select Item" at bounding box center [300, 209] width 35 height 9
type input "zinc"
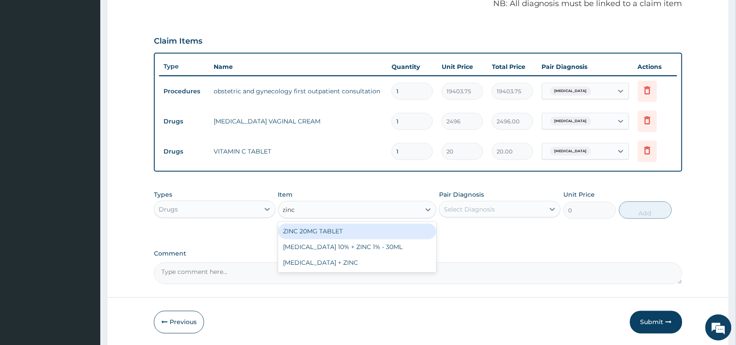
drag, startPoint x: 327, startPoint y: 229, endPoint x: 433, endPoint y: 231, distance: 106.0
click at [328, 229] on div "ZINC 20MG TABLET" at bounding box center [357, 232] width 159 height 16
type input "50"
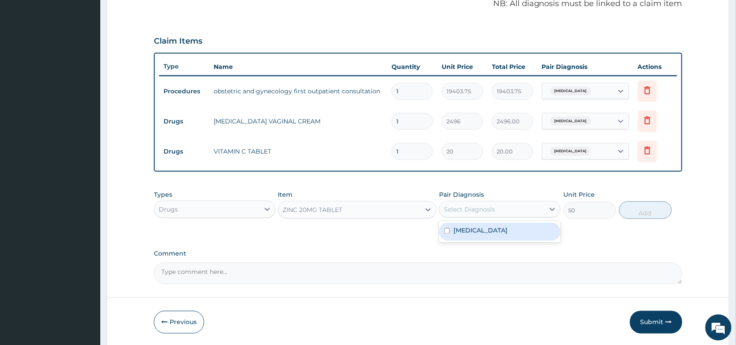
click at [485, 208] on div "Select Diagnosis" at bounding box center [469, 209] width 51 height 9
click at [487, 236] on div "Candidiasis" at bounding box center [500, 232] width 122 height 18
checkbox input "true"
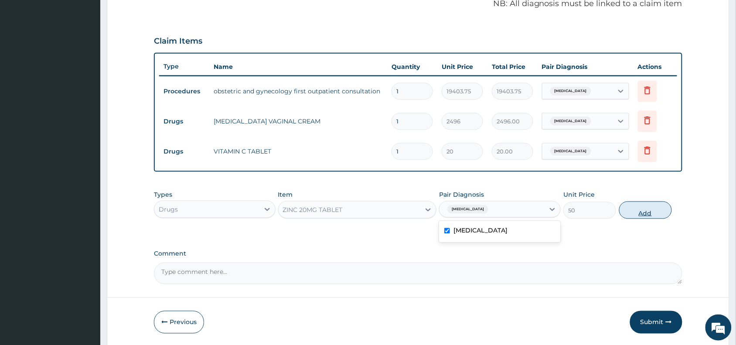
click at [644, 208] on button "Add" at bounding box center [645, 209] width 53 height 17
type input "0"
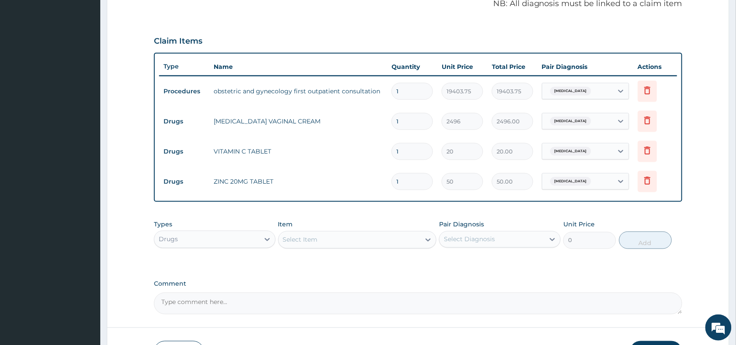
click at [411, 155] on input "1" at bounding box center [412, 151] width 41 height 17
type input "14"
type input "280.00"
type input "14"
click at [408, 173] on input "1" at bounding box center [412, 181] width 41 height 17
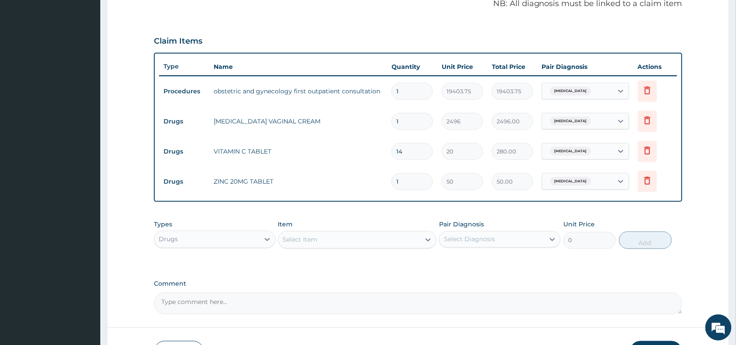
type input "14"
type input "700.00"
type input "14"
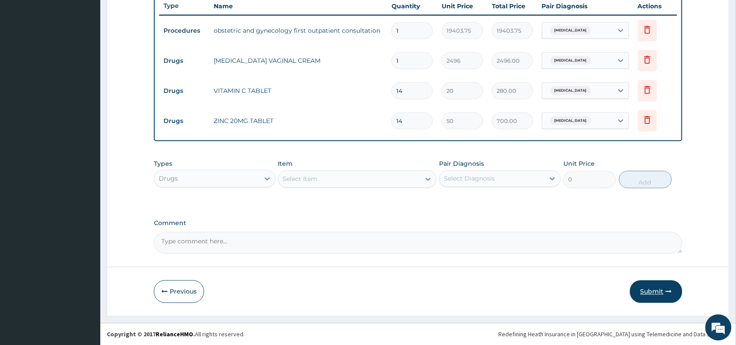
click at [648, 292] on button "Submit" at bounding box center [656, 291] width 52 height 23
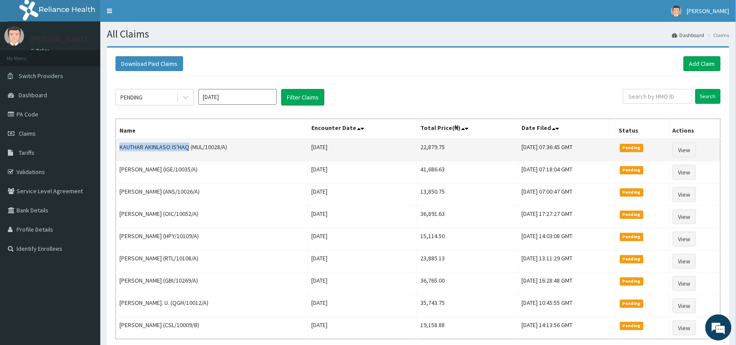
drag, startPoint x: 190, startPoint y: 147, endPoint x: 116, endPoint y: 147, distance: 73.3
click at [116, 147] on td "KAUTHAR AKINLASO IS'HAQ (MUL/10028/A)" at bounding box center [212, 150] width 192 height 23
copy td "KAUTHAR AKINLASO IS'HAQ"
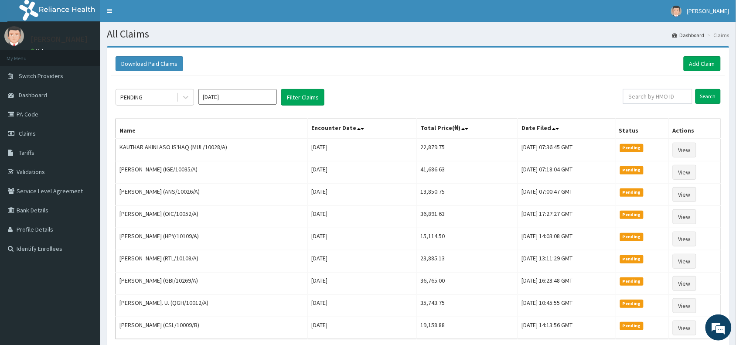
click at [227, 70] on div "Download Paid Claims Add Claim" at bounding box center [418, 63] width 605 height 15
click at [707, 64] on link "Add Claim" at bounding box center [702, 63] width 37 height 15
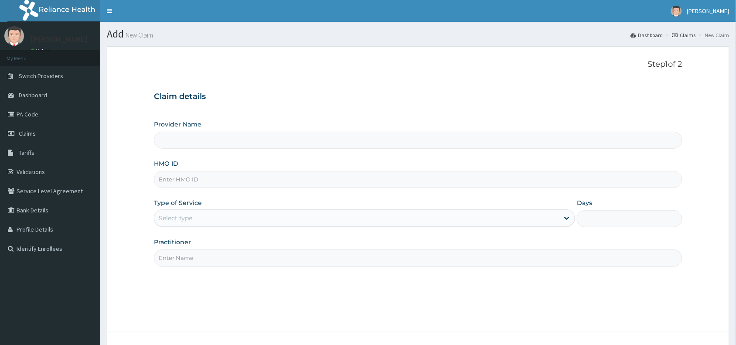
type input "AMK/10055/A"
type input "Reliance Family Clinics (RFC) - [GEOGRAPHIC_DATA]"
type input "AMK/10055/A"
click at [173, 222] on div "Select type" at bounding box center [176, 218] width 34 height 9
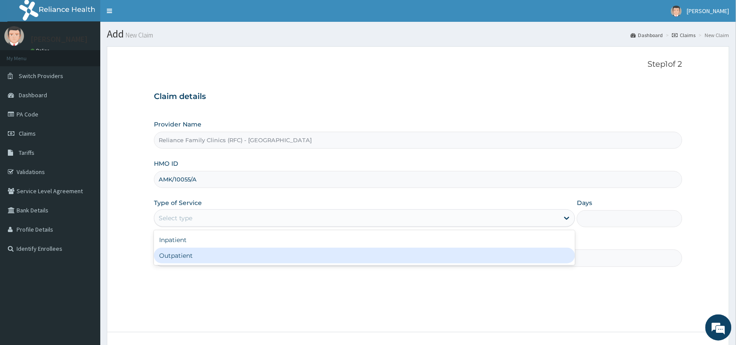
click at [179, 254] on div "Outpatient" at bounding box center [364, 256] width 421 height 16
type input "1"
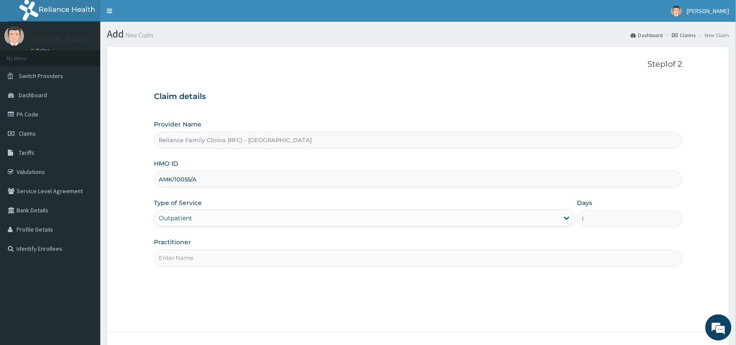
click at [179, 254] on input "Practitioner" at bounding box center [418, 257] width 528 height 17
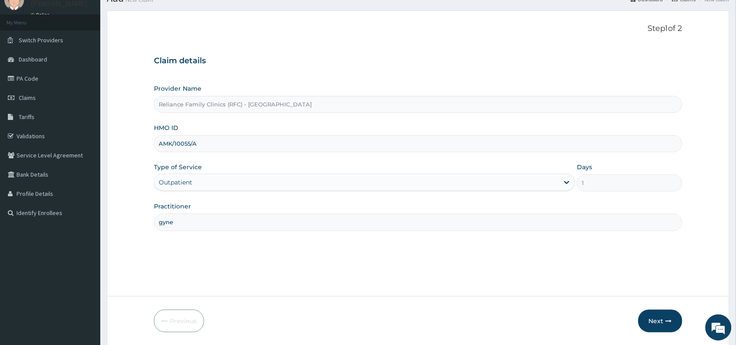
scroll to position [65, 0]
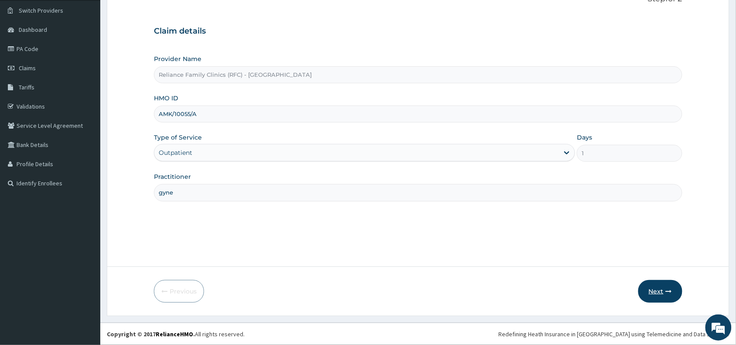
type input "gyne"
click at [658, 292] on button "Next" at bounding box center [660, 291] width 44 height 23
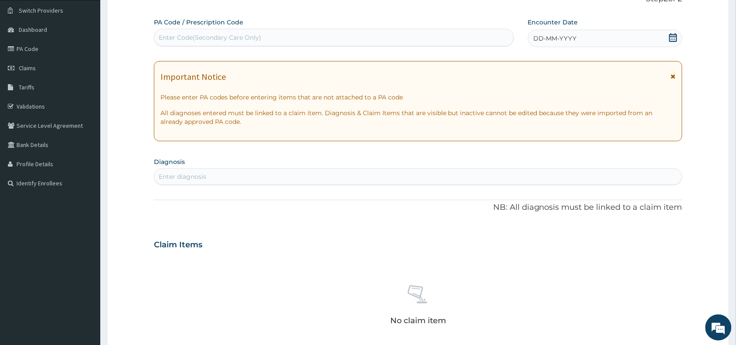
scroll to position [0, 0]
click at [232, 33] on div "Enter Code(Secondary Care Only)" at bounding box center [333, 38] width 359 height 14
paste input "PA/6014F9"
type input "PA/6014F9"
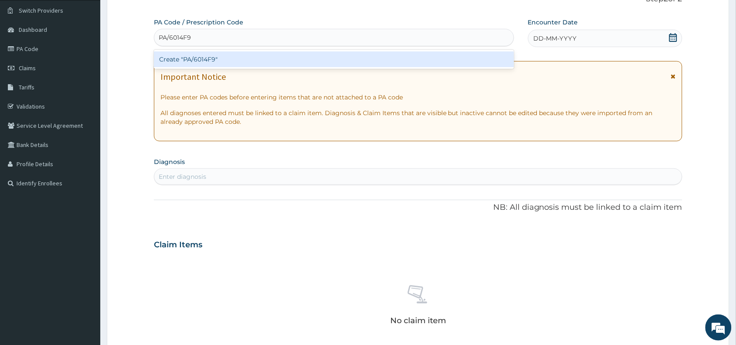
click at [236, 55] on div "Create "PA/6014F9"" at bounding box center [334, 59] width 360 height 16
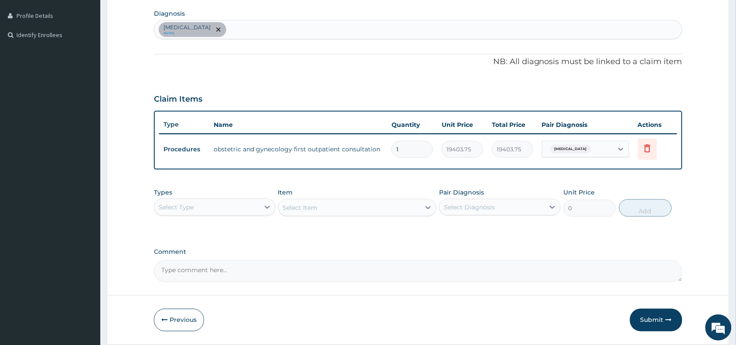
scroll to position [242, 0]
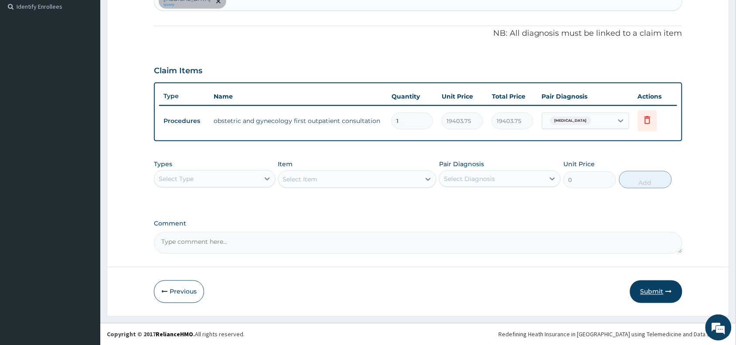
click at [658, 291] on button "Submit" at bounding box center [656, 291] width 52 height 23
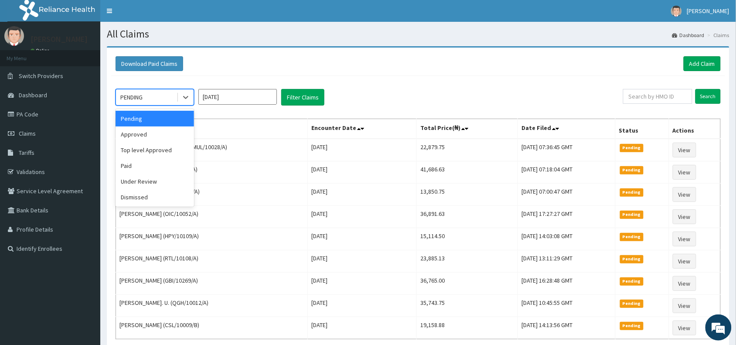
click at [146, 97] on div "PENDING" at bounding box center [146, 97] width 61 height 14
click at [145, 136] on div "Approved" at bounding box center [155, 134] width 78 height 16
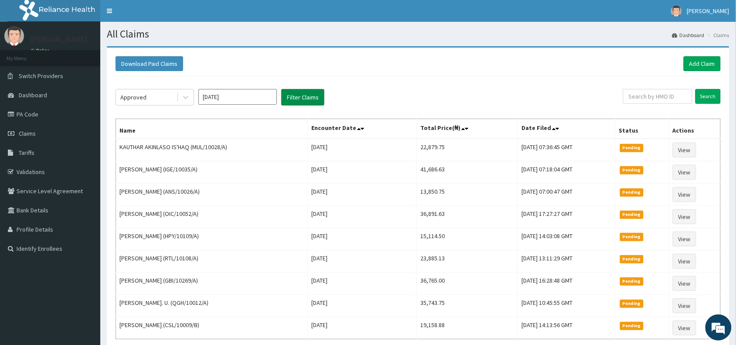
click at [302, 97] on button "Filter Claims" at bounding box center [302, 97] width 43 height 17
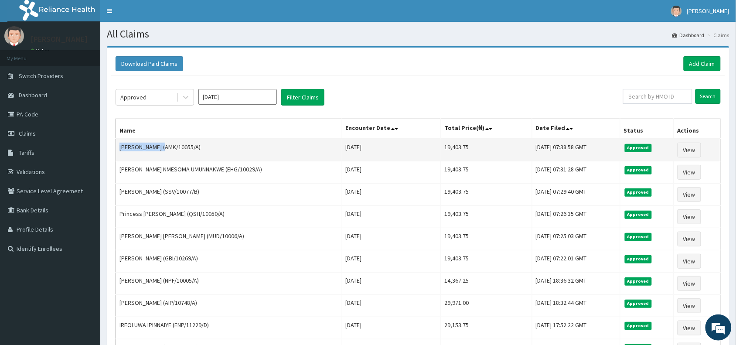
drag, startPoint x: 162, startPoint y: 150, endPoint x: 119, endPoint y: 155, distance: 43.9
click at [119, 155] on td "[PERSON_NAME] (AMK/10055/A)" at bounding box center [229, 150] width 226 height 23
copy td "[PERSON_NAME]"
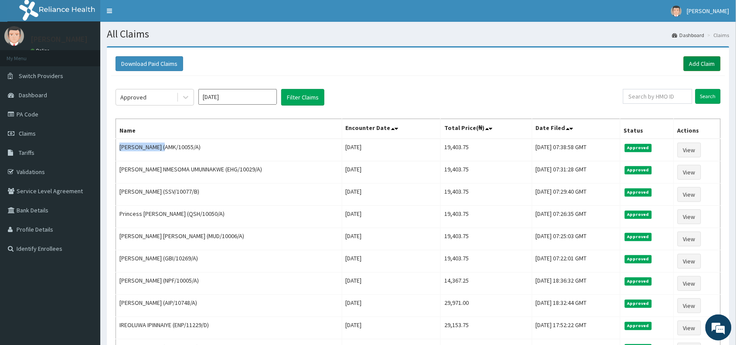
click at [711, 60] on link "Add Claim" at bounding box center [702, 63] width 37 height 15
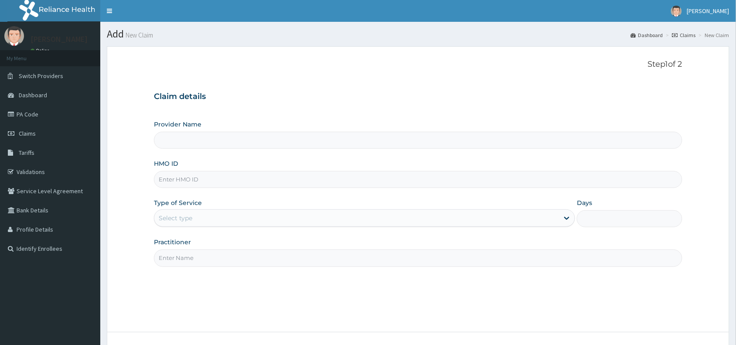
click at [179, 179] on input "HMO ID" at bounding box center [418, 179] width 528 height 17
paste input "WCO/10166/A"
type input "WCO/10166/A"
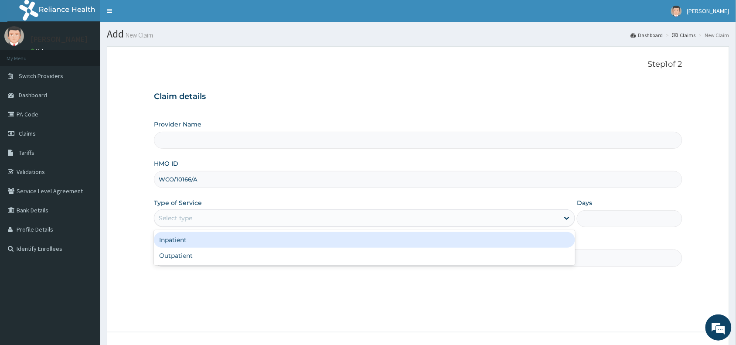
click at [192, 217] on div "Select type" at bounding box center [176, 218] width 34 height 9
type input "Reliance Family Clinics (RFC) - [GEOGRAPHIC_DATA]"
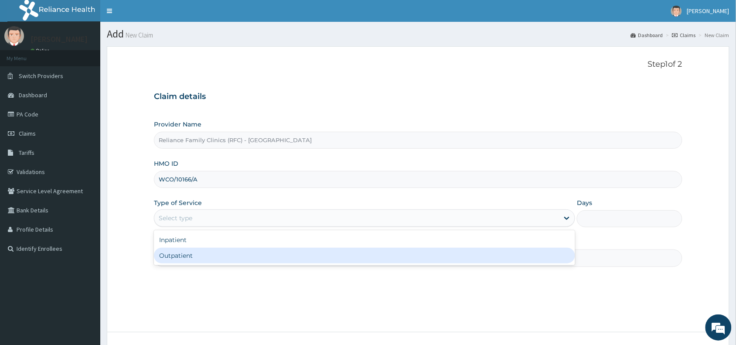
click at [179, 253] on div "Outpatient" at bounding box center [364, 256] width 421 height 16
type input "1"
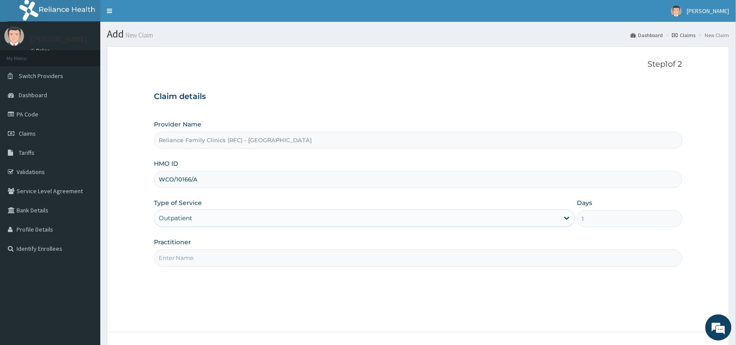
click at [179, 256] on input "Practitioner" at bounding box center [418, 257] width 528 height 17
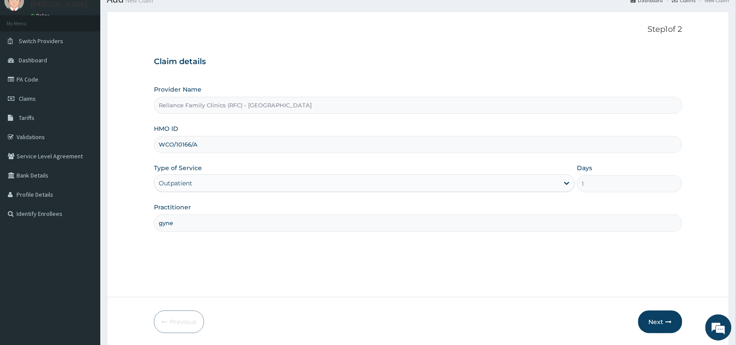
scroll to position [65, 0]
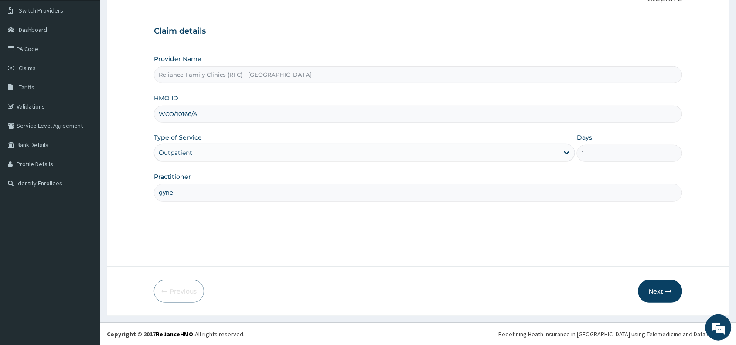
type input "gyne"
click at [657, 286] on button "Next" at bounding box center [660, 291] width 44 height 23
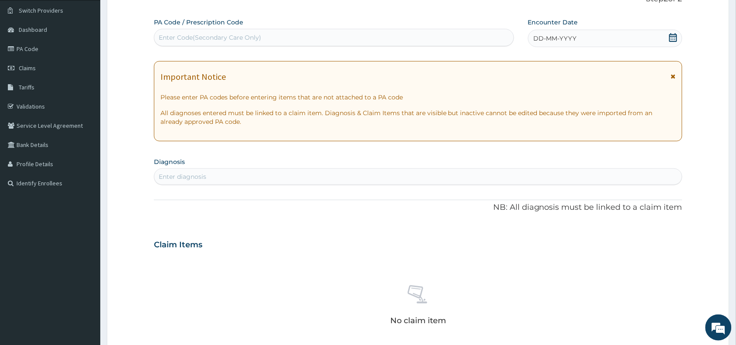
scroll to position [0, 0]
click at [225, 35] on div "Enter Code(Secondary Care Only)" at bounding box center [210, 37] width 102 height 9
paste input "PA/5BE592"
type input "PA/5BE592"
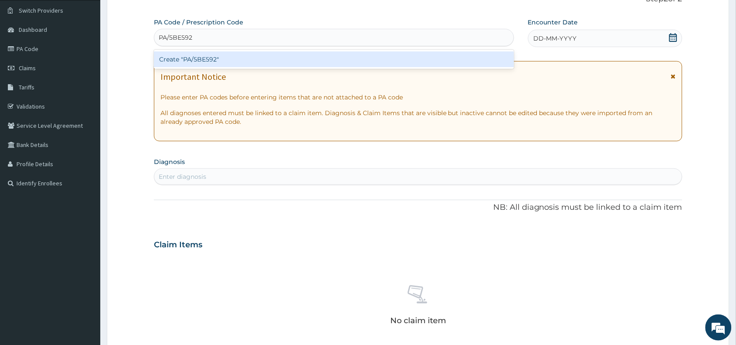
click at [208, 58] on div "Create "PA/5BE592"" at bounding box center [334, 59] width 360 height 16
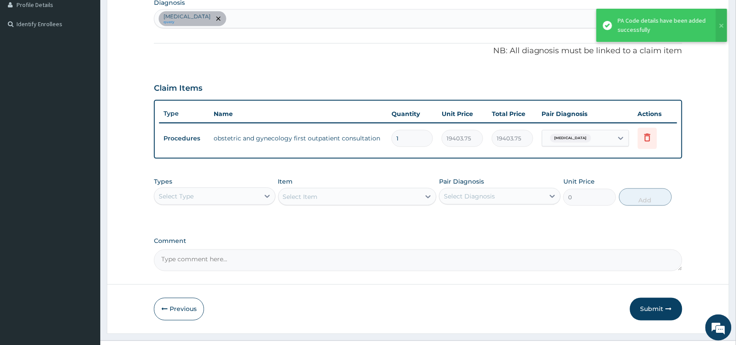
scroll to position [242, 0]
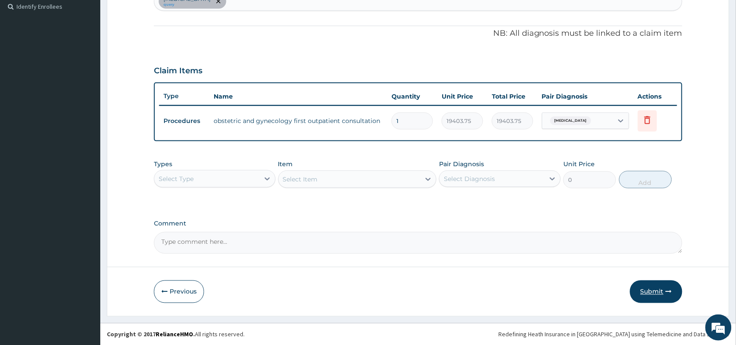
click at [655, 286] on button "Submit" at bounding box center [656, 291] width 52 height 23
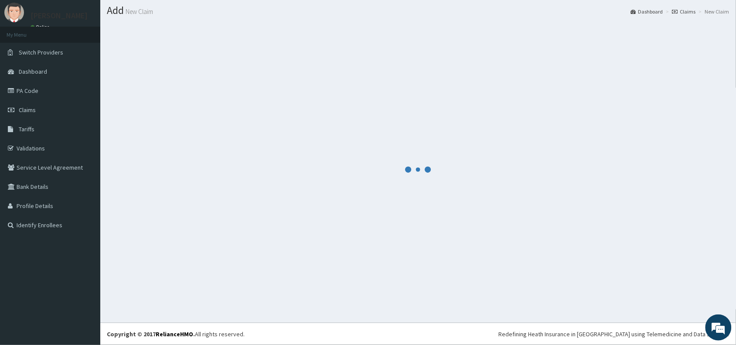
scroll to position [23, 0]
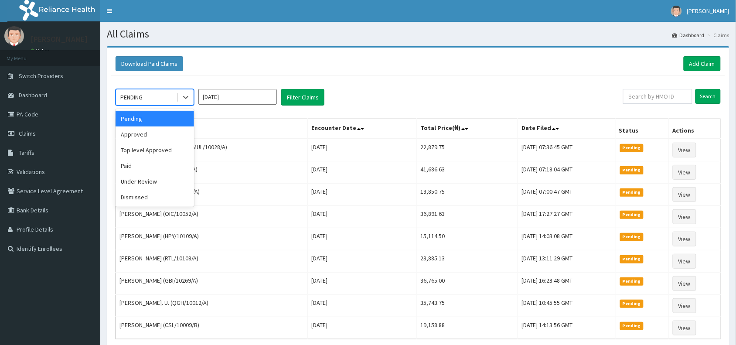
click at [157, 97] on div "PENDING" at bounding box center [146, 97] width 61 height 14
click at [136, 135] on div "Approved" at bounding box center [155, 134] width 78 height 16
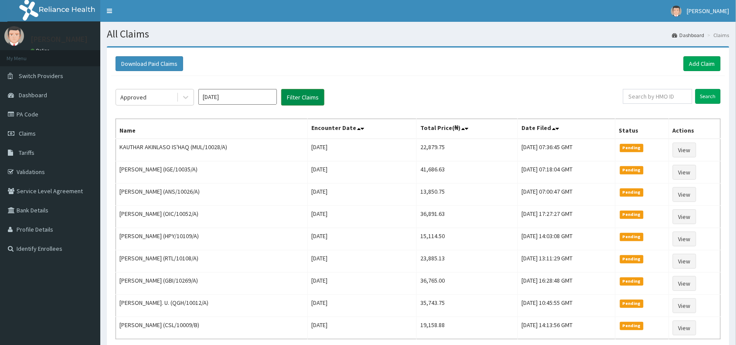
click at [299, 97] on button "Filter Claims" at bounding box center [302, 97] width 43 height 17
click at [308, 97] on button "Filter Claims" at bounding box center [302, 97] width 43 height 17
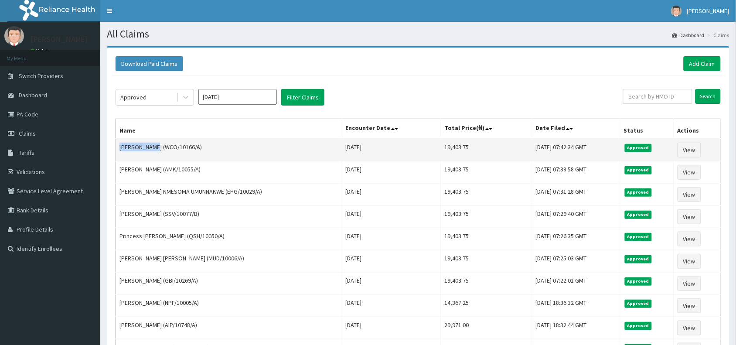
drag, startPoint x: 152, startPoint y: 147, endPoint x: 118, endPoint y: 150, distance: 33.7
click at [118, 150] on td "[PERSON_NAME] (WCO/10166/A)" at bounding box center [229, 150] width 226 height 23
copy td "JOVITA JUDE"
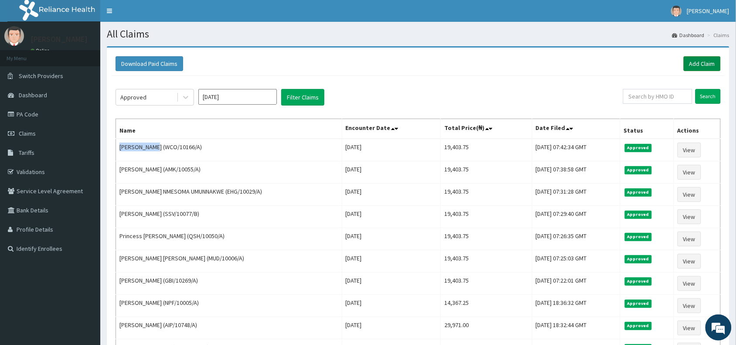
click at [702, 63] on link "Add Claim" at bounding box center [702, 63] width 37 height 15
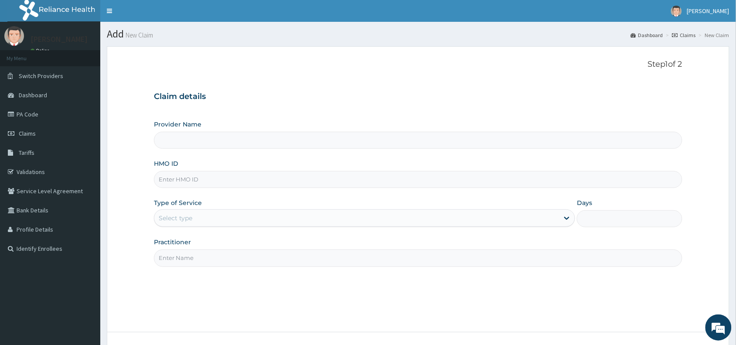
type input "GBI/10268/B"
type input "Reliance Family Clinics (RFC) - Abuja"
type input "GBI/10268/B"
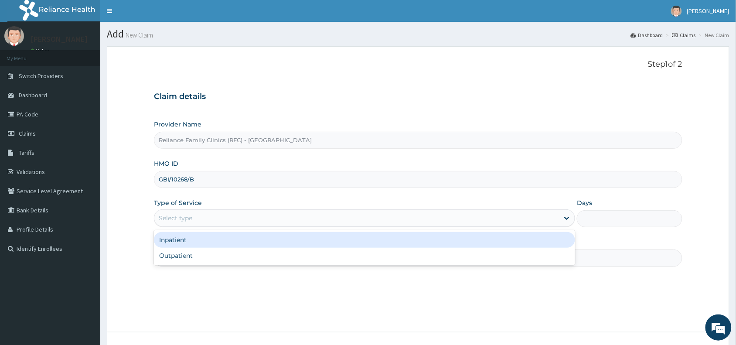
click at [169, 217] on div "Select type" at bounding box center [176, 218] width 34 height 9
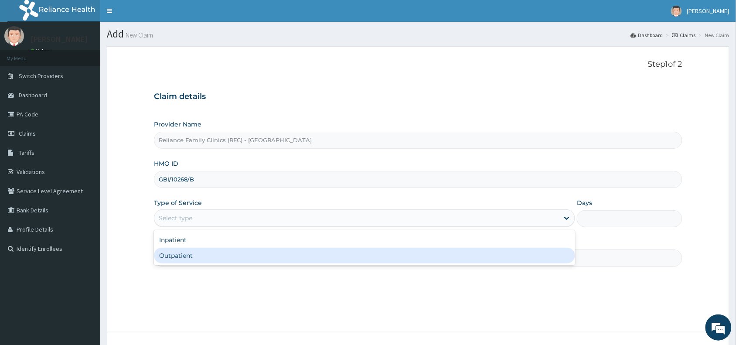
click at [192, 258] on div "Outpatient" at bounding box center [364, 256] width 421 height 16
type input "1"
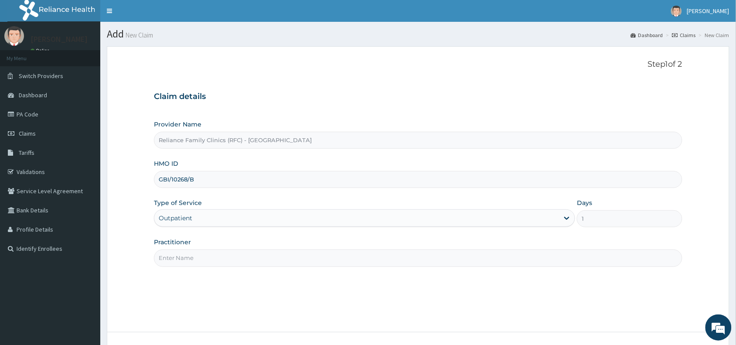
click at [192, 258] on input "Practitioner" at bounding box center [418, 257] width 528 height 17
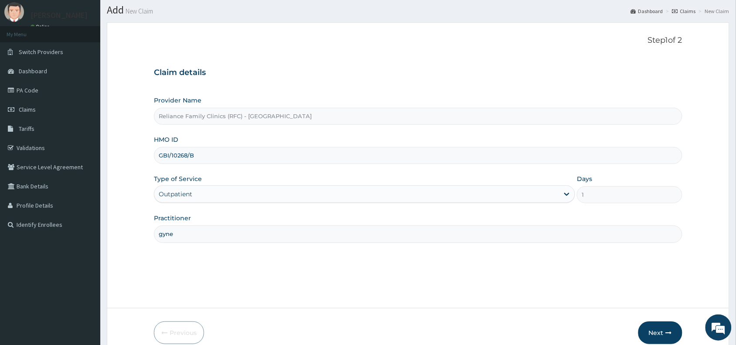
scroll to position [65, 0]
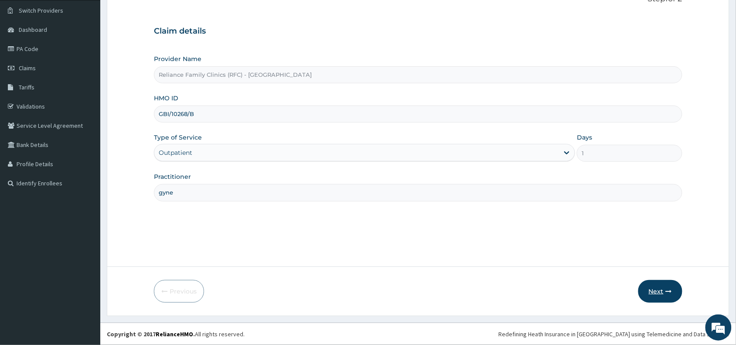
type input "gyne"
click at [654, 290] on button "Next" at bounding box center [660, 291] width 44 height 23
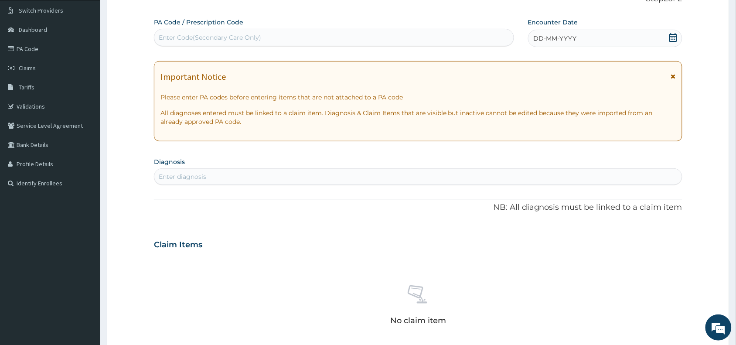
scroll to position [0, 0]
drag, startPoint x: 175, startPoint y: 34, endPoint x: 180, endPoint y: 28, distance: 7.4
click at [176, 34] on div "Enter Code(Secondary Care Only)" at bounding box center [210, 37] width 102 height 9
paste input "PA/708516"
type input "PA/708516"
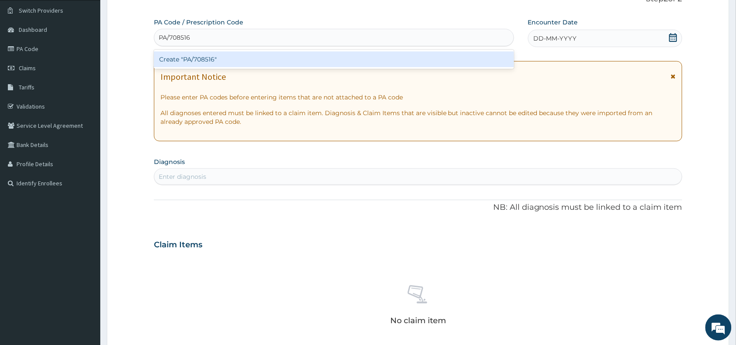
click at [201, 61] on div "Create "PA/708516"" at bounding box center [334, 59] width 360 height 16
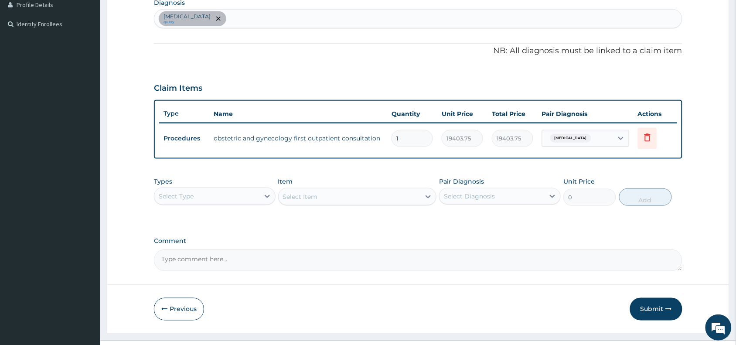
scroll to position [242, 0]
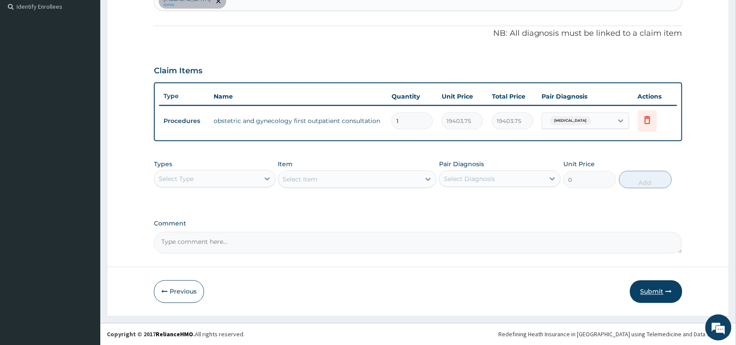
click at [657, 290] on button "Submit" at bounding box center [656, 291] width 52 height 23
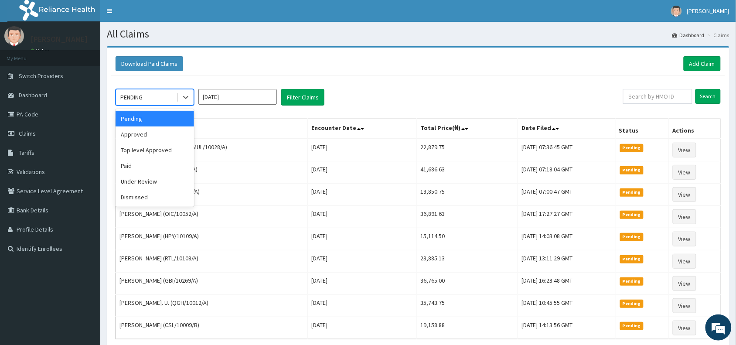
click at [158, 97] on div "PENDING" at bounding box center [146, 97] width 61 height 14
click at [149, 137] on div "Approved" at bounding box center [155, 134] width 78 height 16
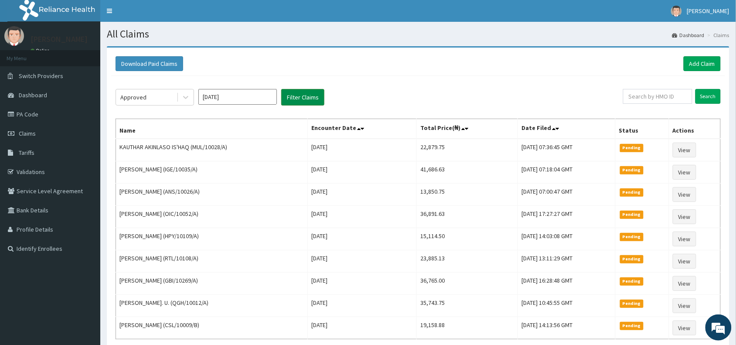
click at [306, 96] on button "Filter Claims" at bounding box center [302, 97] width 43 height 17
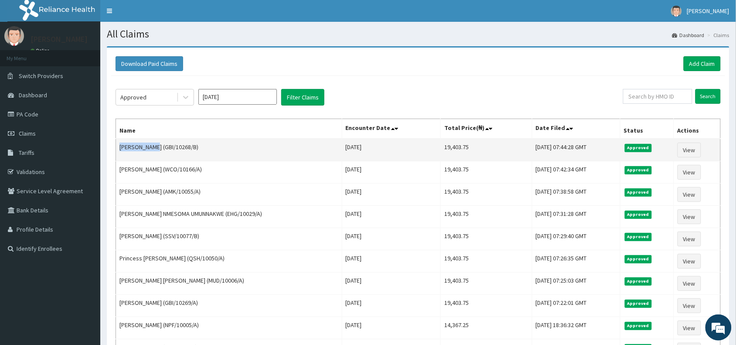
drag, startPoint x: 152, startPoint y: 149, endPoint x: 116, endPoint y: 150, distance: 36.2
click at [116, 150] on td "[PERSON_NAME] (GBI/10268/B)" at bounding box center [229, 150] width 226 height 23
copy td "[PERSON_NAME]"
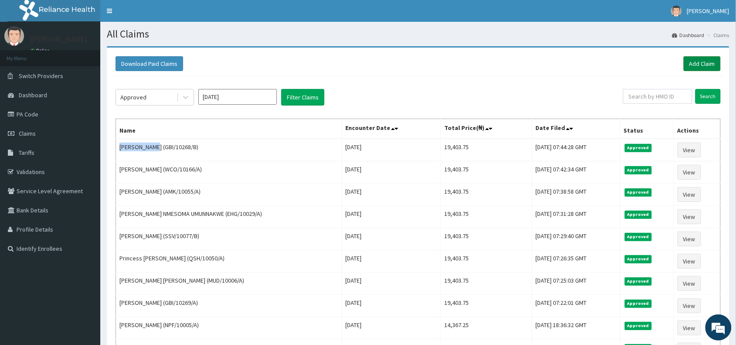
click at [704, 62] on link "Add Claim" at bounding box center [702, 63] width 37 height 15
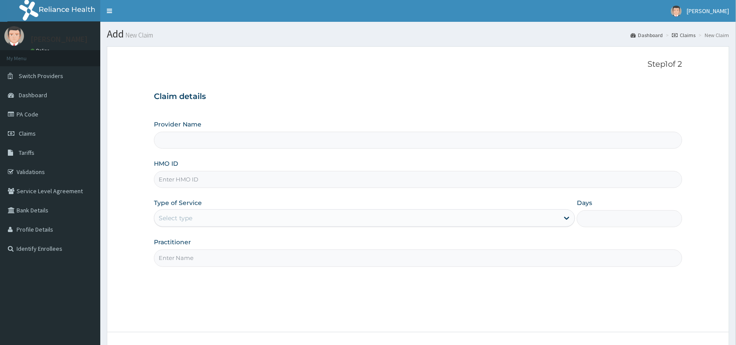
click at [180, 184] on input "HMO ID" at bounding box center [418, 179] width 528 height 17
paste input "OIC/10052/A"
type input "OIC/10052/A"
type input "Reliance Family Clinics (RFC) - Abuja"
type input "OIC/10052/A"
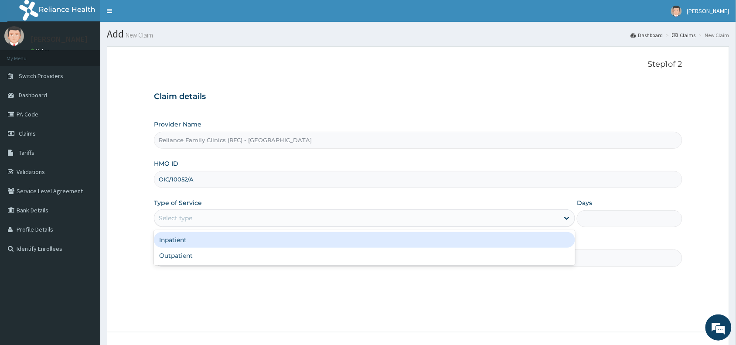
click at [173, 214] on div "Select type" at bounding box center [176, 218] width 34 height 9
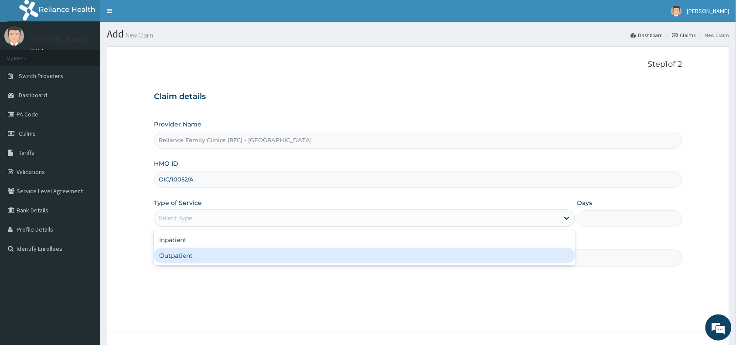
click at [179, 250] on div "Outpatient" at bounding box center [364, 256] width 421 height 16
type input "1"
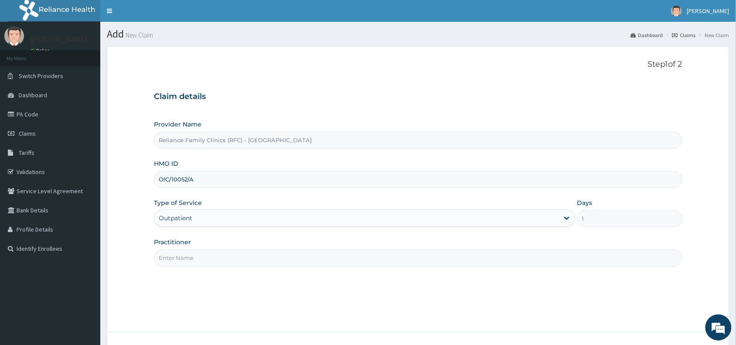
click at [180, 263] on input "Practitioner" at bounding box center [418, 257] width 528 height 17
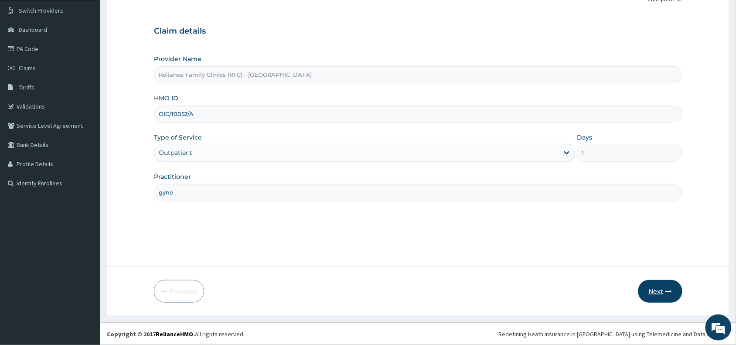
type input "gyne"
click at [667, 293] on icon "button" at bounding box center [669, 291] width 6 height 6
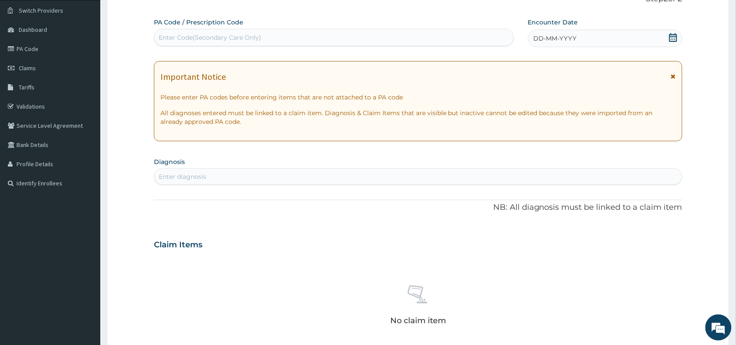
click at [201, 39] on div "Enter Code(Secondary Care Only)" at bounding box center [210, 37] width 102 height 9
paste input "PA/185D70"
type input "PA/185D70"
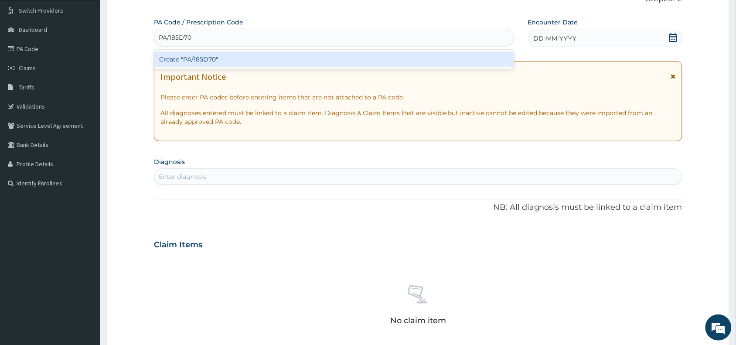
click at [204, 58] on div "Create "PA/185D70"" at bounding box center [334, 59] width 360 height 16
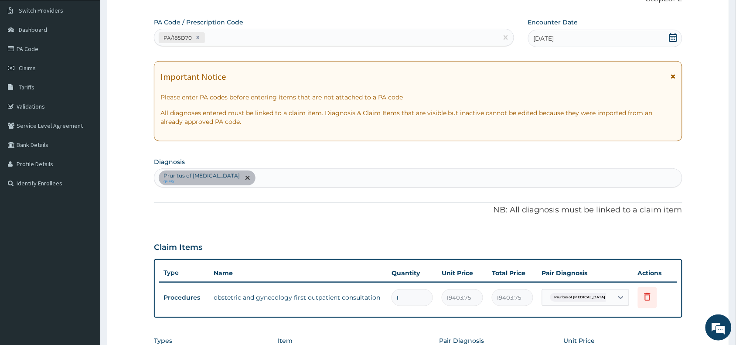
scroll to position [242, 0]
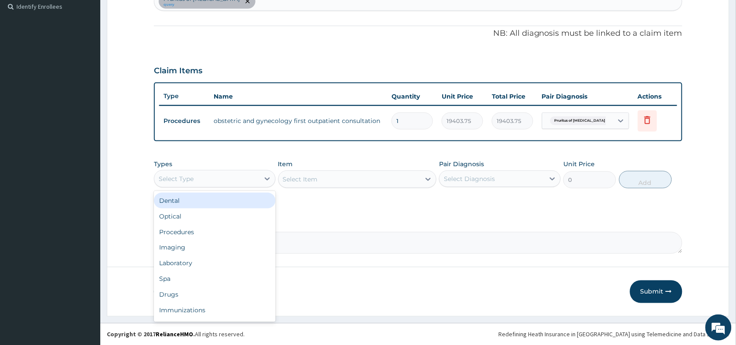
click at [174, 177] on div "Select Type" at bounding box center [176, 178] width 35 height 9
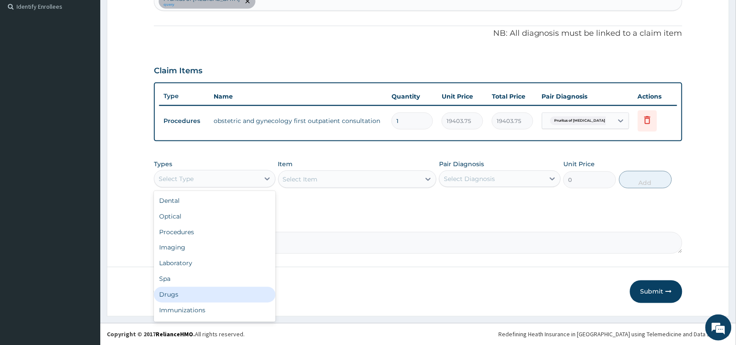
click at [167, 294] on div "Drugs" at bounding box center [215, 295] width 122 height 16
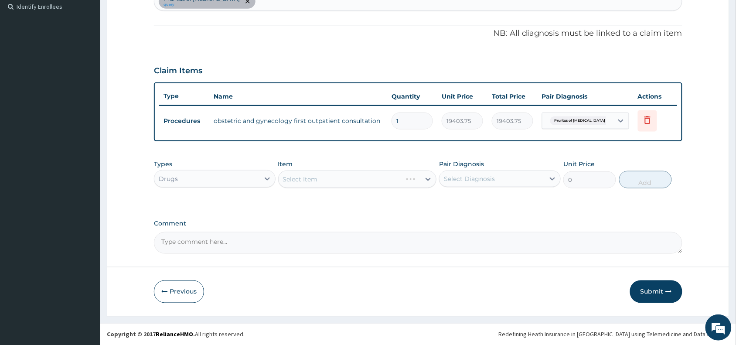
click at [314, 177] on div "Select Item" at bounding box center [357, 178] width 159 height 17
click at [314, 176] on div "Select Item" at bounding box center [357, 178] width 159 height 17
click at [311, 178] on div "Select Item" at bounding box center [357, 178] width 159 height 17
click at [312, 179] on div "Select Item" at bounding box center [357, 178] width 159 height 17
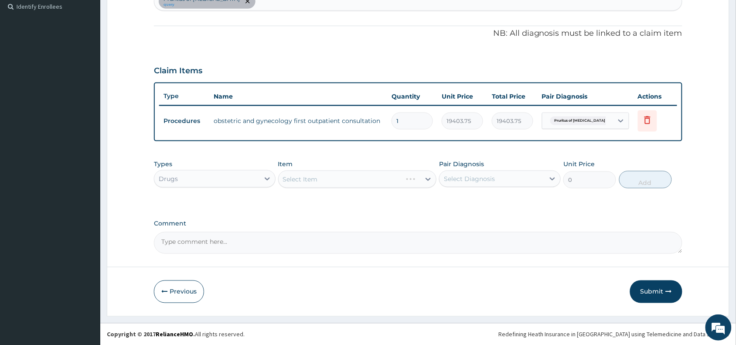
click at [314, 179] on div "Select Item" at bounding box center [357, 178] width 159 height 17
click at [327, 178] on div "Select Item" at bounding box center [357, 178] width 159 height 17
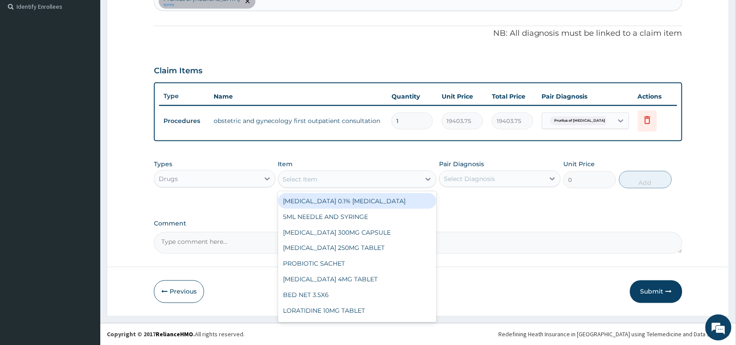
click at [330, 182] on div "Select Item" at bounding box center [350, 179] width 142 height 14
type input "vit"
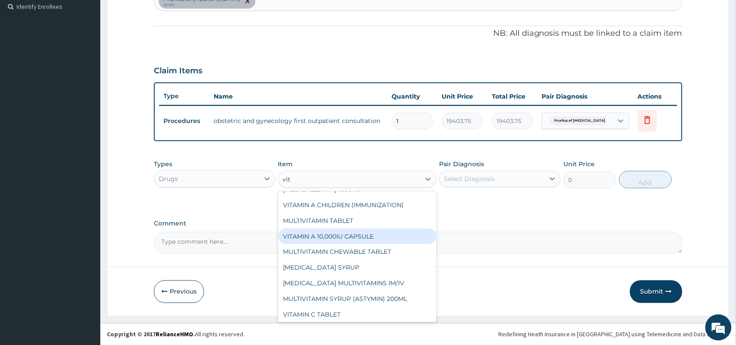
scroll to position [77, 0]
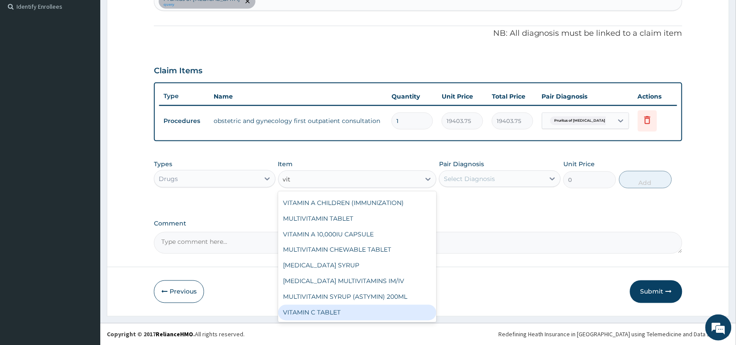
click at [364, 313] on div "VITAMIN C TABLET" at bounding box center [357, 313] width 159 height 16
type input "20"
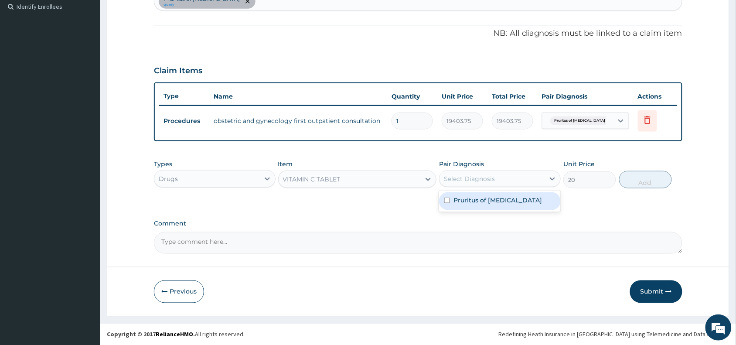
click at [480, 181] on div "Select Diagnosis" at bounding box center [469, 178] width 51 height 9
click at [476, 199] on label "Pruritus of vulva" at bounding box center [497, 200] width 89 height 9
checkbox input "true"
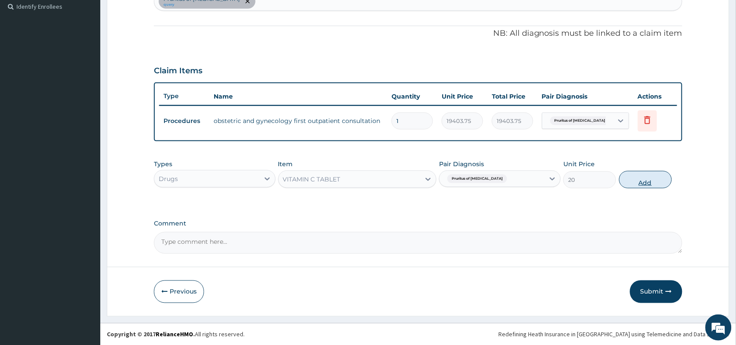
click at [643, 176] on button "Add" at bounding box center [645, 179] width 53 height 17
type input "0"
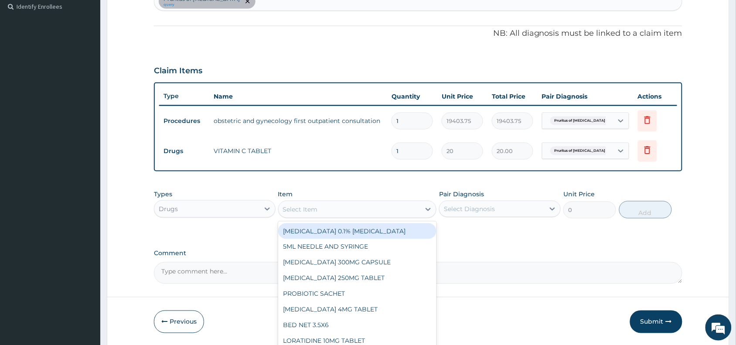
click at [308, 206] on div "Select Item" at bounding box center [300, 209] width 35 height 9
type input "zinc"
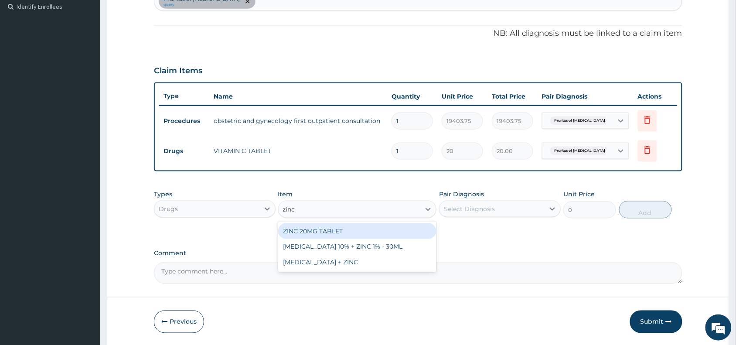
click at [348, 232] on div "ZINC 20MG TABLET" at bounding box center [357, 231] width 159 height 16
type input "50"
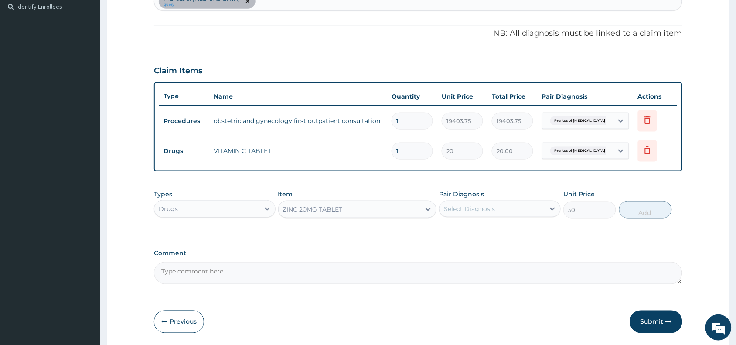
click at [490, 205] on div "Select Diagnosis" at bounding box center [469, 209] width 51 height 9
drag, startPoint x: 482, startPoint y: 228, endPoint x: 532, endPoint y: 222, distance: 50.0
click at [483, 228] on label "Pruritus of vulva" at bounding box center [497, 230] width 89 height 9
checkbox input "true"
click at [649, 206] on button "Add" at bounding box center [645, 209] width 53 height 17
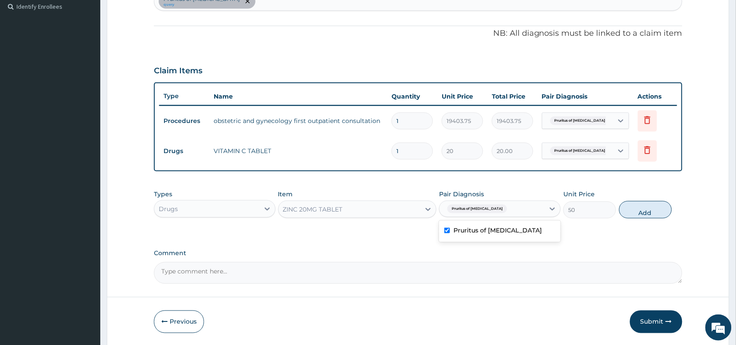
type input "0"
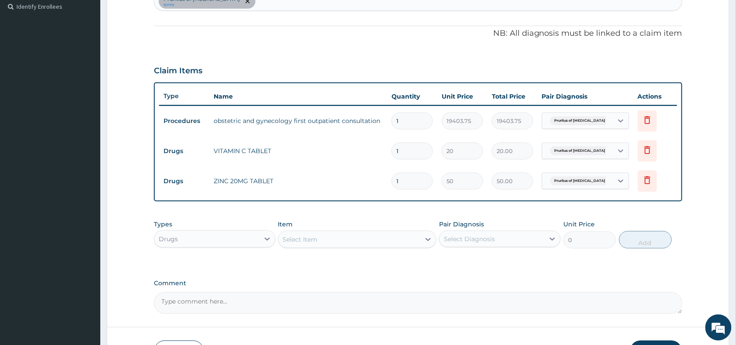
click at [405, 150] on input "1" at bounding box center [412, 151] width 41 height 17
type input "14"
type input "280.00"
type input "14"
click at [405, 177] on input "1" at bounding box center [412, 181] width 41 height 17
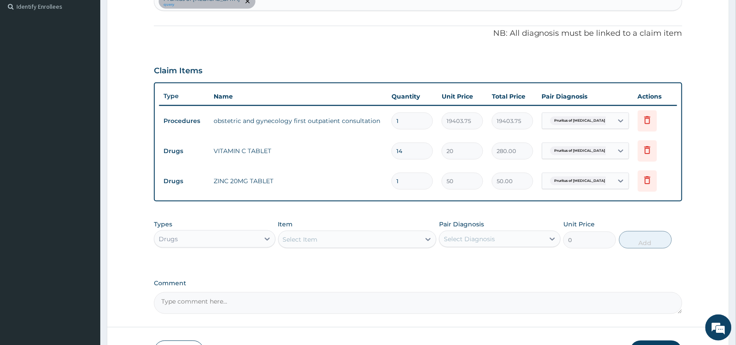
type input "14"
type input "700.00"
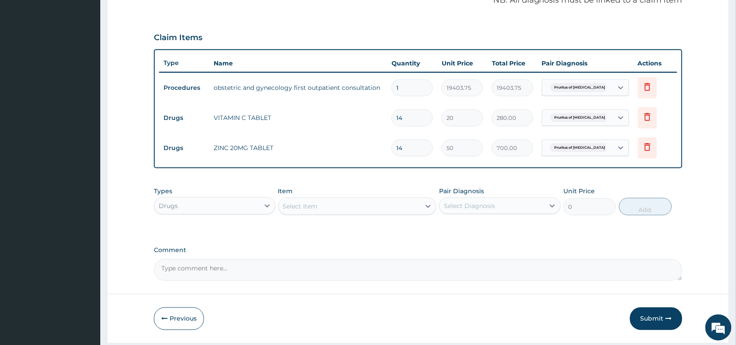
scroll to position [302, 0]
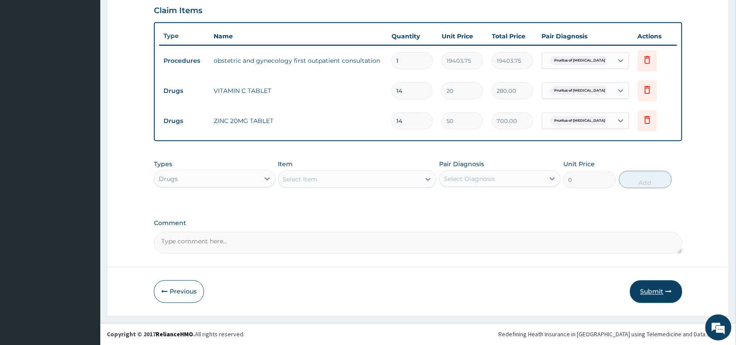
type input "14"
click at [657, 289] on button "Submit" at bounding box center [656, 291] width 52 height 23
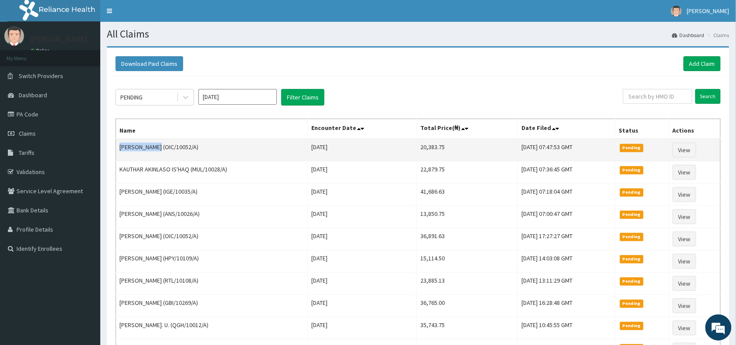
drag, startPoint x: 150, startPoint y: 147, endPoint x: 116, endPoint y: 150, distance: 34.6
click at [116, 150] on td "[PERSON_NAME] (OIC/10052/A)" at bounding box center [212, 150] width 192 height 23
copy td "[PERSON_NAME]"
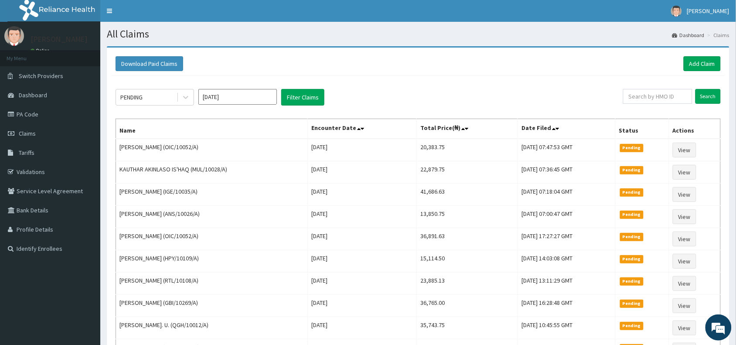
drag, startPoint x: 366, startPoint y: 83, endPoint x: 617, endPoint y: 58, distance: 252.0
click at [369, 83] on div "PENDING [DATE] Filter Claims Search Name Encounter Date Total Price(₦) Date Fil…" at bounding box center [418, 237] width 614 height 322
click at [701, 60] on link "Add Claim" at bounding box center [702, 63] width 37 height 15
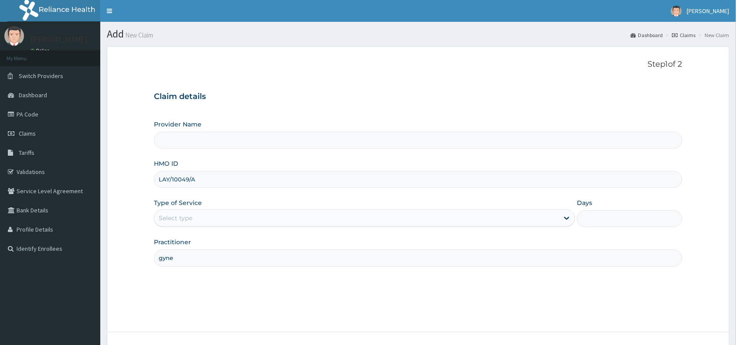
type input "gyne"
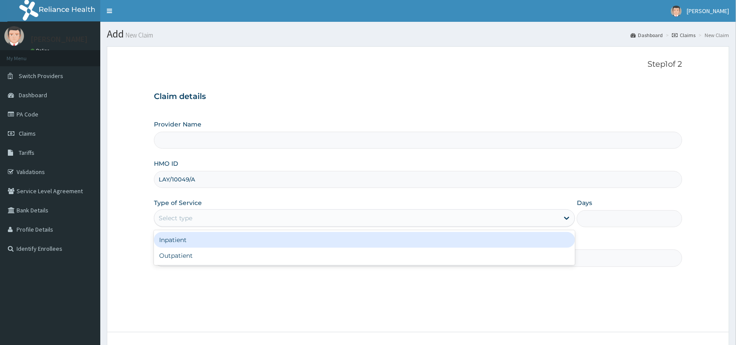
click at [183, 220] on div "Select type" at bounding box center [176, 218] width 34 height 9
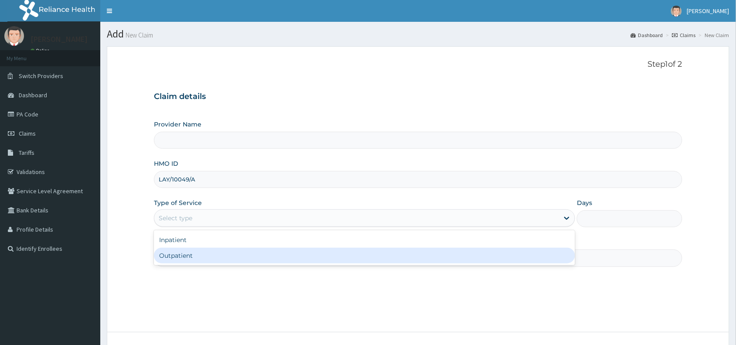
click at [188, 260] on div "Outpatient" at bounding box center [364, 256] width 421 height 16
type input "1"
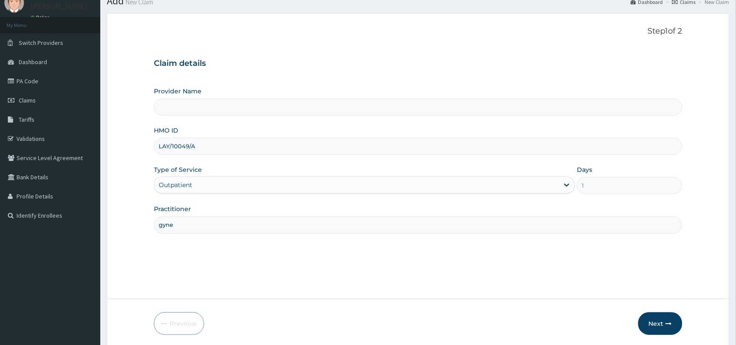
scroll to position [65, 0]
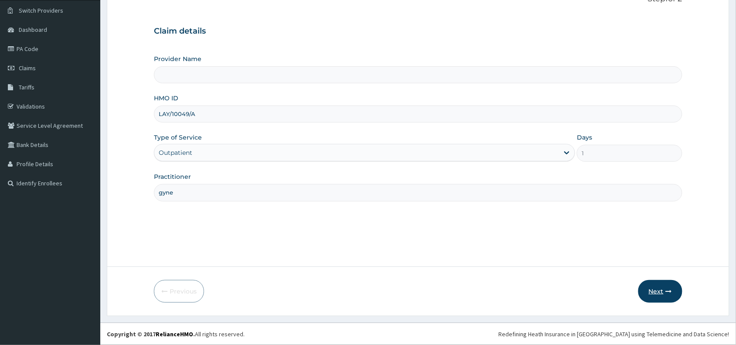
click at [659, 288] on button "Next" at bounding box center [660, 291] width 44 height 23
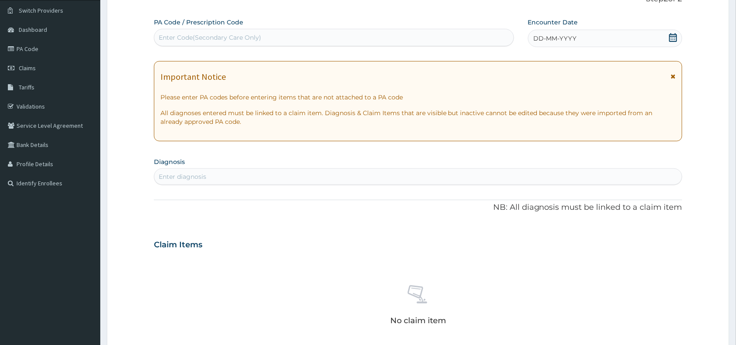
click at [186, 37] on div "Enter Code(Secondary Care Only)" at bounding box center [210, 37] width 102 height 9
paste input "PA/818631"
type input "PA/818631"
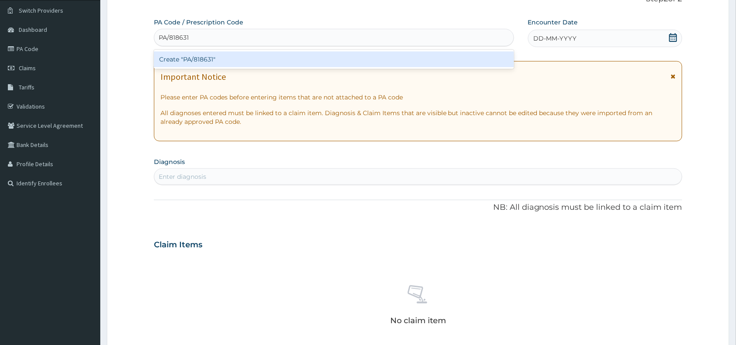
click at [214, 57] on div "Create "PA/818631"" at bounding box center [334, 59] width 360 height 16
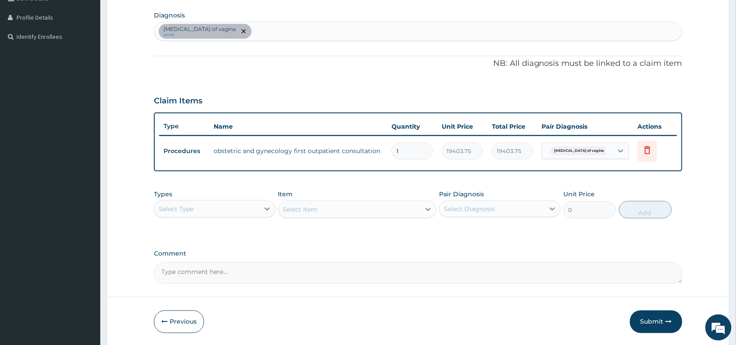
scroll to position [242, 0]
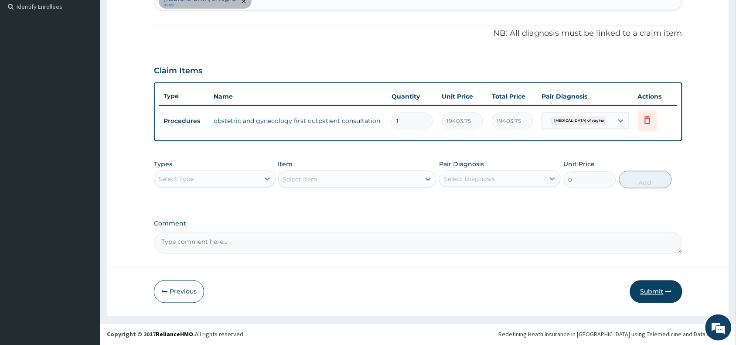
click at [658, 289] on button "Submit" at bounding box center [656, 291] width 52 height 23
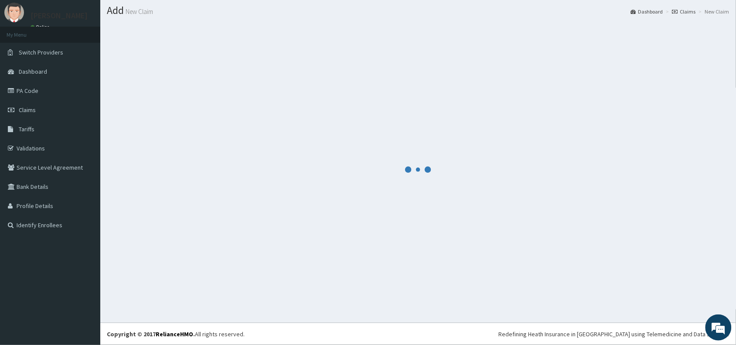
scroll to position [23, 0]
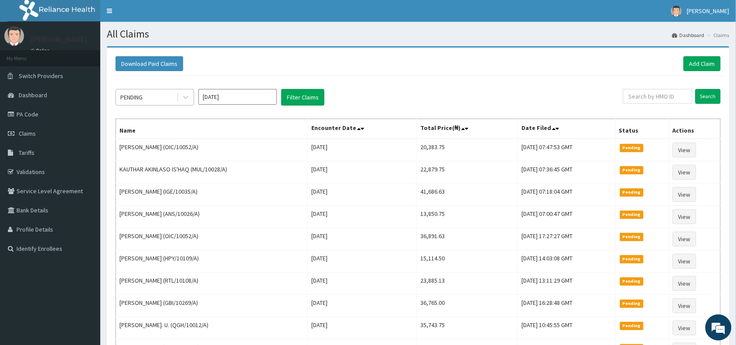
click at [152, 99] on div "PENDING" at bounding box center [146, 97] width 61 height 14
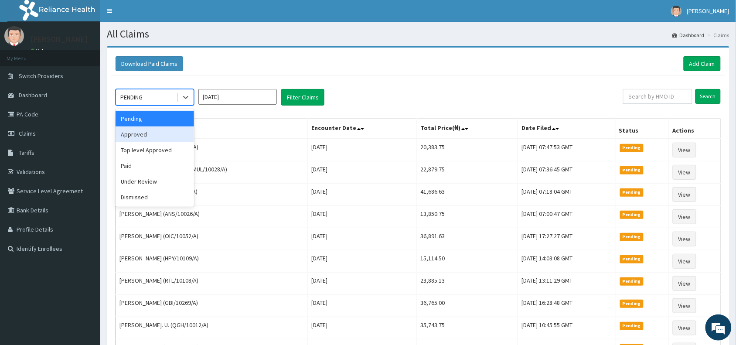
click at [145, 134] on div "Approved" at bounding box center [155, 134] width 78 height 16
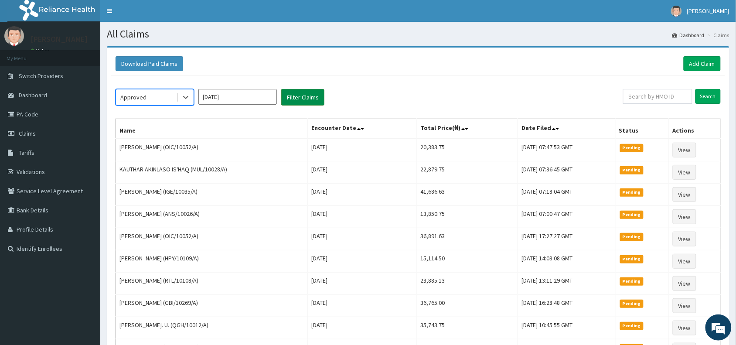
click at [299, 101] on button "Filter Claims" at bounding box center [302, 97] width 43 height 17
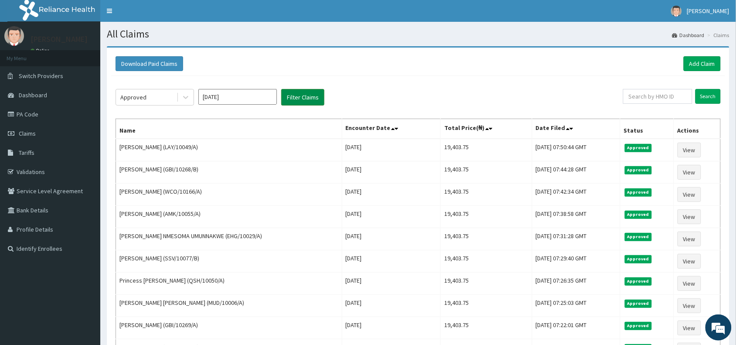
click at [303, 96] on button "Filter Claims" at bounding box center [302, 97] width 43 height 17
click at [153, 99] on div "Approved" at bounding box center [146, 97] width 61 height 14
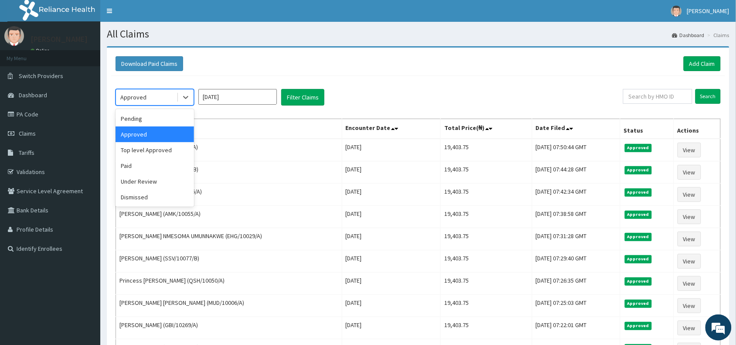
drag, startPoint x: 148, startPoint y: 134, endPoint x: 188, endPoint y: 123, distance: 41.5
click at [149, 134] on div "Approved" at bounding box center [155, 134] width 78 height 16
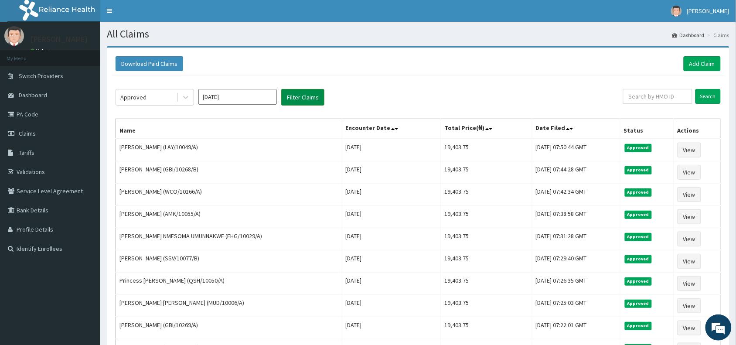
click at [304, 97] on button "Filter Claims" at bounding box center [302, 97] width 43 height 17
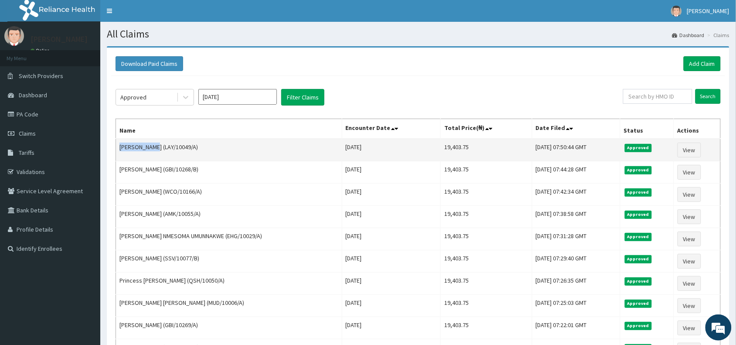
drag, startPoint x: 151, startPoint y: 147, endPoint x: 120, endPoint y: 149, distance: 31.0
click at [120, 149] on td "[PERSON_NAME] (LAY/10049/A)" at bounding box center [229, 150] width 226 height 23
copy td "Wonje Dolly"
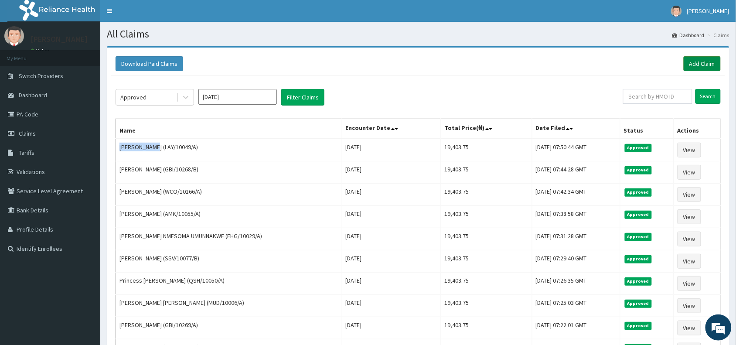
click at [693, 64] on link "Add Claim" at bounding box center [702, 63] width 37 height 15
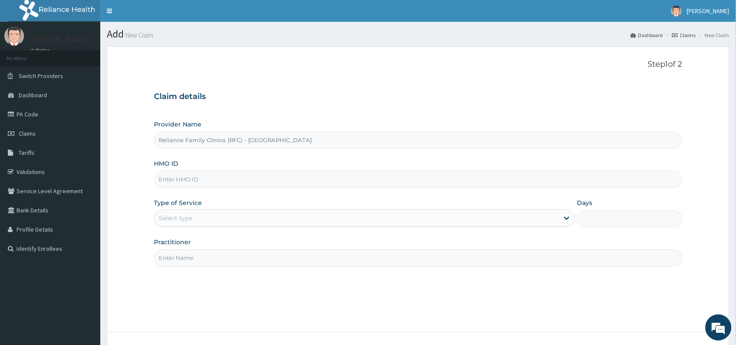
click at [166, 175] on input "HMO ID" at bounding box center [418, 179] width 528 height 17
paste input "MUD/10055/A"
type input "MUD/10055/A"
click at [168, 219] on div "Select type" at bounding box center [176, 218] width 34 height 9
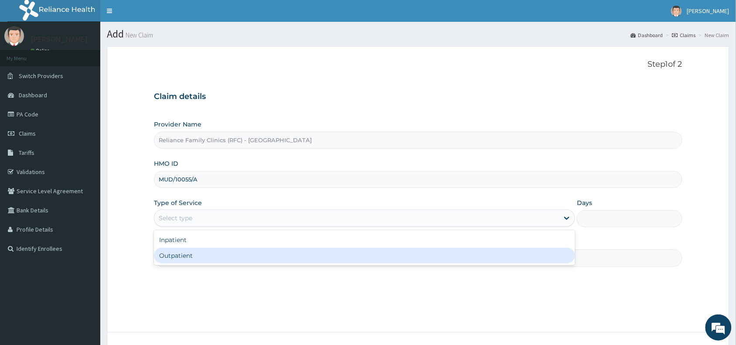
click at [168, 254] on div "Outpatient" at bounding box center [364, 256] width 421 height 16
type input "1"
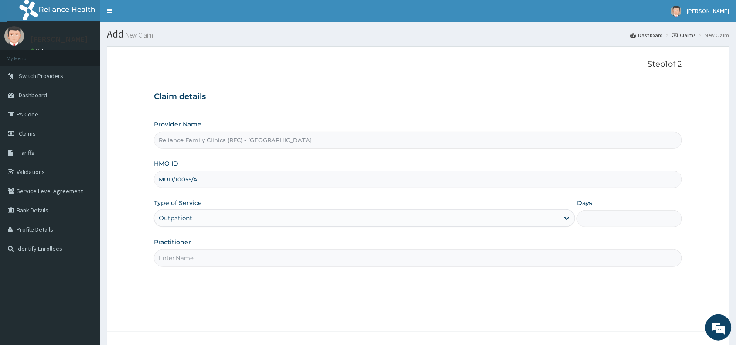
click at [180, 258] on input "Practitioner" at bounding box center [418, 257] width 528 height 17
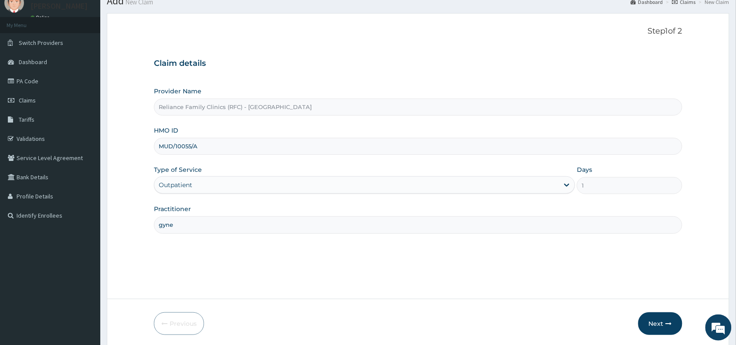
scroll to position [65, 0]
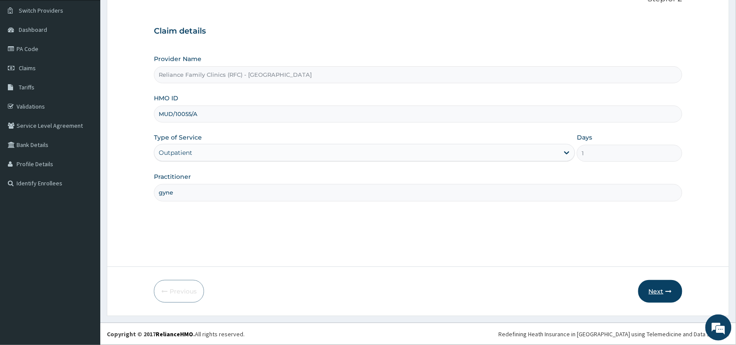
type input "gyne"
click at [661, 288] on button "Next" at bounding box center [660, 291] width 44 height 23
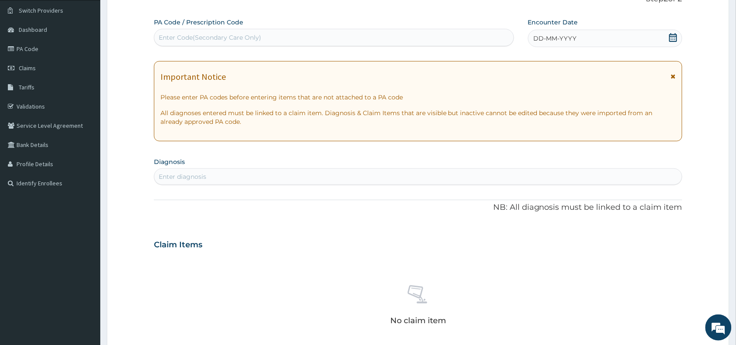
click at [574, 36] on span "DD-MM-YYYY" at bounding box center [555, 38] width 43 height 9
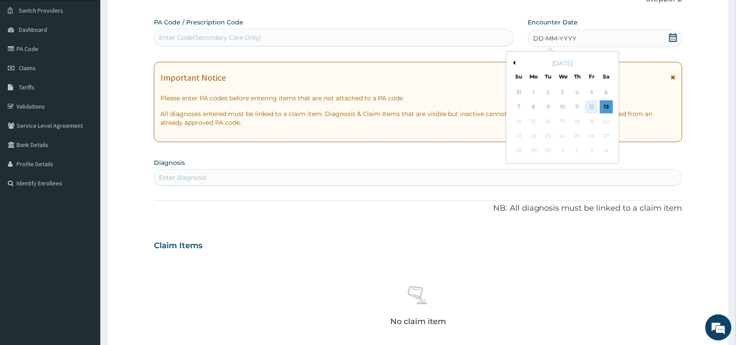
click at [589, 106] on div "12" at bounding box center [591, 107] width 13 height 13
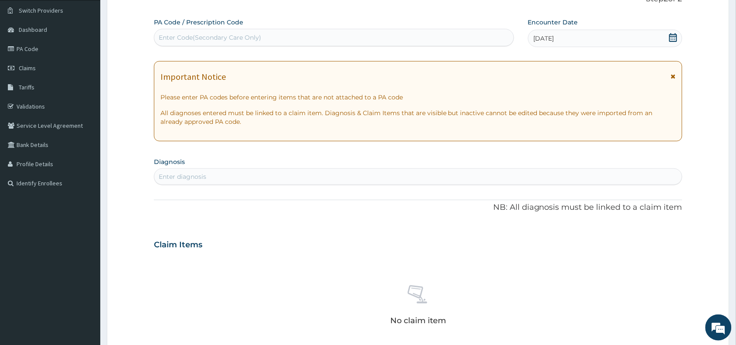
click at [197, 177] on div "Enter diagnosis" at bounding box center [183, 176] width 48 height 9
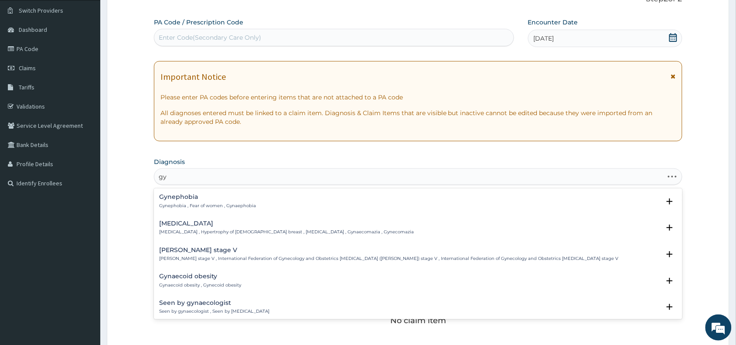
type input "g"
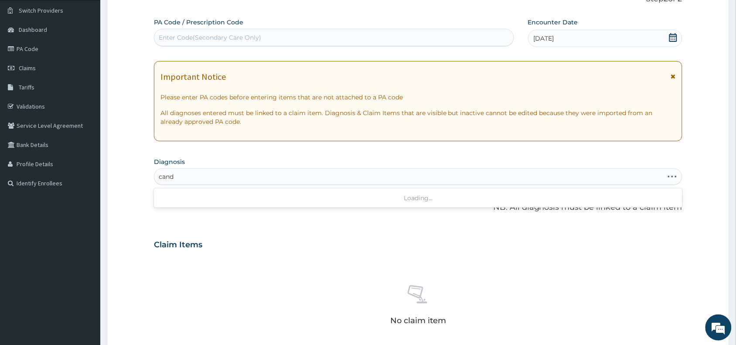
type input "[PERSON_NAME]"
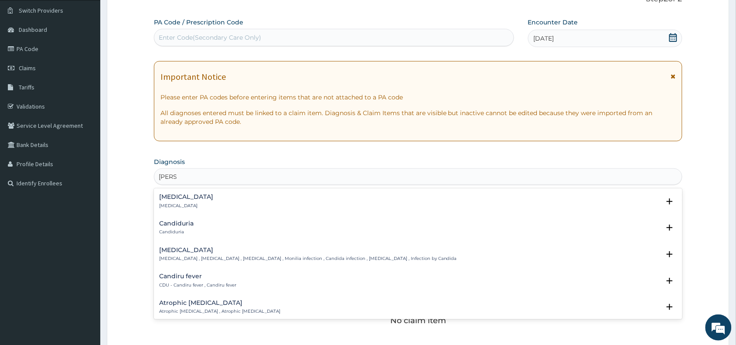
click at [165, 256] on p "[MEDICAL_DATA] , [MEDICAL_DATA] , [MEDICAL_DATA] , Monilia infection , Candida …" at bounding box center [308, 259] width 298 height 6
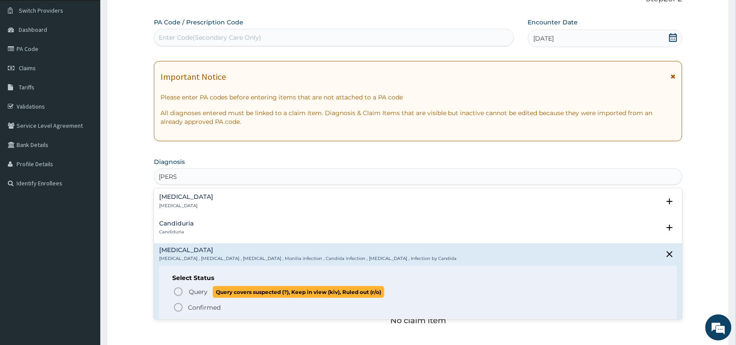
drag, startPoint x: 176, startPoint y: 289, endPoint x: 354, endPoint y: 284, distance: 178.4
click at [176, 290] on icon "status option query" at bounding box center [178, 291] width 10 height 10
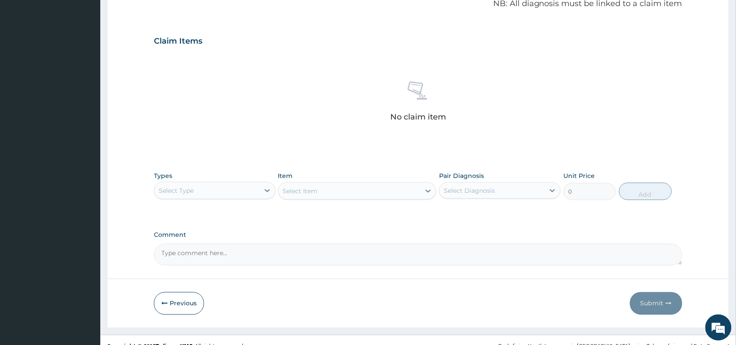
scroll to position [284, 0]
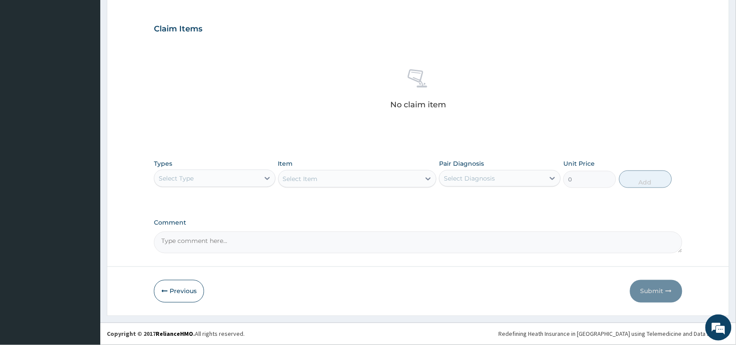
click at [204, 177] on div "Select Type" at bounding box center [206, 178] width 105 height 14
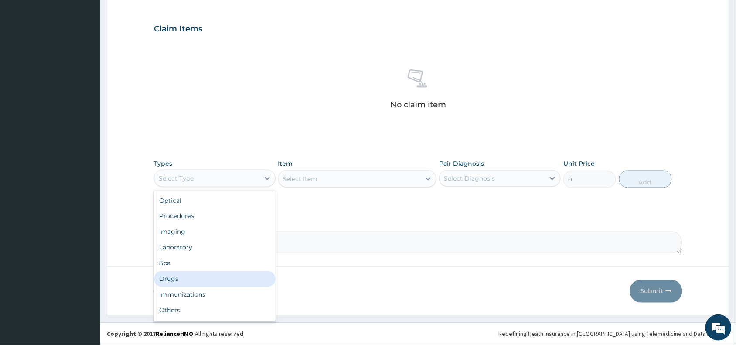
scroll to position [29, 0]
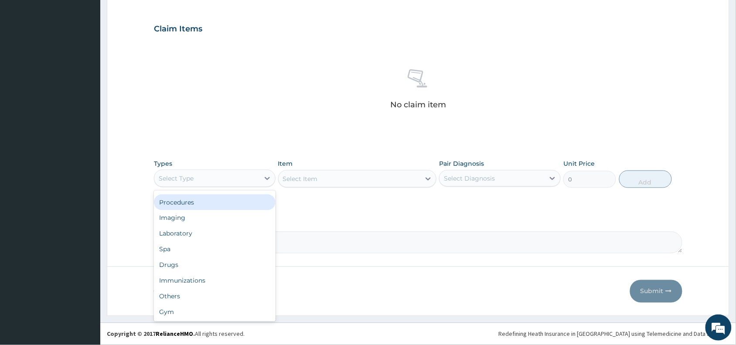
click at [188, 201] on div "Procedures" at bounding box center [215, 202] width 122 height 16
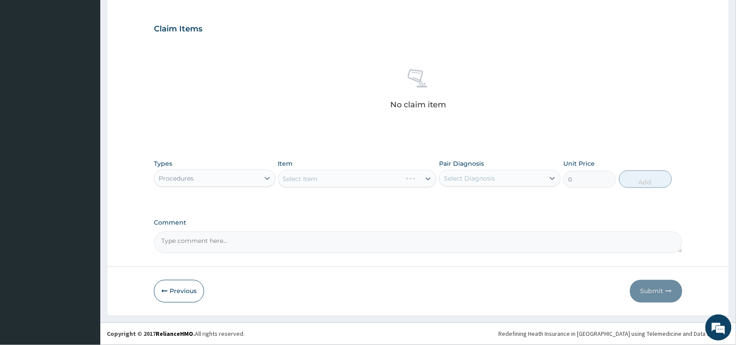
click at [307, 174] on div "Select Item" at bounding box center [357, 178] width 159 height 17
click at [306, 179] on div "Select Item" at bounding box center [357, 178] width 159 height 17
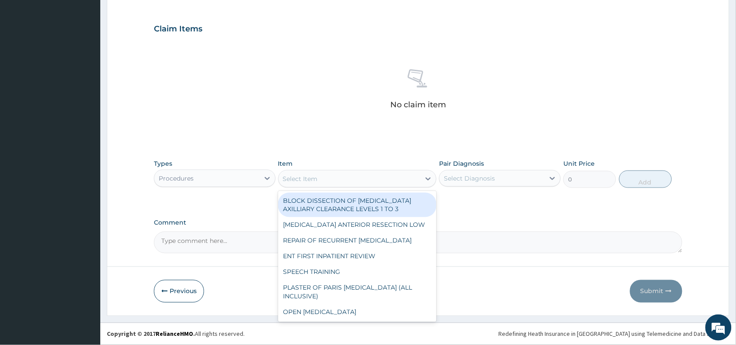
click at [305, 177] on div "Select Item" at bounding box center [300, 178] width 35 height 9
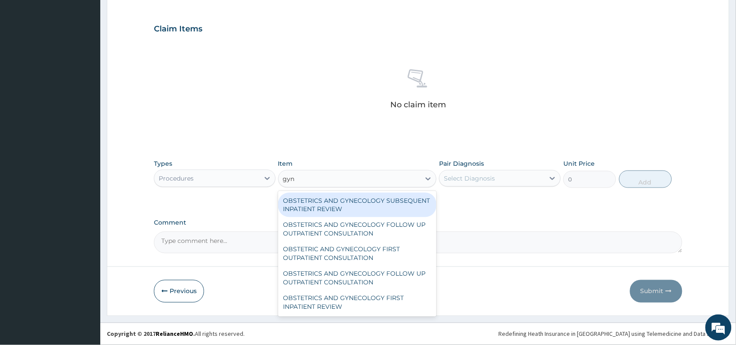
type input "gyne"
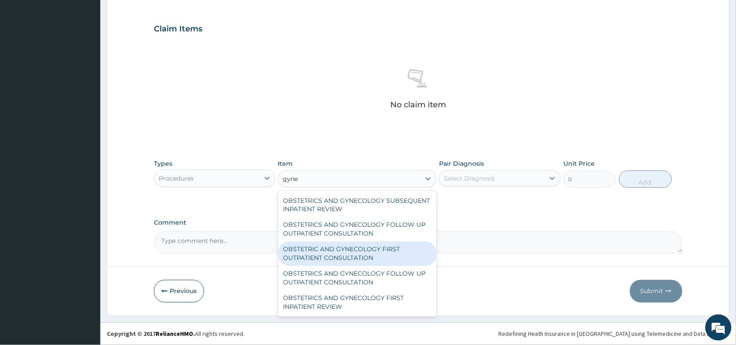
click at [367, 254] on div "OBSTETRIC AND GYNECOLOGY FIRST OUTPATIENT CONSULTATION" at bounding box center [357, 254] width 159 height 24
type input "19403.75"
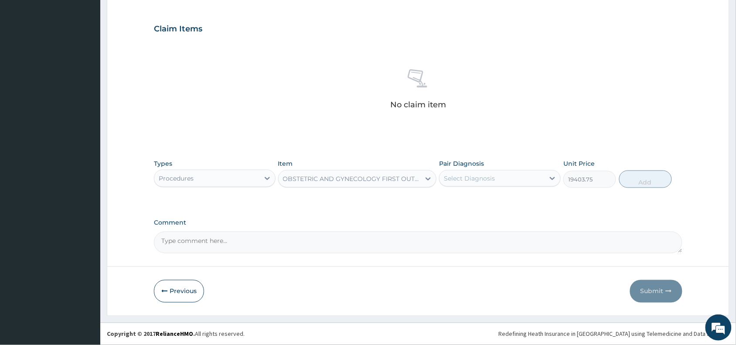
click at [489, 180] on div "Select Diagnosis" at bounding box center [469, 178] width 51 height 9
click at [485, 200] on label "[MEDICAL_DATA]" at bounding box center [480, 199] width 54 height 9
checkbox input "true"
click at [648, 179] on button "Add" at bounding box center [645, 178] width 53 height 17
type input "0"
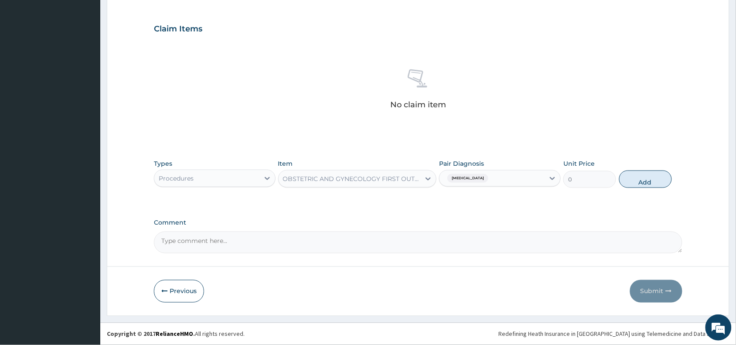
scroll to position [242, 0]
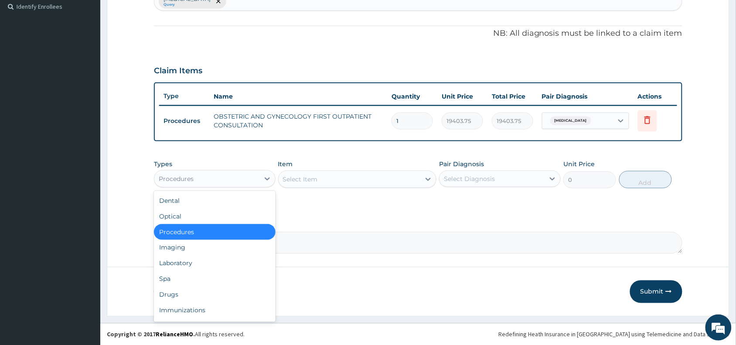
click at [222, 175] on div "Procedures" at bounding box center [206, 179] width 105 height 14
click at [184, 298] on div "Drugs" at bounding box center [215, 295] width 122 height 16
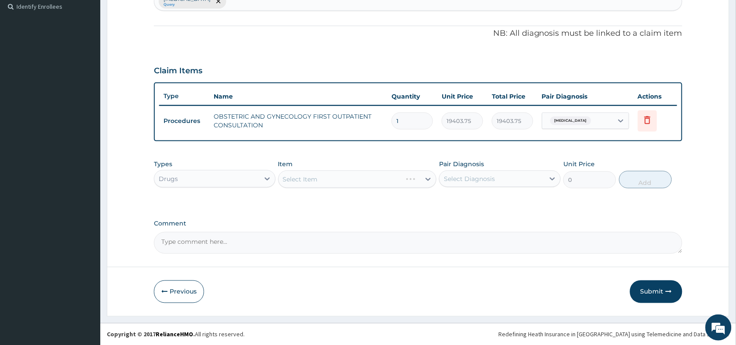
click at [314, 173] on div "Select Item" at bounding box center [357, 178] width 159 height 17
click at [304, 178] on div "Select Item" at bounding box center [357, 178] width 159 height 17
click at [303, 175] on div "Select Item" at bounding box center [300, 179] width 35 height 9
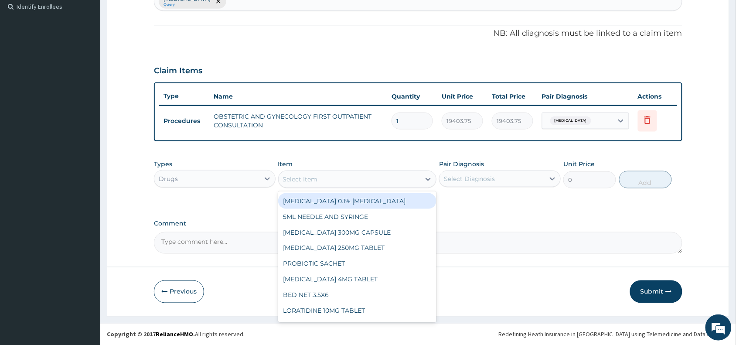
paste input "[MEDICAL_DATA]"
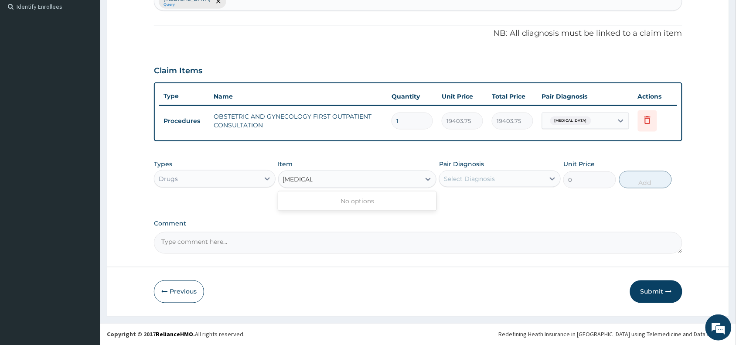
type input "[MEDICAL_DATA]"
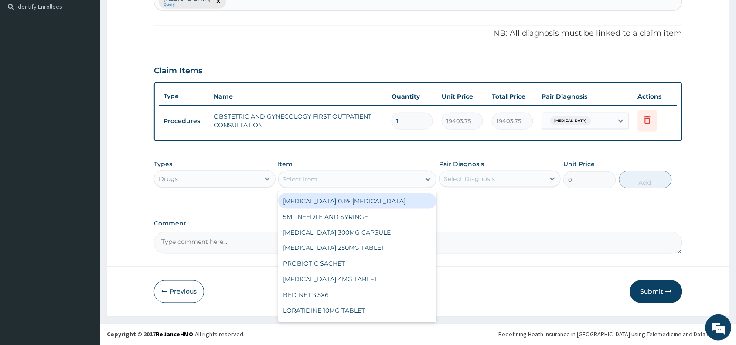
click at [301, 181] on div "Select Item" at bounding box center [300, 179] width 35 height 9
paste input "[MEDICAL_DATA]"
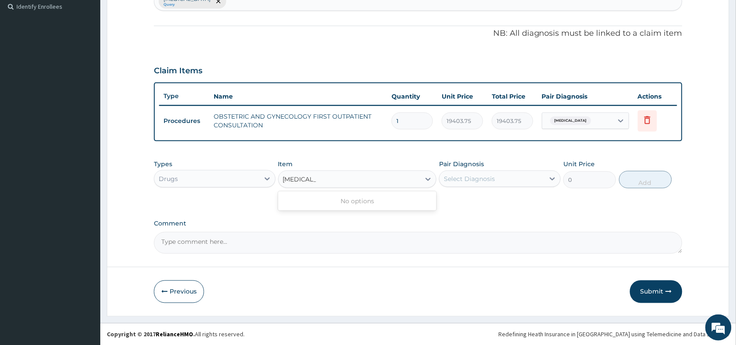
type input "[MEDICAL_DATA]"
click at [302, 178] on div "Select Item" at bounding box center [300, 179] width 35 height 9
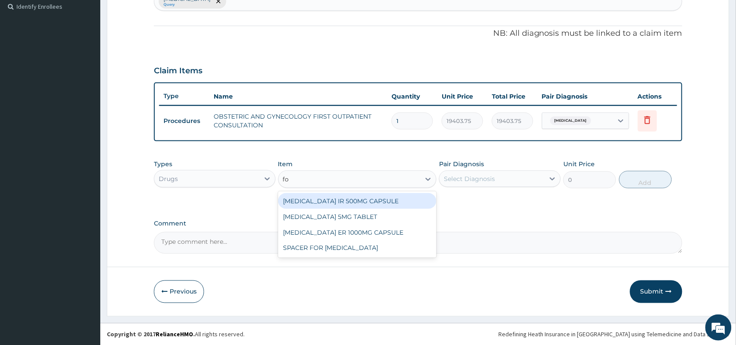
type input "fol"
click at [340, 201] on div "[MEDICAL_DATA] 5MG TABLET" at bounding box center [357, 201] width 159 height 16
type input "30"
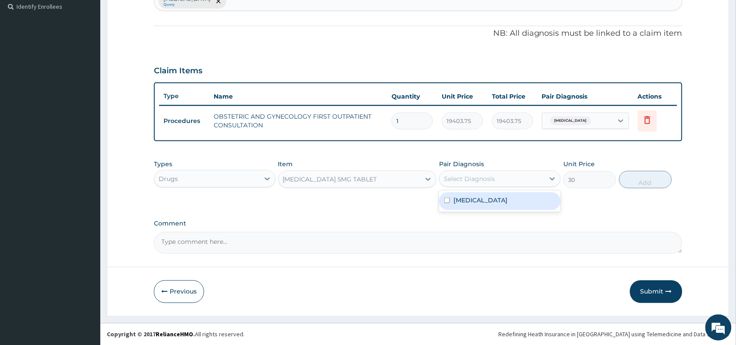
drag, startPoint x: 461, startPoint y: 177, endPoint x: 476, endPoint y: 205, distance: 31.8
click at [462, 177] on div "Select Diagnosis" at bounding box center [469, 178] width 51 height 9
click at [476, 201] on label "[MEDICAL_DATA]" at bounding box center [480, 200] width 54 height 9
checkbox input "true"
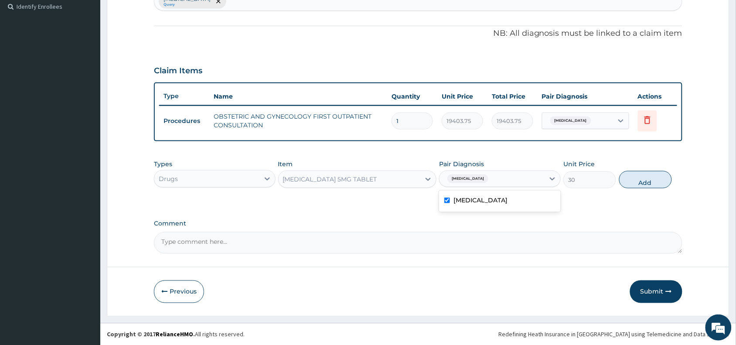
drag, startPoint x: 666, startPoint y: 179, endPoint x: 609, endPoint y: 168, distance: 57.6
click at [666, 177] on button "Add" at bounding box center [645, 179] width 53 height 17
type input "0"
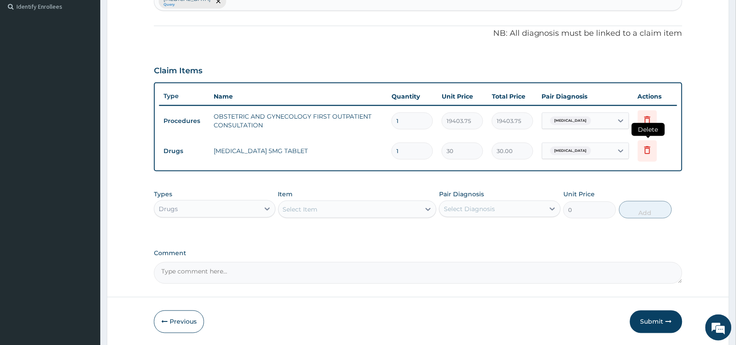
click at [652, 147] on icon at bounding box center [647, 150] width 10 height 10
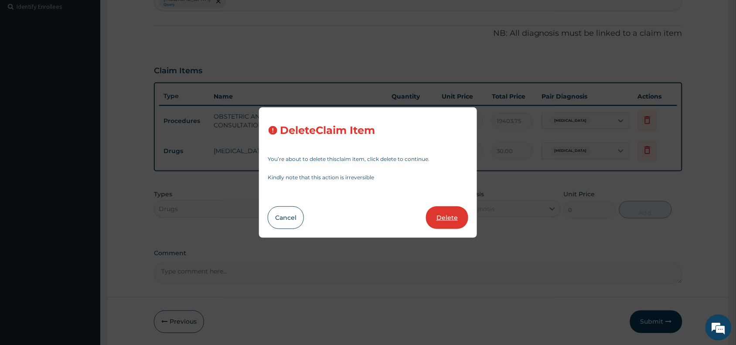
click at [456, 216] on button "Delete" at bounding box center [447, 217] width 42 height 23
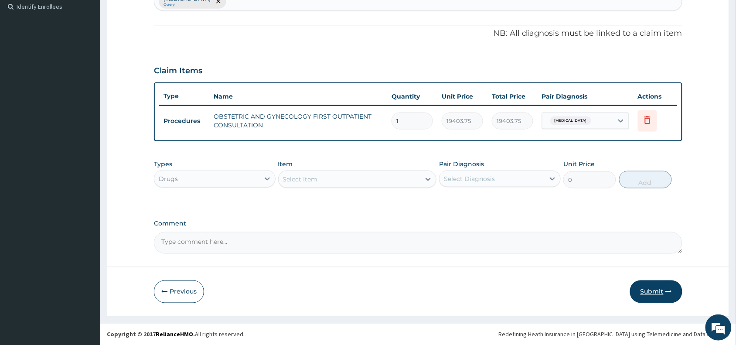
click at [655, 289] on button "Submit" at bounding box center [656, 291] width 52 height 23
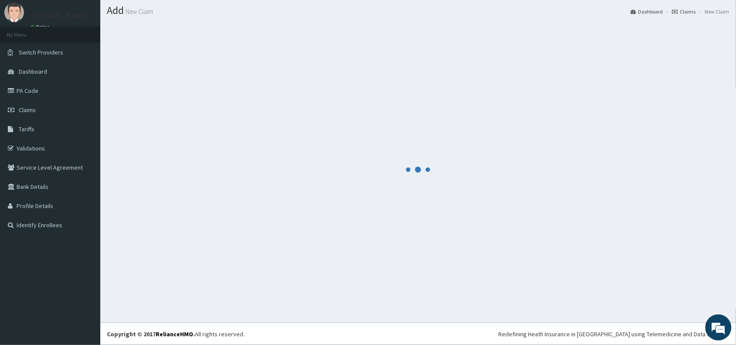
scroll to position [23, 0]
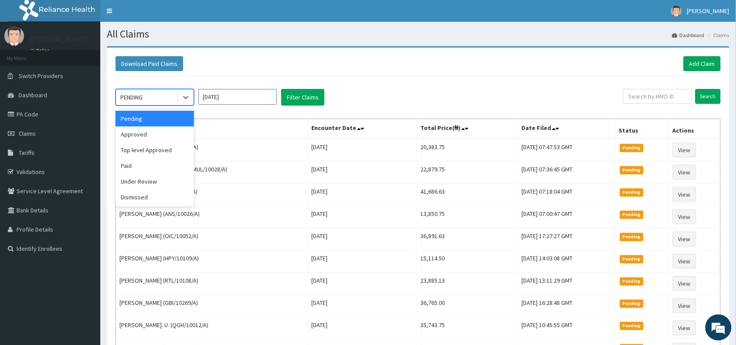
click at [149, 97] on div "PENDING" at bounding box center [146, 97] width 61 height 14
click at [149, 136] on div "Approved" at bounding box center [155, 134] width 78 height 16
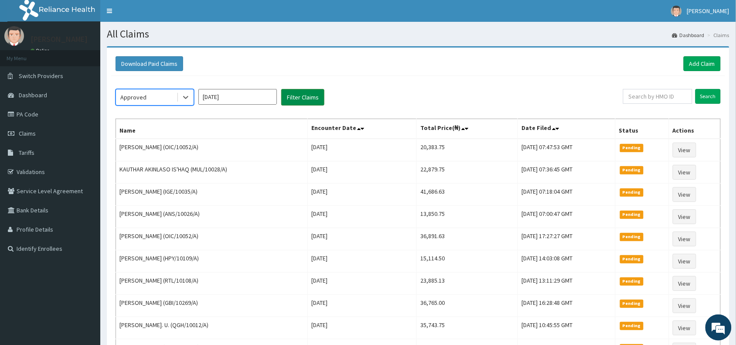
click at [306, 99] on button "Filter Claims" at bounding box center [302, 97] width 43 height 17
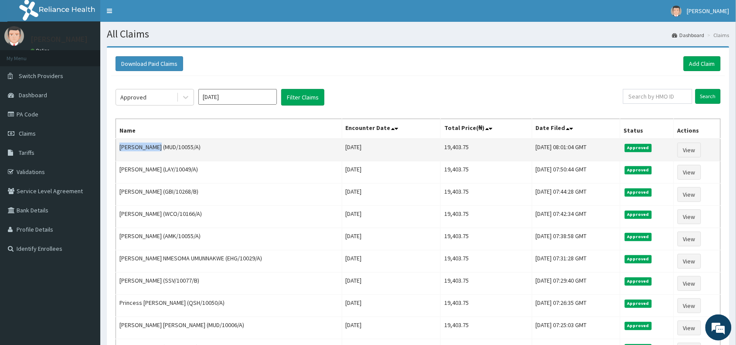
drag, startPoint x: 157, startPoint y: 145, endPoint x: 117, endPoint y: 150, distance: 40.4
click at [117, 150] on td "Aisha Uthman (MUD/10055/A)" at bounding box center [229, 150] width 226 height 23
copy td "Aisha Uthman"
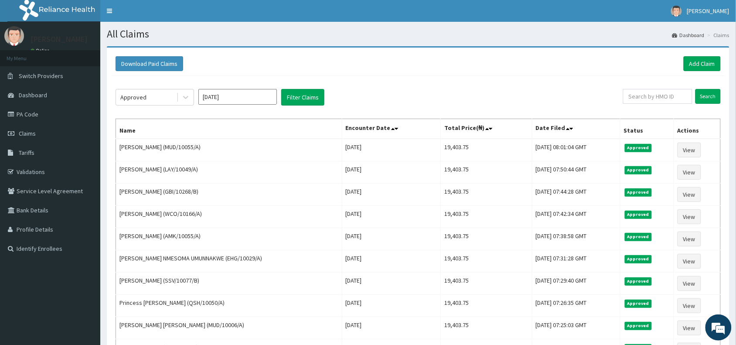
click at [361, 88] on div "Approved Sep 2025 Filter Claims Search Name Encounter Date Total Price(₦) Date …" at bounding box center [418, 304] width 614 height 456
